Goal: Task Accomplishment & Management: Complete application form

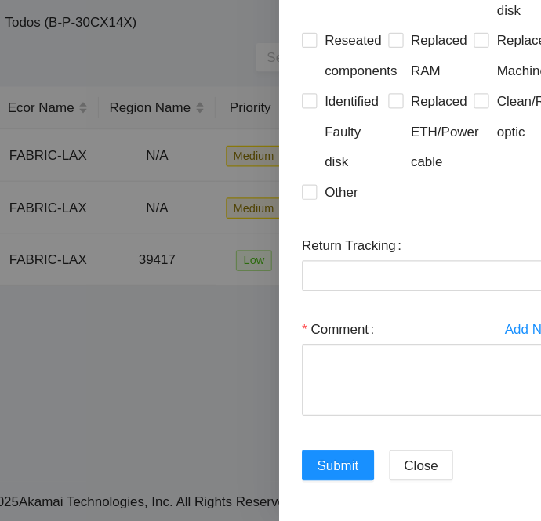
scroll to position [3161, 0]
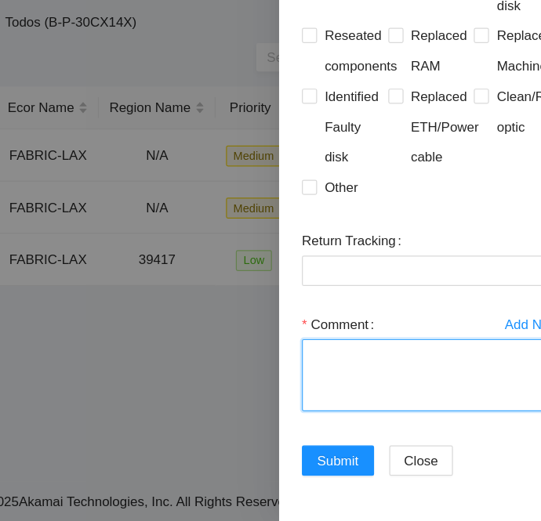
click at [378, 422] on textarea "Comment" at bounding box center [449, 401] width 213 height 60
paste textarea "B-V-5X65ABF Router_1: r06.spine101.lax01.fab Serial Number : AAA2003AAFL Rack :…"
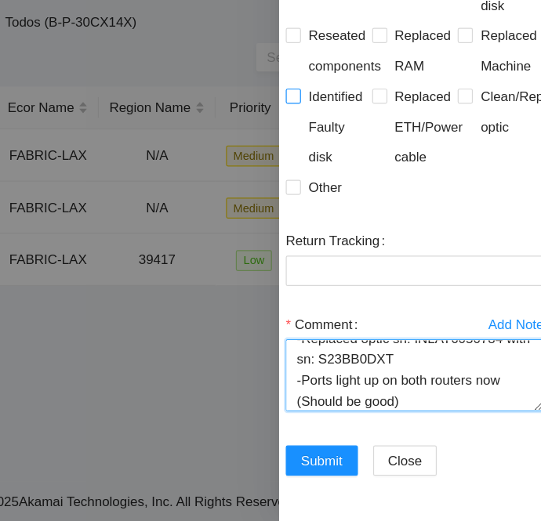
scroll to position [3101, 14]
type textarea "B-V-5X65ABF Router_1: r06.spine101.lax01.fab Serial Number : AAA2003AAFL Rack :…"
click at [338, 125] on input "Reseated components" at bounding box center [335, 119] width 11 height 11
checkbox input "true"
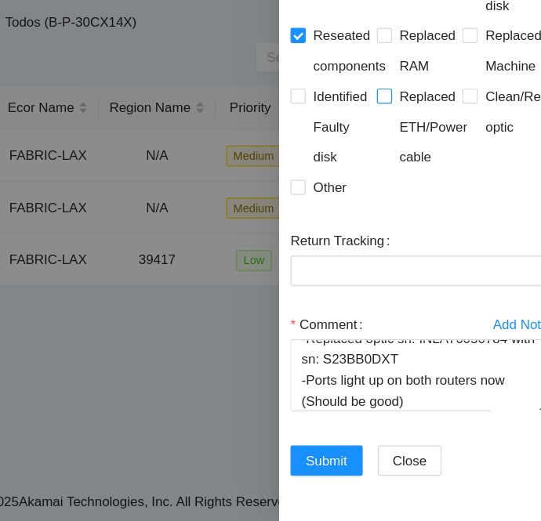
scroll to position [3126, 14]
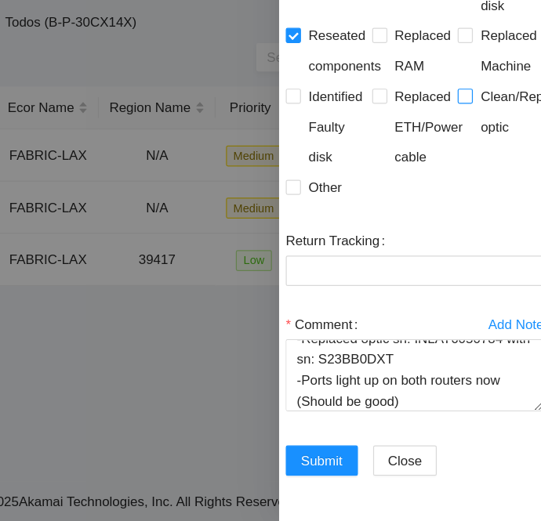
click at [472, 175] on input "Clean/Replaced optic" at bounding box center [477, 169] width 11 height 11
checkbox input "true"
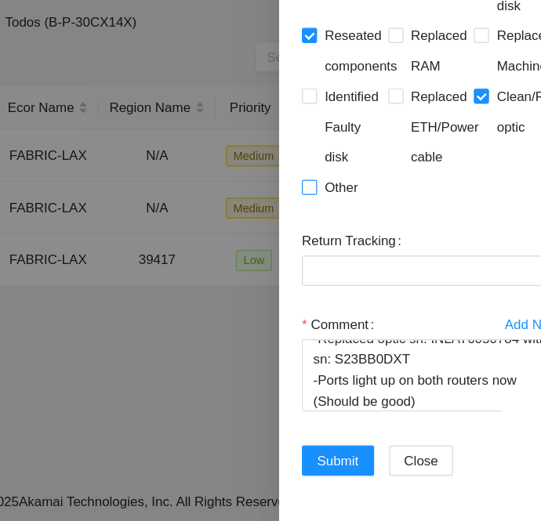
click at [352, 250] on input "Other" at bounding box center [348, 244] width 11 height 11
checkbox input "true"
click at [371, 462] on span "Submit" at bounding box center [373, 470] width 34 height 17
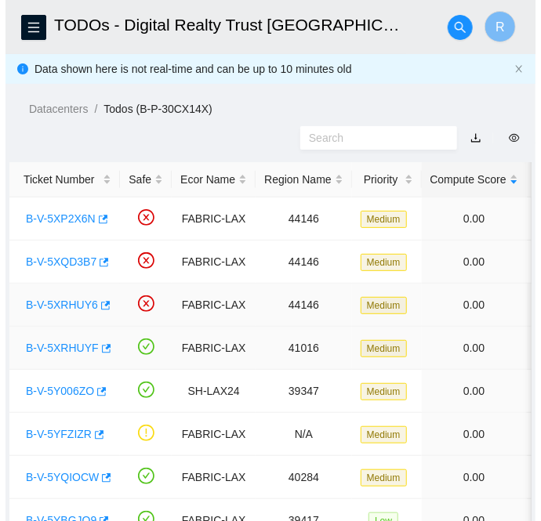
scroll to position [0, 0]
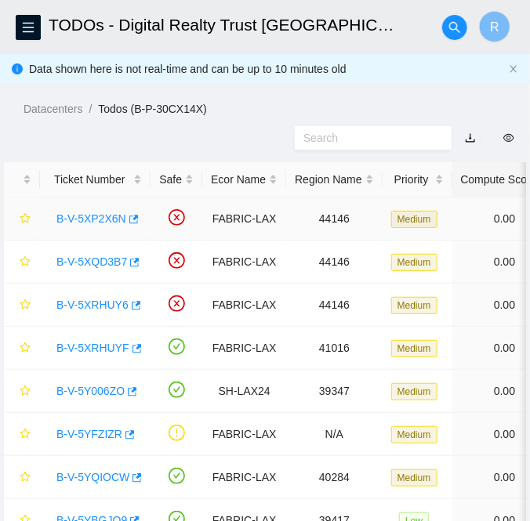
click at [96, 215] on link "B-V-5XP2X6N" at bounding box center [91, 218] width 70 height 13
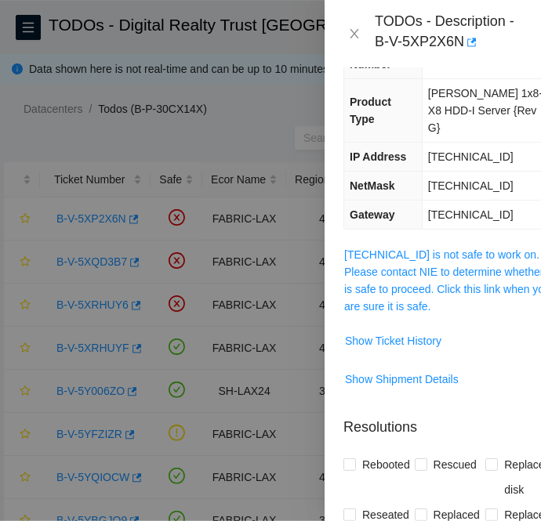
scroll to position [191, 0]
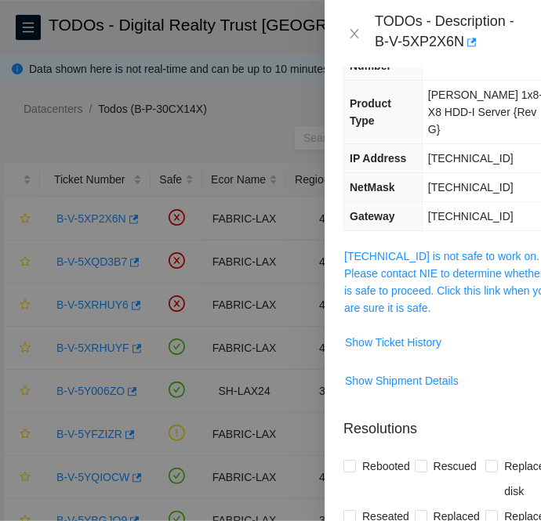
click at [436, 250] on link "[TECHNICAL_ID] is not safe to work on. Please contact NIE to determine whether …" at bounding box center [448, 282] width 208 height 64
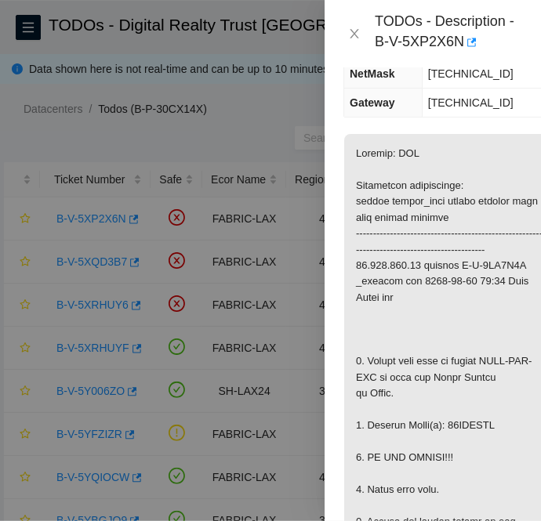
scroll to position [311, 0]
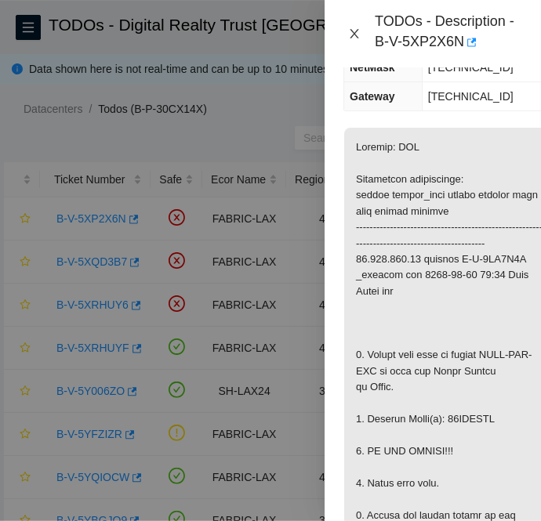
click at [355, 34] on icon "close" at bounding box center [354, 33] width 13 height 13
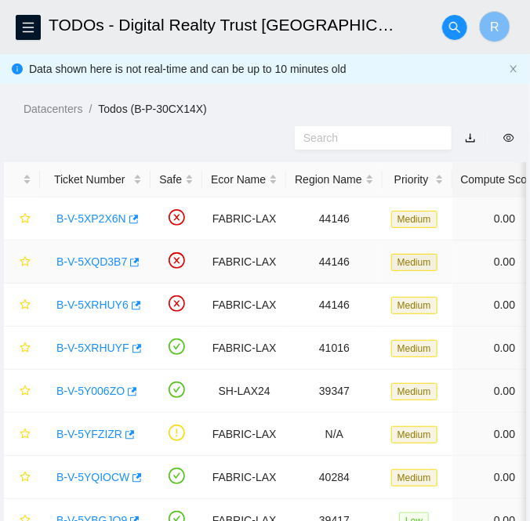
click at [83, 259] on link "B-V-5XQD3B7" at bounding box center [91, 261] width 71 height 13
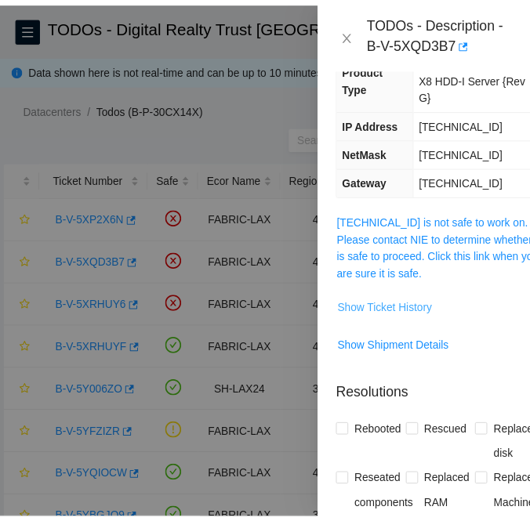
scroll to position [224, 0]
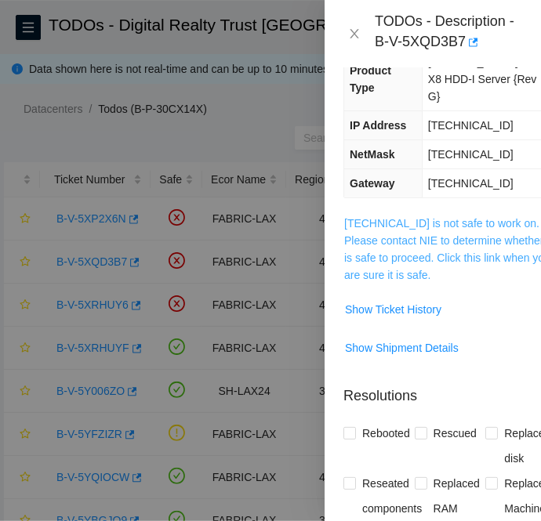
click at [372, 217] on link "[TECHNICAL_ID] is not safe to work on. Please contact NIE to determine whether …" at bounding box center [448, 249] width 208 height 64
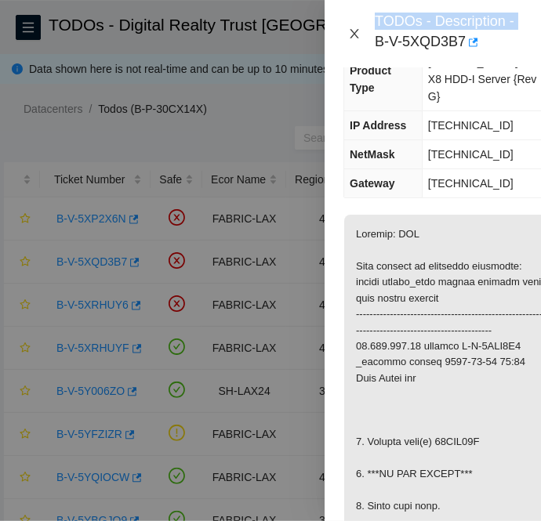
drag, startPoint x: 355, startPoint y: 66, endPoint x: 356, endPoint y: 30, distance: 36.1
click at [356, 30] on div "TODOs - Description - B-V-5XQD3B7" at bounding box center [432, 33] width 216 height 67
click at [356, 30] on icon "close" at bounding box center [354, 33] width 13 height 13
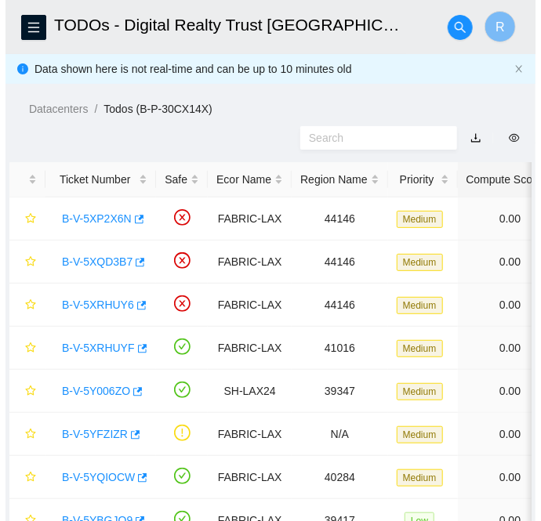
scroll to position [172, 0]
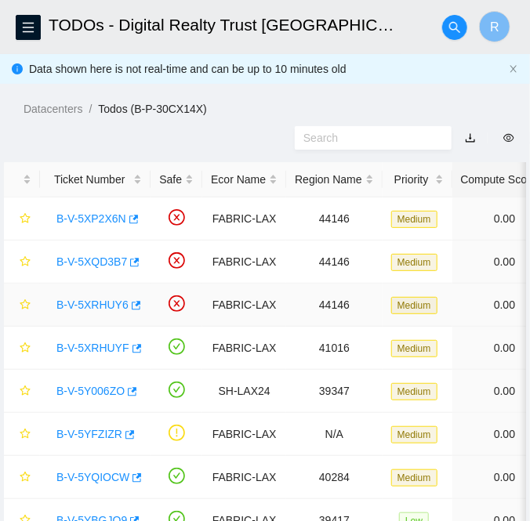
click at [100, 300] on link "B-V-5XRHUY6" at bounding box center [92, 305] width 72 height 13
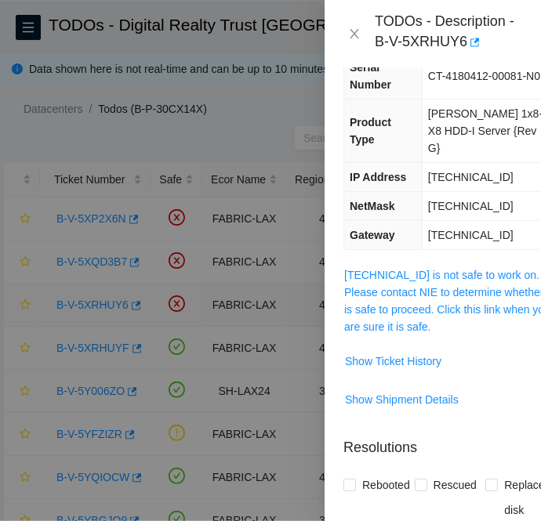
scroll to position [224, 0]
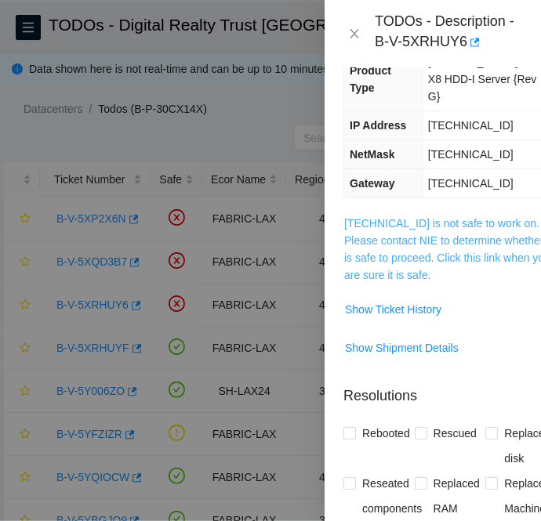
click at [380, 217] on link "[TECHNICAL_ID] is not safe to work on. Please contact NIE to determine whether …" at bounding box center [448, 249] width 208 height 64
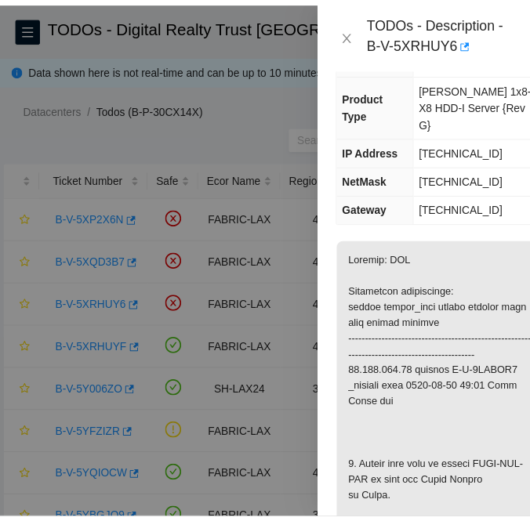
scroll to position [161, 0]
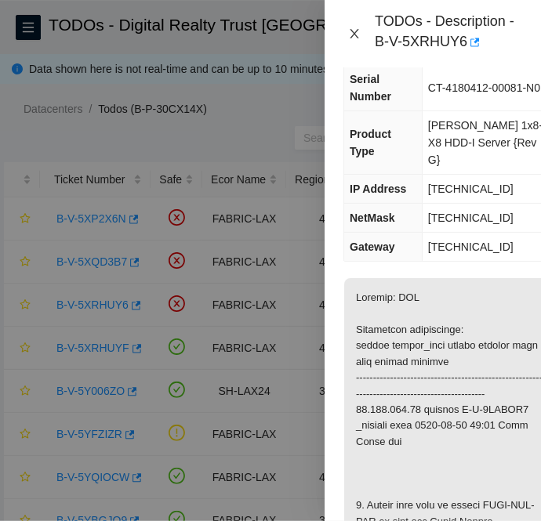
click at [352, 31] on icon "close" at bounding box center [353, 33] width 9 height 9
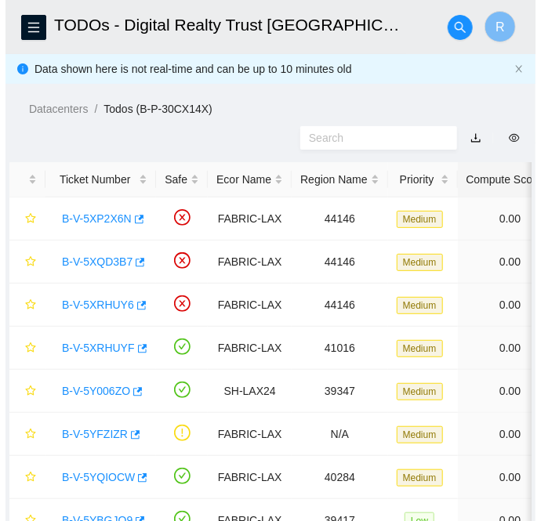
scroll to position [144, 0]
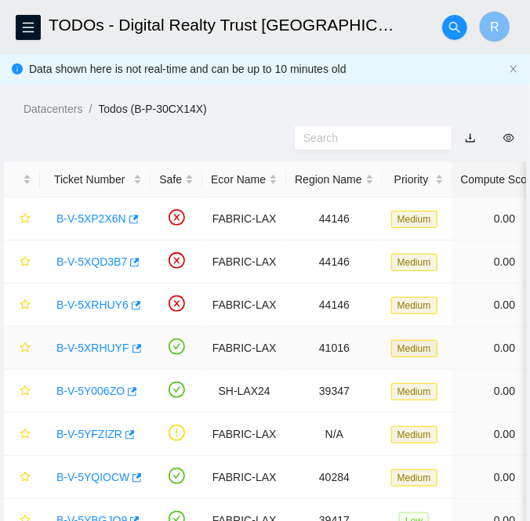
click at [83, 349] on link "B-V-5XRHUYF" at bounding box center [92, 348] width 73 height 13
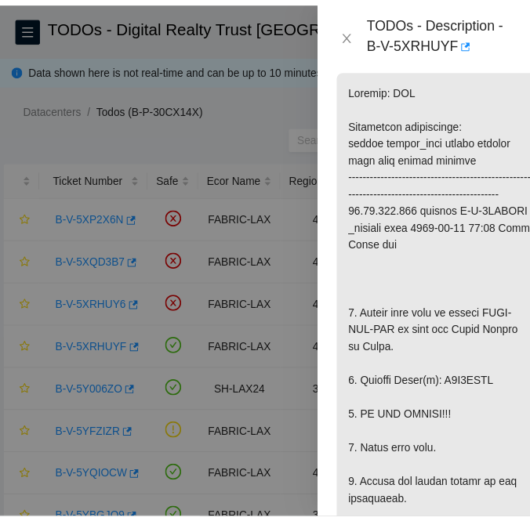
scroll to position [392, 0]
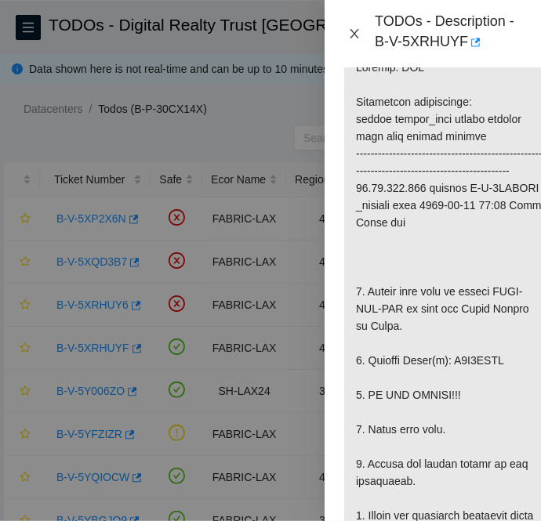
click at [353, 37] on icon "close" at bounding box center [354, 33] width 13 height 13
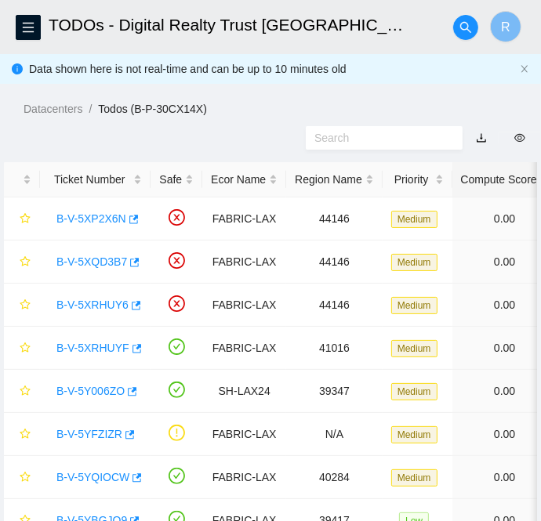
scroll to position [323, 0]
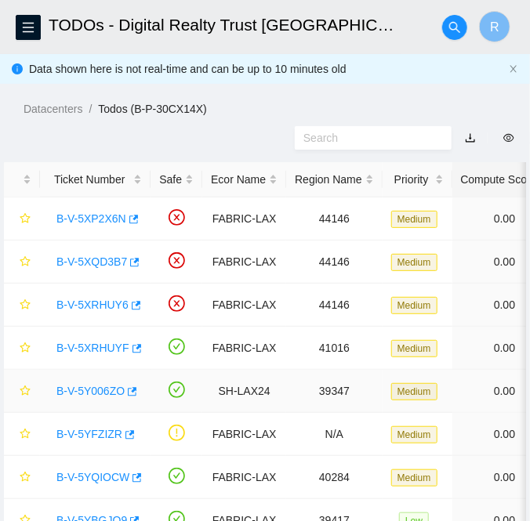
click at [92, 388] on link "B-V-5Y006ZO" at bounding box center [90, 391] width 68 height 13
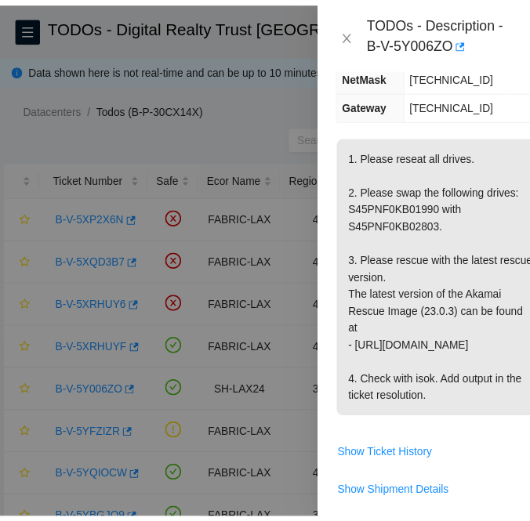
scroll to position [321, 0]
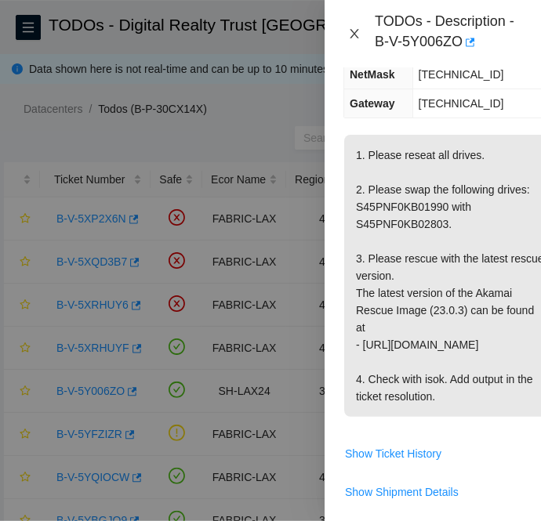
click at [356, 34] on icon "close" at bounding box center [354, 33] width 13 height 13
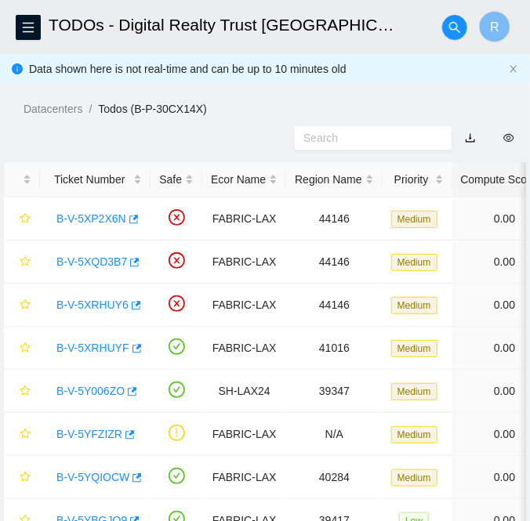
scroll to position [219, 0]
click at [86, 429] on link "B-V-5YFZIZR" at bounding box center [89, 434] width 66 height 13
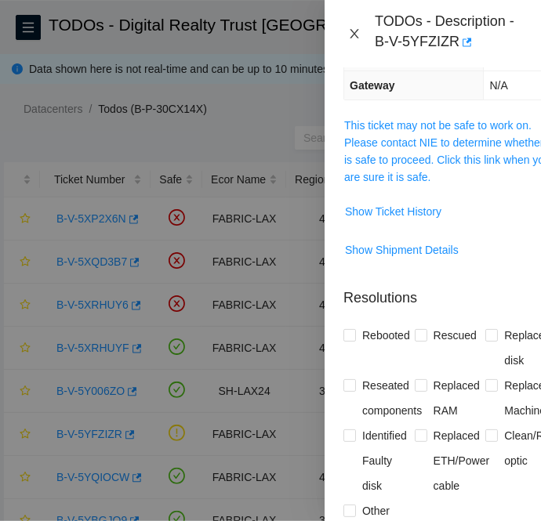
click at [350, 33] on icon "close" at bounding box center [354, 33] width 13 height 13
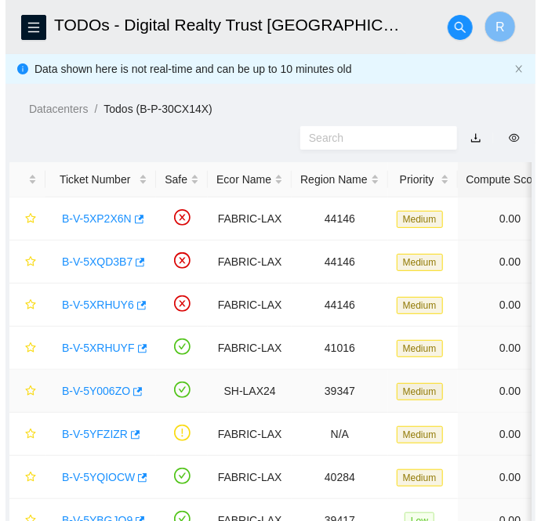
scroll to position [67, 0]
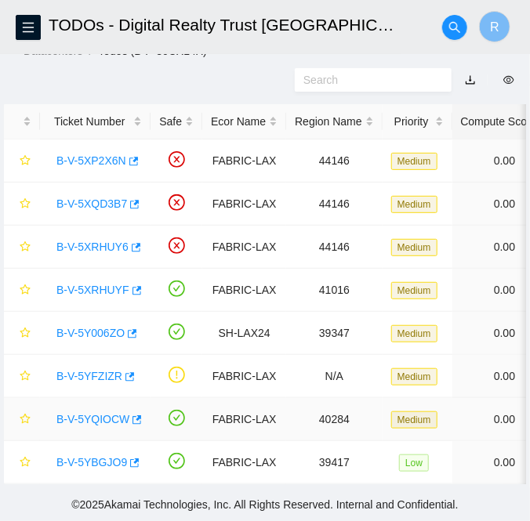
click at [84, 413] on link "B-V-5YQIOCW" at bounding box center [92, 419] width 73 height 13
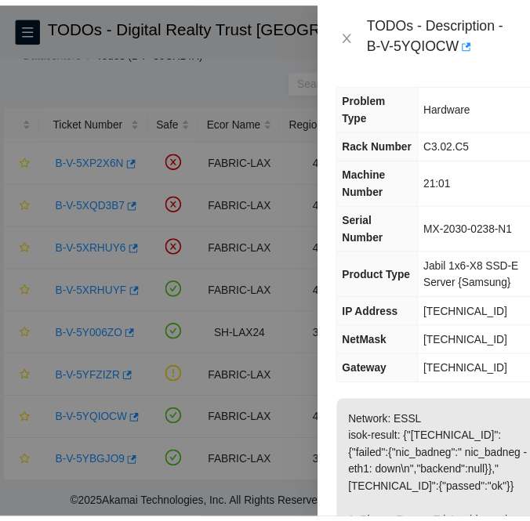
scroll to position [0, 0]
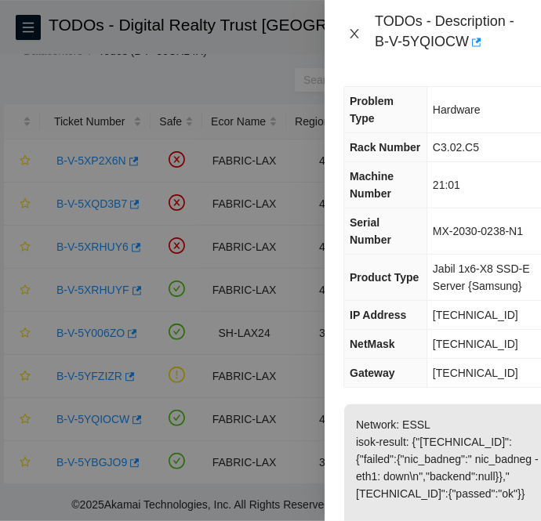
click at [355, 36] on icon "close" at bounding box center [354, 33] width 13 height 13
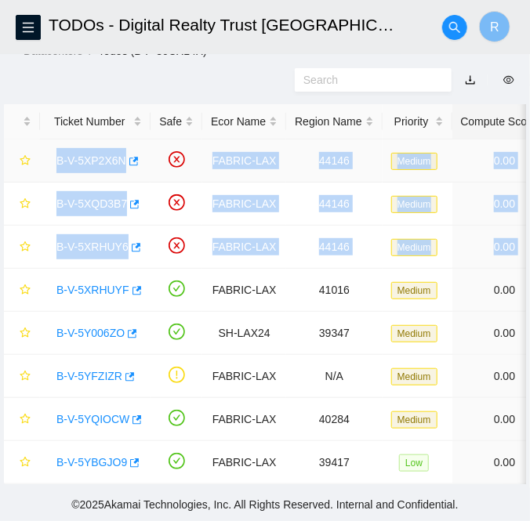
drag, startPoint x: 417, startPoint y: 239, endPoint x: 49, endPoint y: 169, distance: 374.0
copy tbody "B-V-5XP2X6N FABRIC-LAX 44146 Medium 0.00 0 0% C3.02.G11 05:01 [TECHNICAL_ID] CT…"
click at [94, 154] on link "B-V-5XP2X6N" at bounding box center [91, 160] width 70 height 13
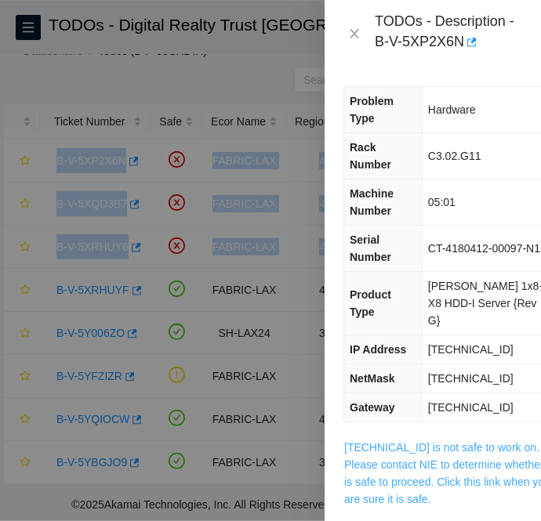
click at [396, 441] on link "[TECHNICAL_ID] is not safe to work on. Please contact NIE to determine whether …" at bounding box center [448, 473] width 208 height 64
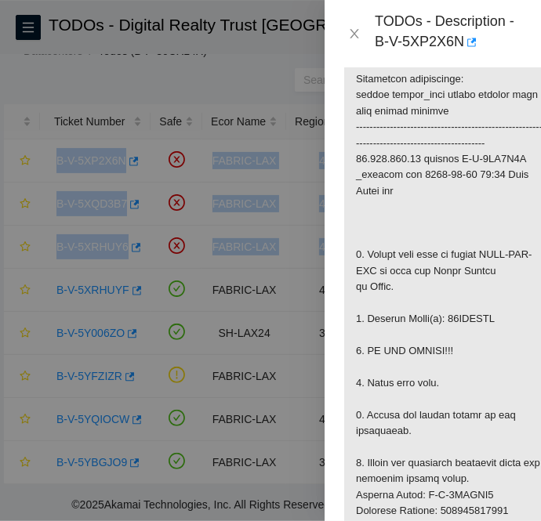
scroll to position [412, 0]
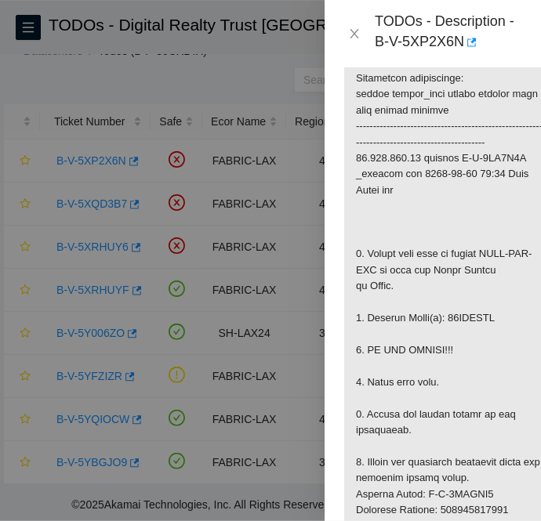
click at [470, 281] on p at bounding box center [450, 518] width 212 height 983
copy p "04GADRSA"
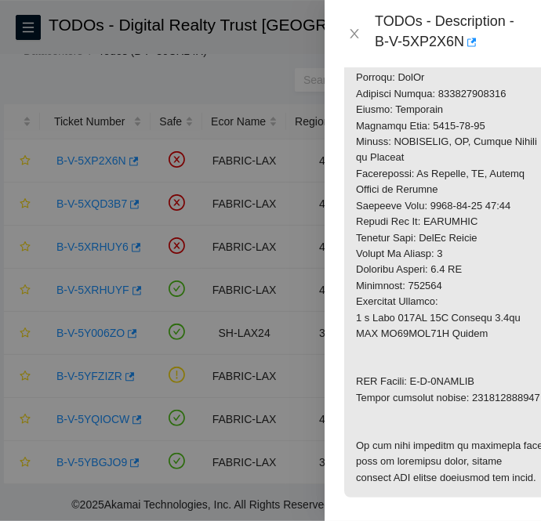
scroll to position [925, 0]
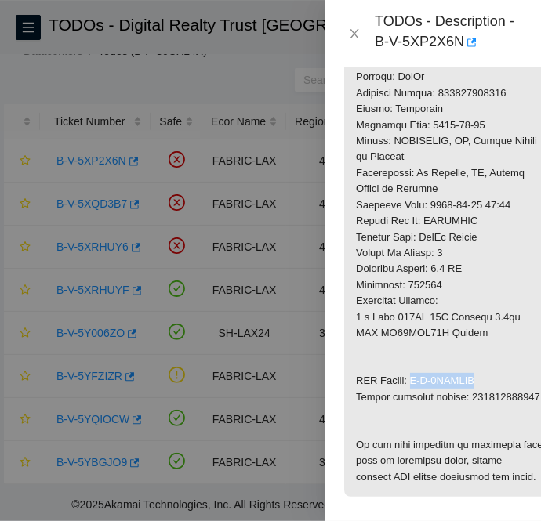
drag, startPoint x: 415, startPoint y: 342, endPoint x: 476, endPoint y: 342, distance: 61.1
click at [476, 342] on p at bounding box center [450, 4] width 212 height 983
copy p "B-V-5XTEOLI"
click at [404, 376] on p at bounding box center [450, 4] width 212 height 983
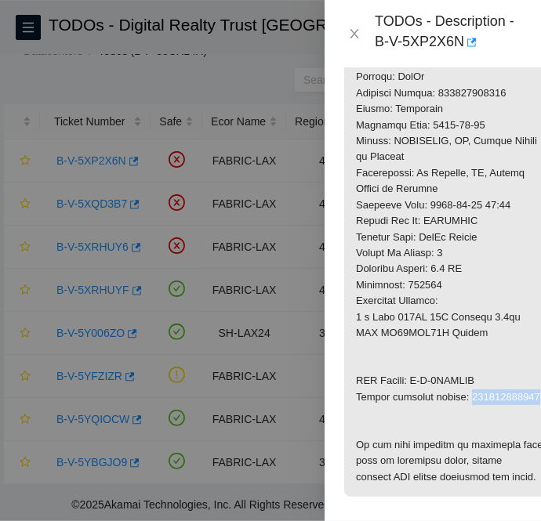
copy p "463470063410"
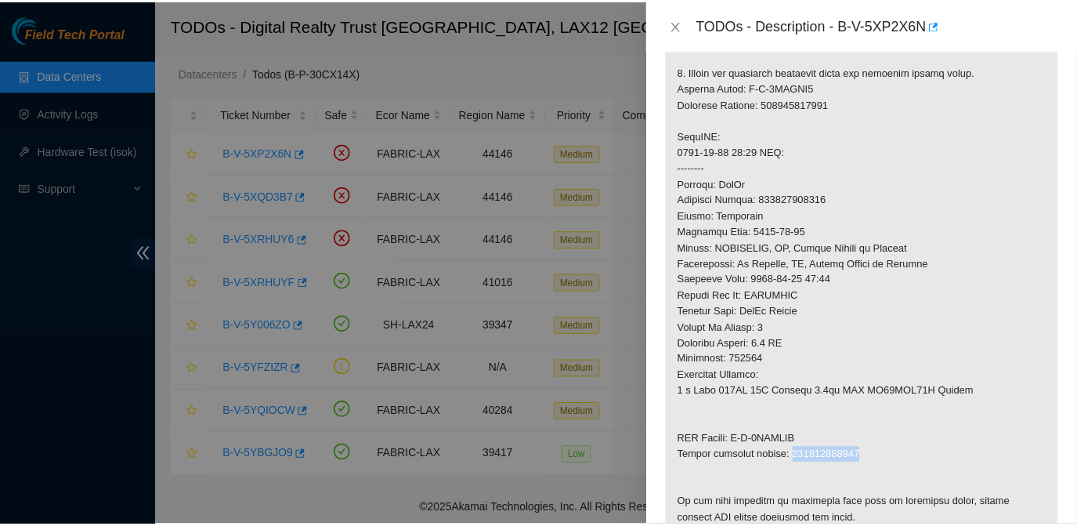
scroll to position [493, 0]
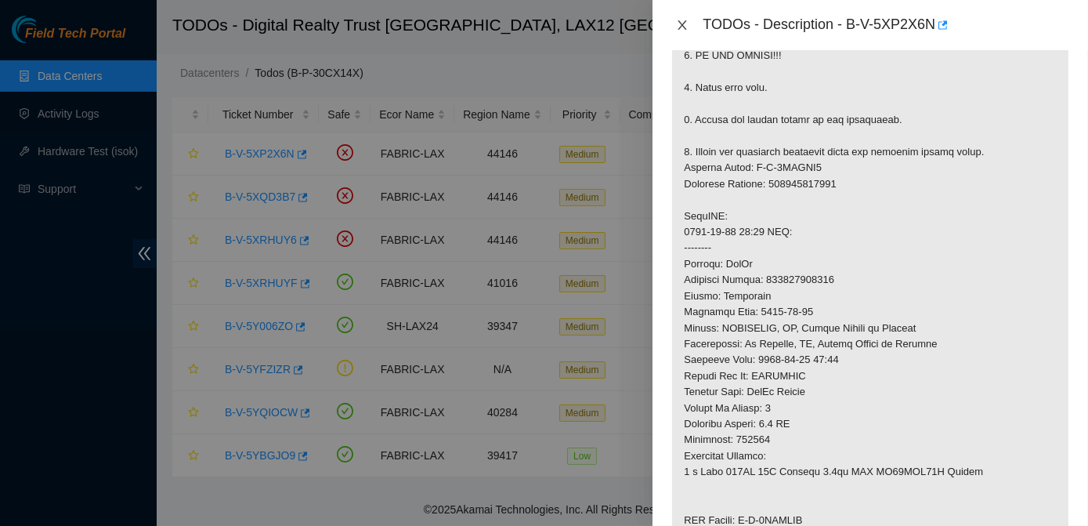
click at [540, 29] on icon "close" at bounding box center [683, 24] width 9 height 9
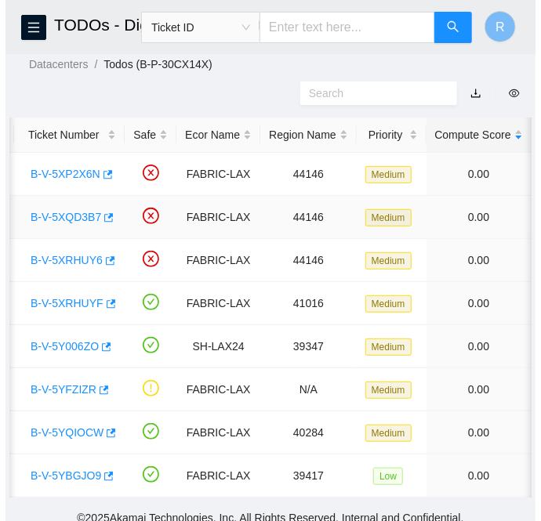
scroll to position [0, 0]
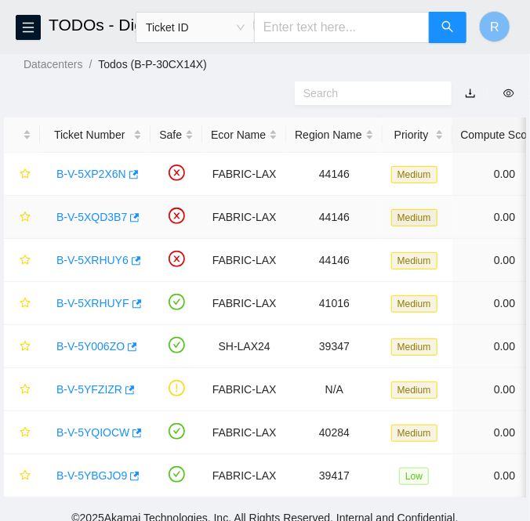
click at [100, 212] on link "B-V-5XQD3B7" at bounding box center [91, 217] width 71 height 13
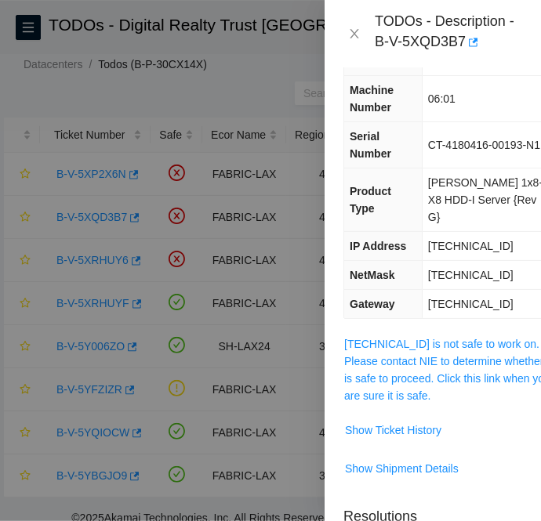
scroll to position [100, 0]
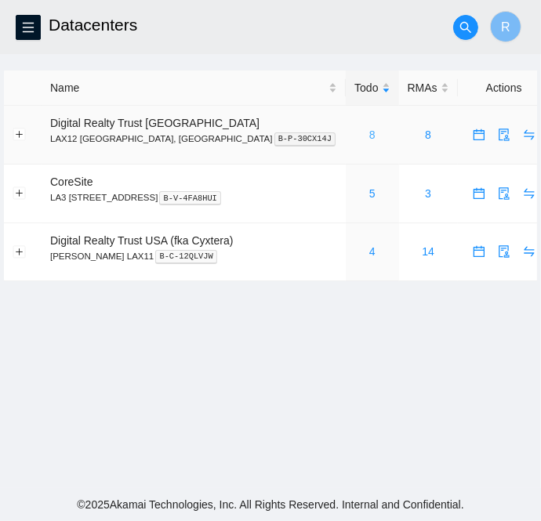
click at [369, 139] on link "8" at bounding box center [372, 135] width 6 height 13
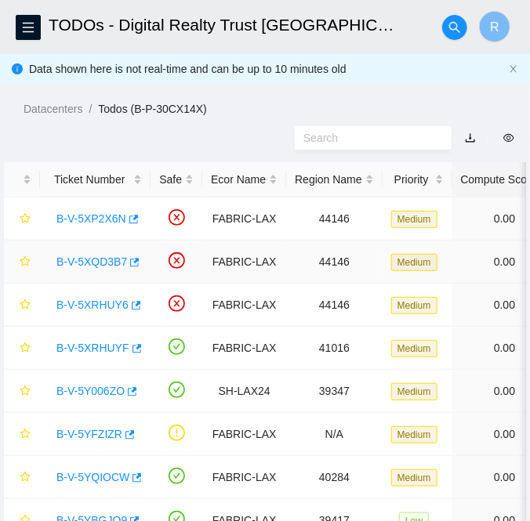
click at [105, 264] on link "B-V-5XQD3B7" at bounding box center [91, 261] width 71 height 13
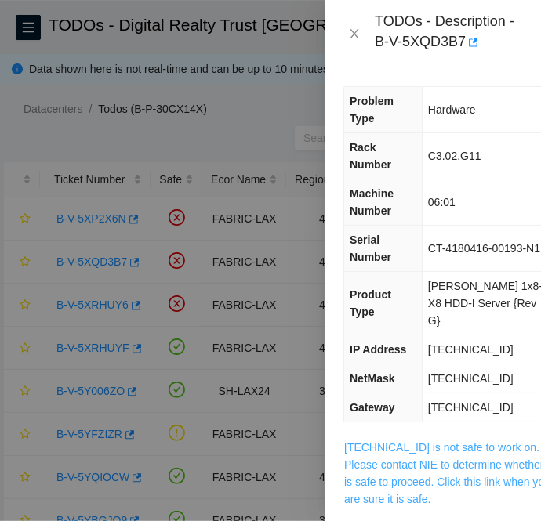
click at [433, 441] on link "[TECHNICAL_ID] is not safe to work on. Please contact NIE to determine whether …" at bounding box center [448, 473] width 208 height 64
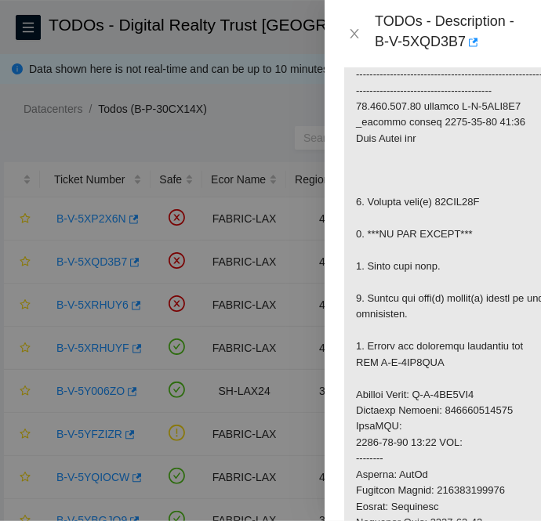
scroll to position [465, 0]
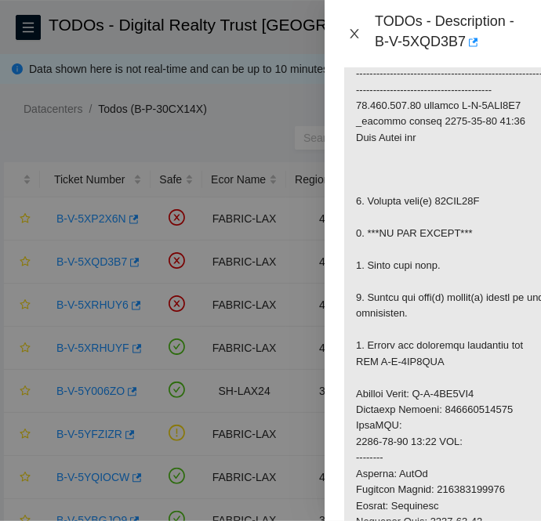
drag, startPoint x: 351, startPoint y: 34, endPoint x: 85, endPoint y: 252, distance: 344.1
click at [351, 33] on icon "close" at bounding box center [354, 33] width 13 height 13
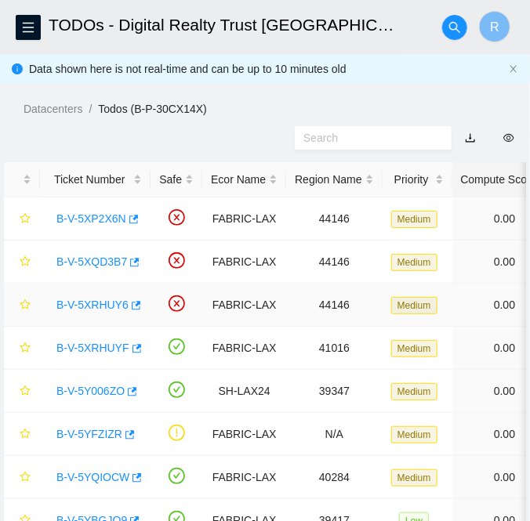
click at [84, 304] on link "B-V-5XRHUY6" at bounding box center [92, 305] width 72 height 13
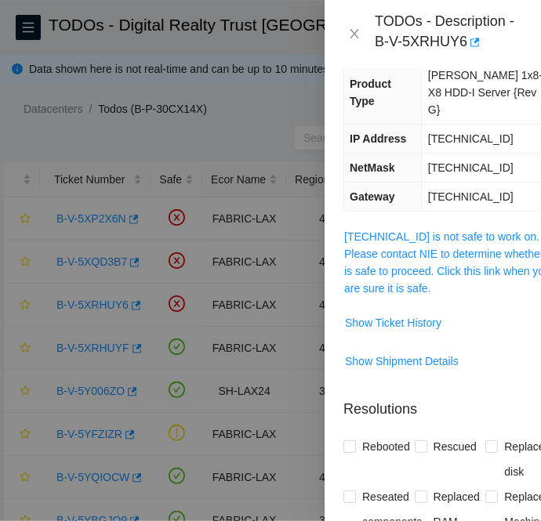
scroll to position [209, 0]
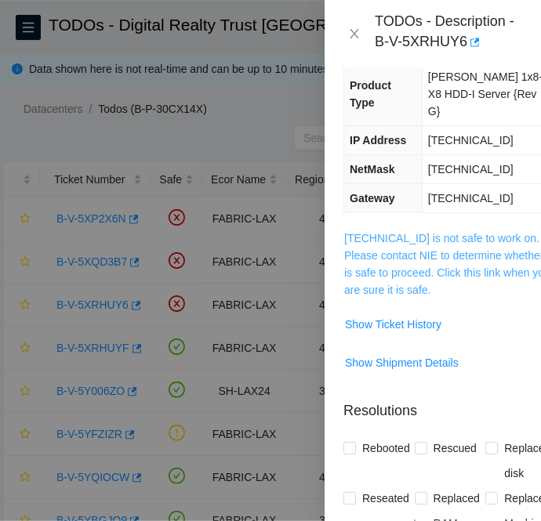
click at [422, 232] on link "[TECHNICAL_ID] is not safe to work on. Please contact NIE to determine whether …" at bounding box center [448, 264] width 208 height 64
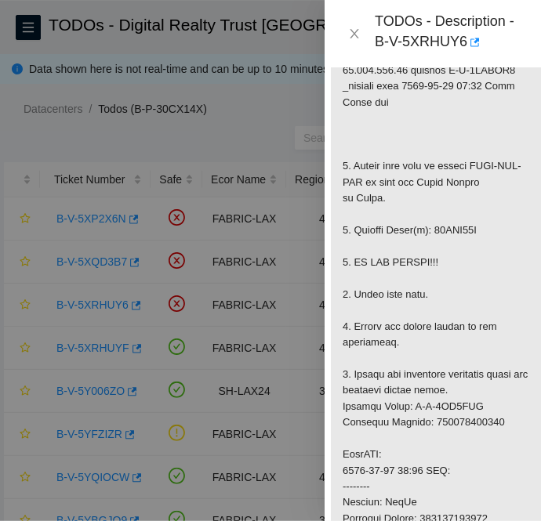
scroll to position [496, 8]
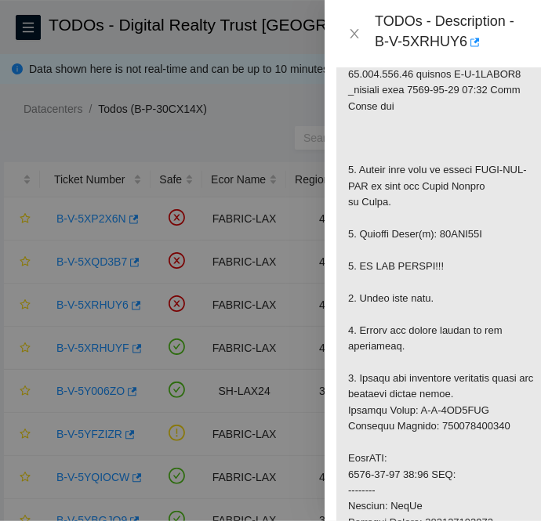
click at [462, 197] on p at bounding box center [442, 434] width 212 height 983
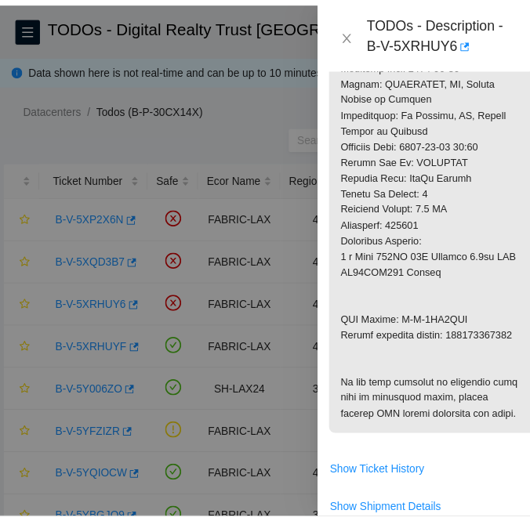
scroll to position [986, 8]
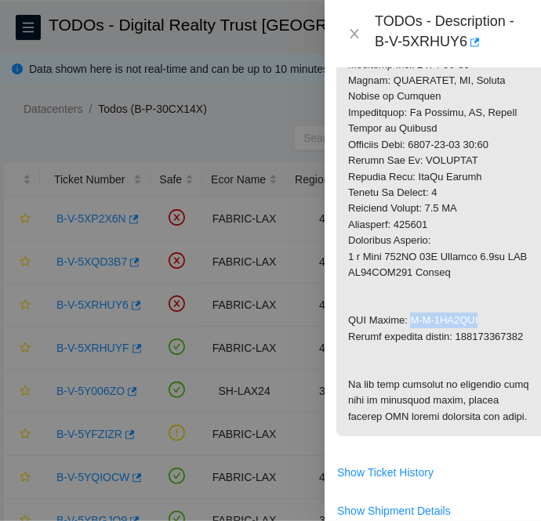
drag, startPoint x: 407, startPoint y: 284, endPoint x: 483, endPoint y: 286, distance: 76.8
copy p "B-V-5XT3OTM"
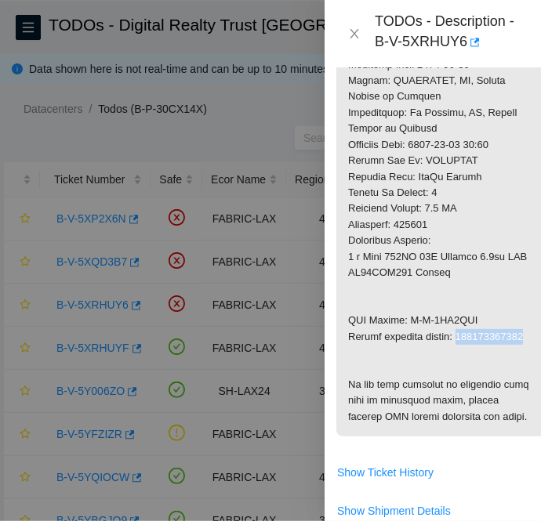
copy p "463470063475"
click at [356, 34] on icon "close" at bounding box center [354, 33] width 13 height 13
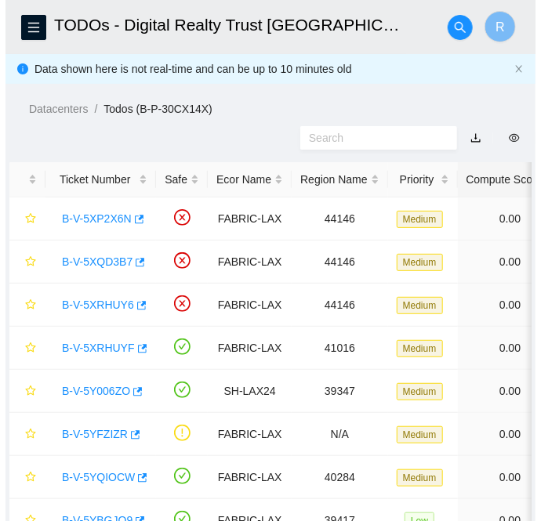
scroll to position [469, 8]
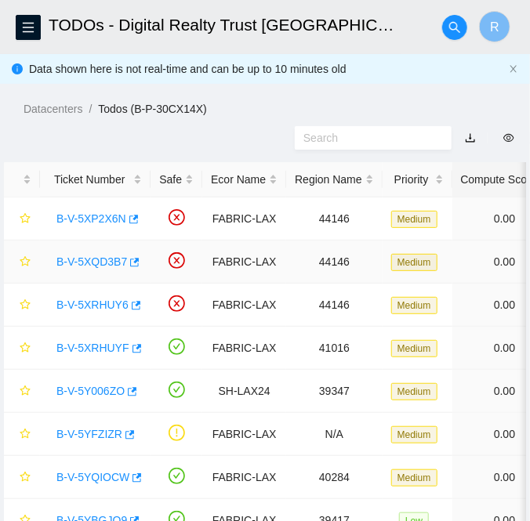
click at [99, 260] on link "B-V-5XQD3B7" at bounding box center [91, 261] width 71 height 13
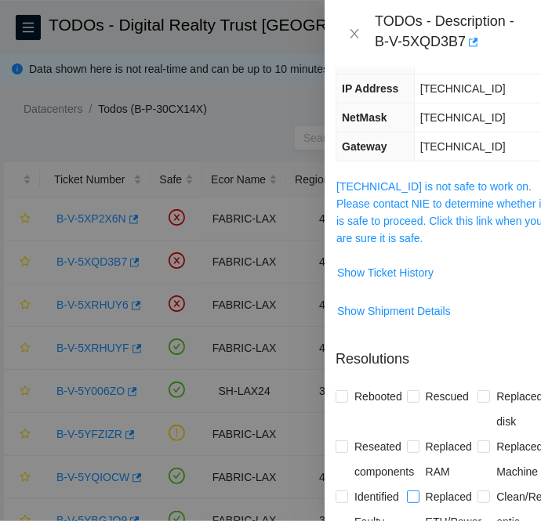
scroll to position [256, 8]
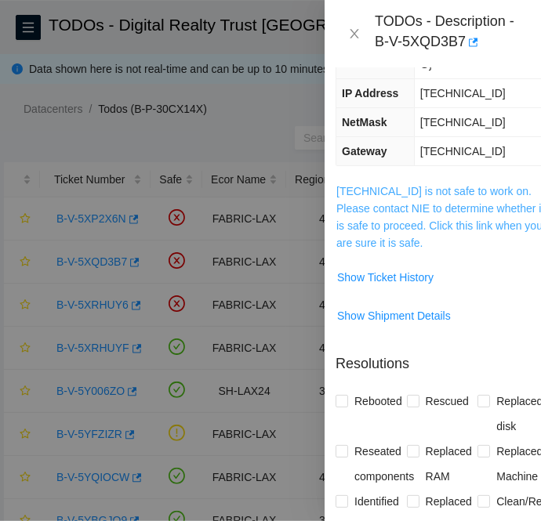
click at [453, 185] on link "[TECHNICAL_ID] is not safe to work on. Please contact NIE to determine whether …" at bounding box center [440, 217] width 208 height 64
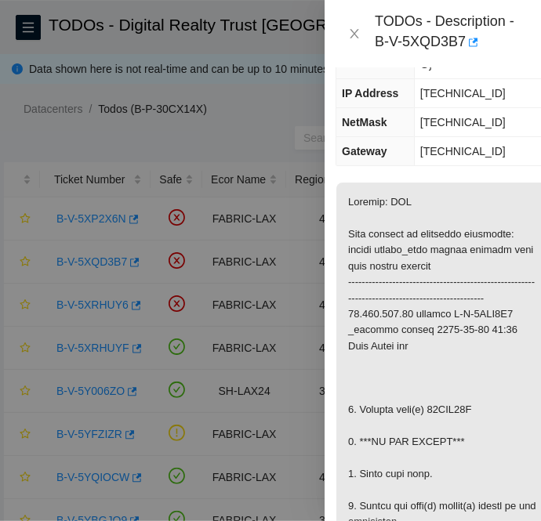
copy p "04GDW85A"
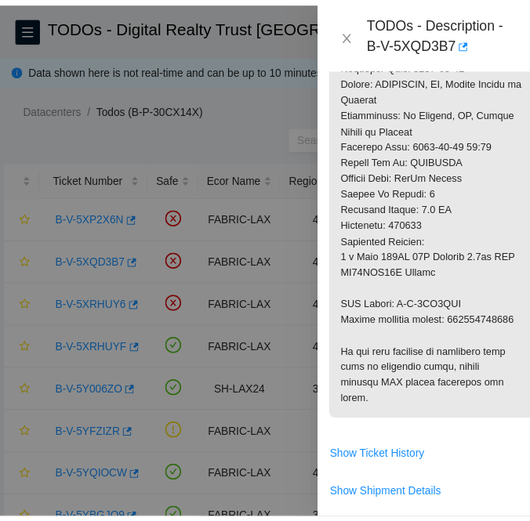
scroll to position [923, 8]
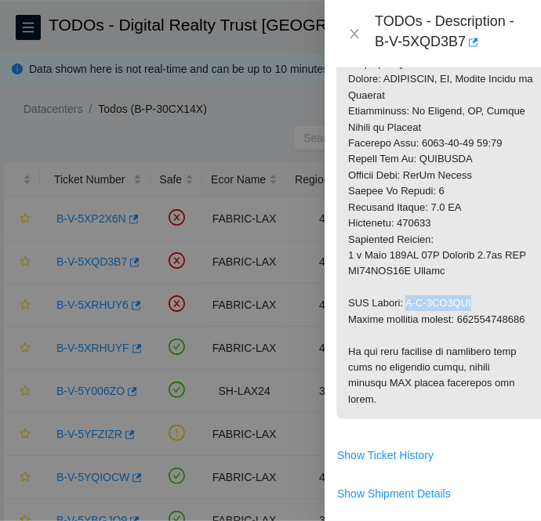
drag, startPoint x: 407, startPoint y: 265, endPoint x: 472, endPoint y: 266, distance: 65.8
copy p "B-V-5XV0AJA"
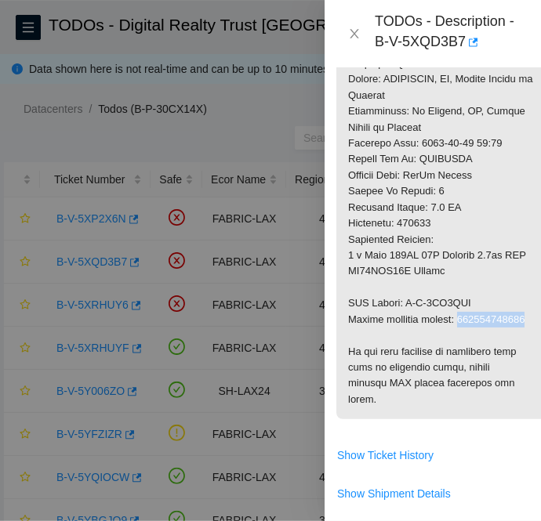
copy p "463470063453"
drag, startPoint x: 424, startPoint y: 331, endPoint x: 338, endPoint y: 96, distance: 250.8
click at [358, 37] on icon "close" at bounding box center [354, 33] width 13 height 13
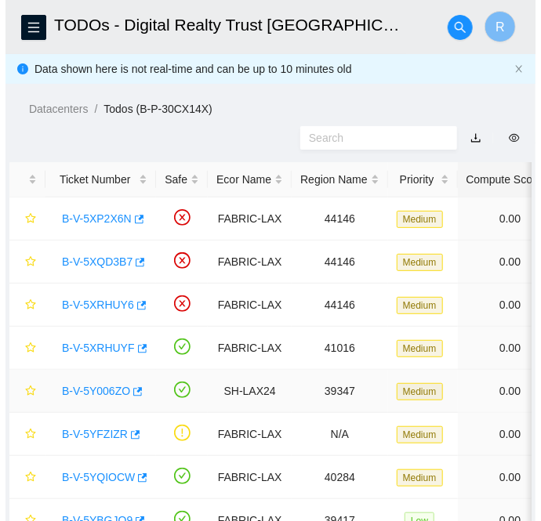
scroll to position [67, 0]
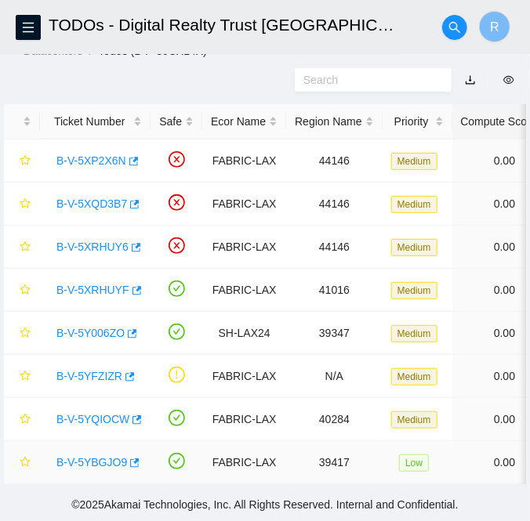
click at [100, 456] on link "B-V-5YBGJO9" at bounding box center [91, 462] width 71 height 13
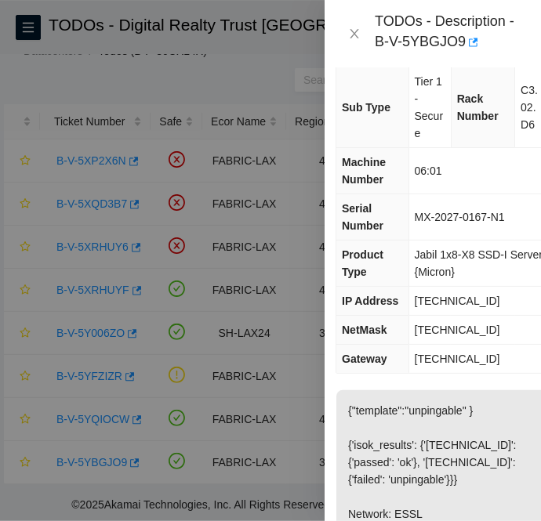
scroll to position [0, 8]
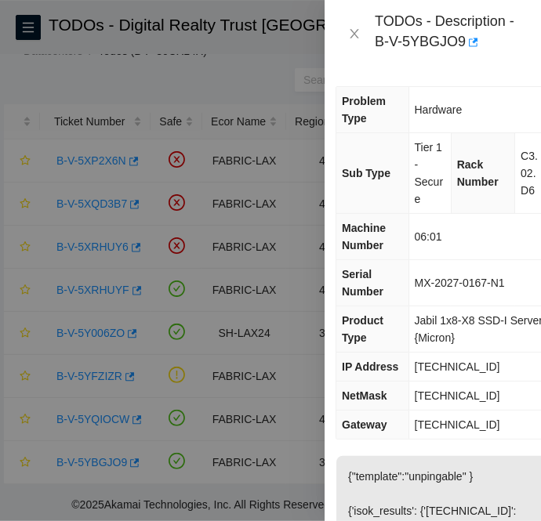
click at [459, 365] on span "[TECHNICAL_ID]" at bounding box center [457, 366] width 85 height 13
copy span "[TECHNICAL_ID]"
click at [453, 398] on span "[TECHNICAL_ID]" at bounding box center [457, 395] width 85 height 13
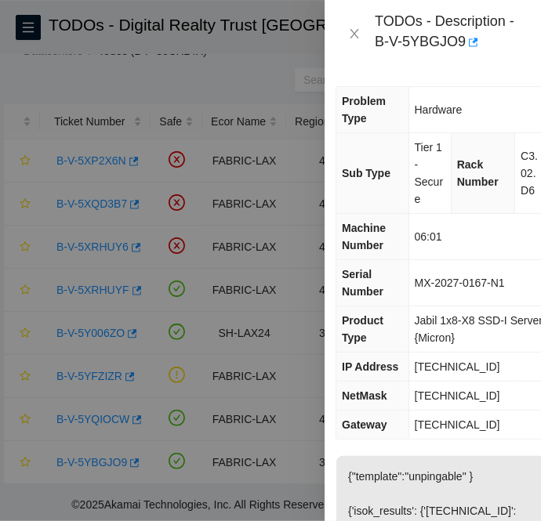
copy span "[TECHNICAL_ID]"
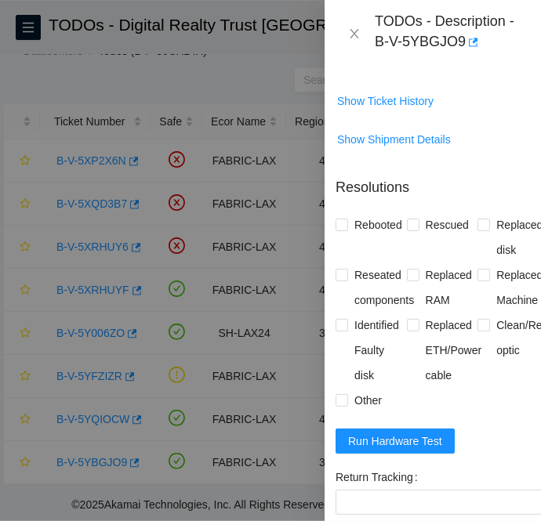
scroll to position [1105, 8]
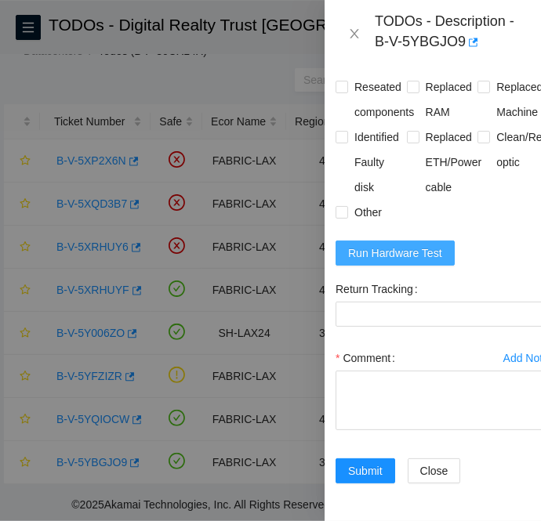
click at [411, 244] on span "Run Hardware Test" at bounding box center [395, 252] width 94 height 17
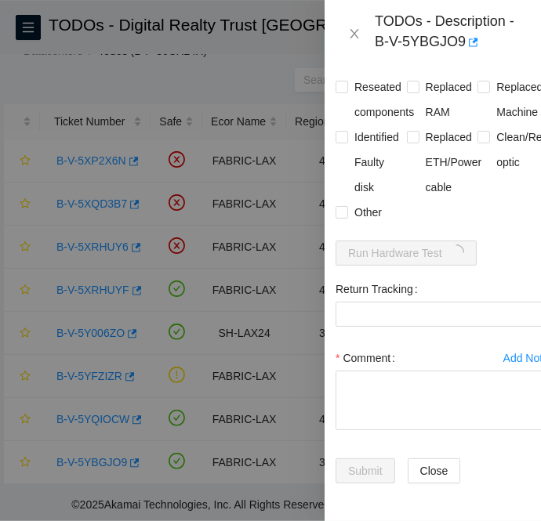
scroll to position [994, 11]
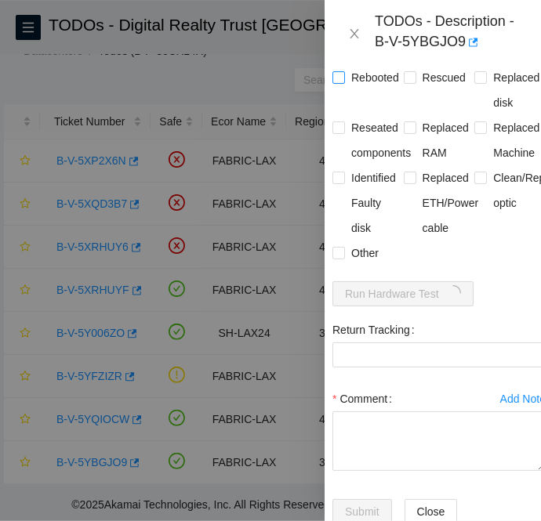
click at [338, 82] on input "Rebooted" at bounding box center [337, 76] width 11 height 11
checkbox input "true"
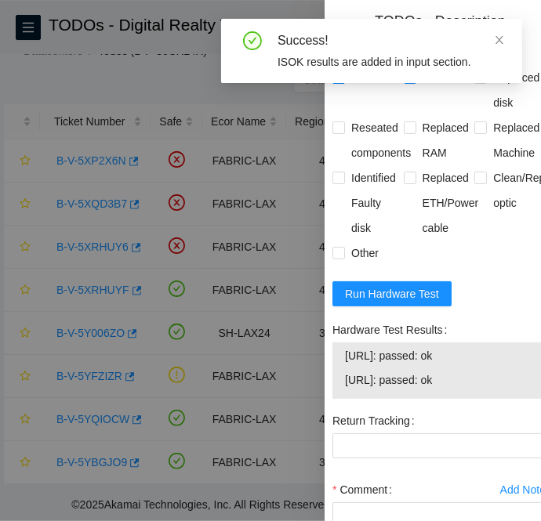
click at [404, 82] on input "Rescued" at bounding box center [409, 76] width 11 height 11
checkbox input "true"
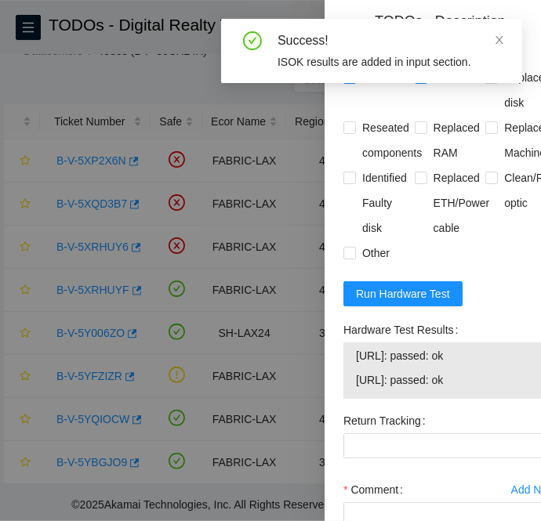
click at [342, 303] on div "Problem Type Hardware Sub Type Tier 1 - Secure Rack Number C3.02.D6 Machine Num…" at bounding box center [449, 294] width 251 height 454
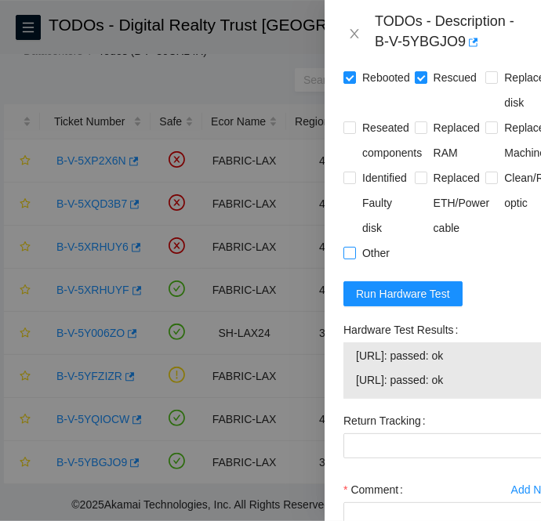
click at [351, 258] on input "Other" at bounding box center [348, 252] width 11 height 11
checkbox input "true"
drag, startPoint x: 505, startPoint y: 429, endPoint x: 345, endPoint y: 404, distance: 161.9
click at [345, 399] on div "23.212.111.142: passed: ok 23.212.111.143: passed: ok" at bounding box center [449, 370] width 213 height 56
copy tbody "23.212.111.142: passed: ok 23.212.111.143: passed: ok"
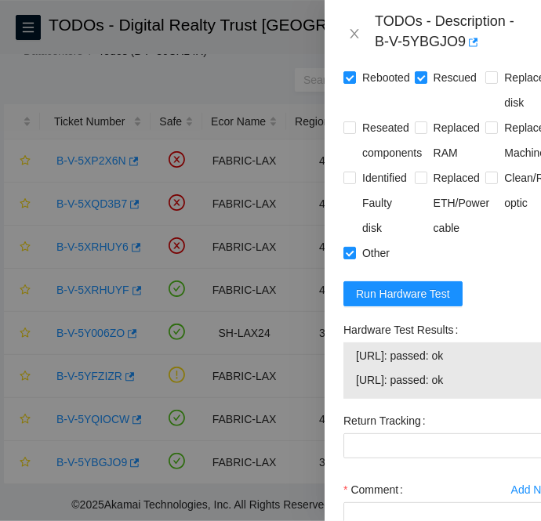
scroll to position [1196, 0]
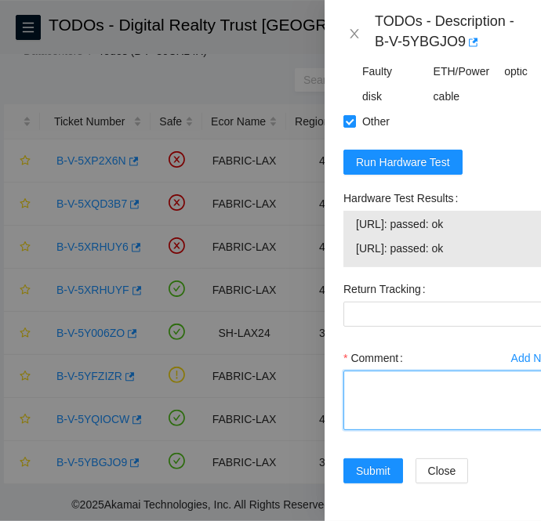
click at [382, 371] on textarea "Comment" at bounding box center [449, 401] width 213 height 60
paste textarea "B-V-5YBGJO9 FABRIC-LAX Low 0 0% C3.02.D6 06:01 23.212.111.143 MX-2027-0167-N1 -…"
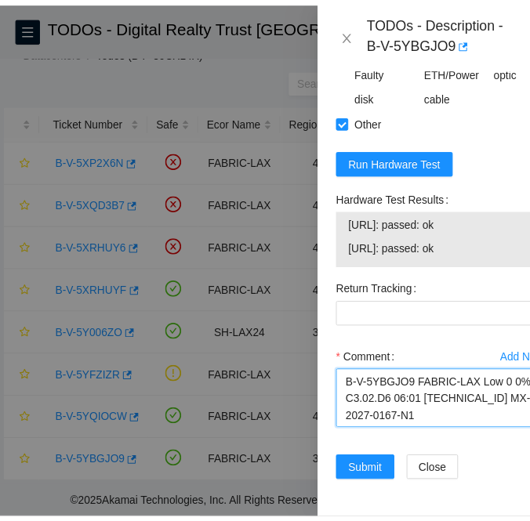
scroll to position [340, 0]
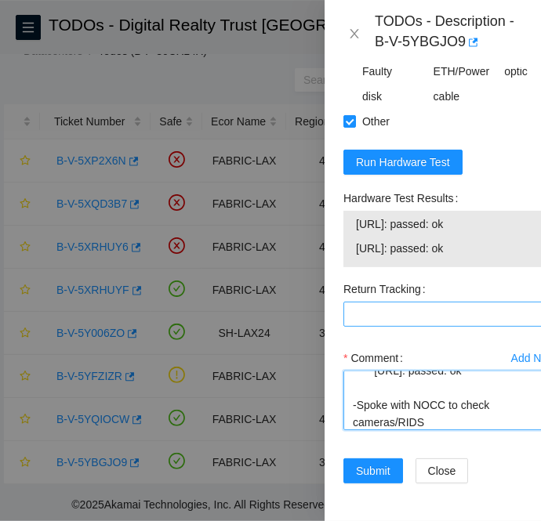
type textarea "B-V-5YBGJO9 FABRIC-LAX Low 0 0% C3.02.D6 06:01 23.212.111.143 MX-2027-0167-N1 -…"
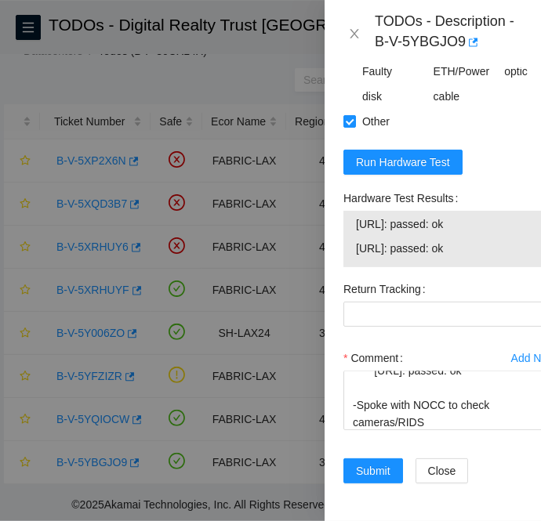
click at [38, 66] on div at bounding box center [270, 260] width 541 height 521
click at [379, 462] on span "Submit" at bounding box center [373, 470] width 34 height 17
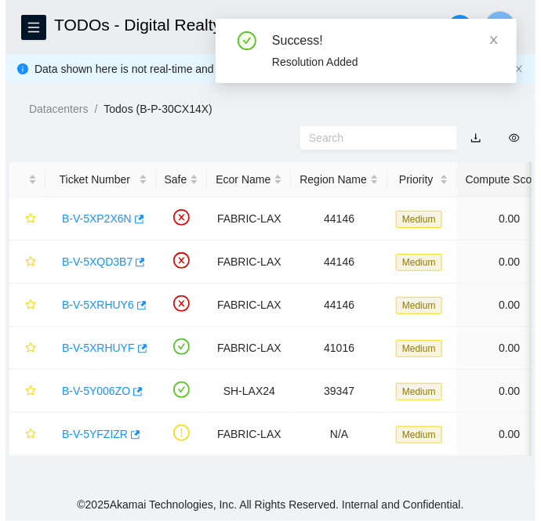
scroll to position [0, 0]
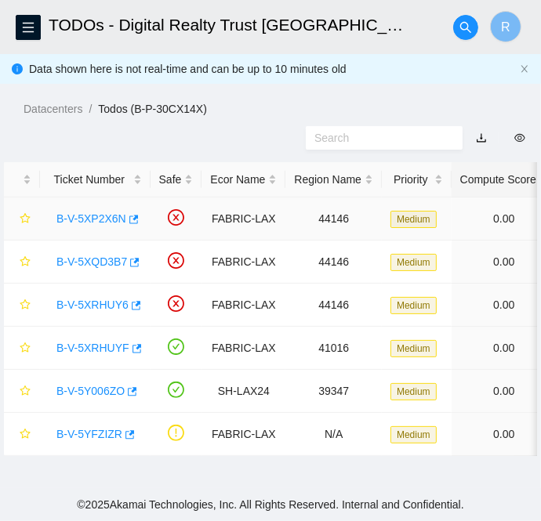
click at [71, 217] on link "B-V-5XP2X6N" at bounding box center [91, 218] width 70 height 13
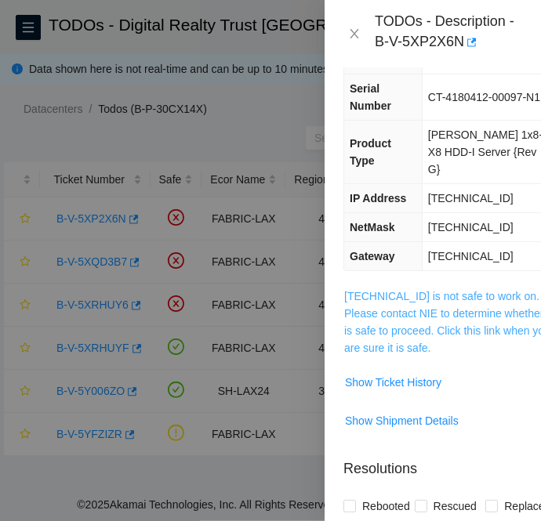
scroll to position [148, 0]
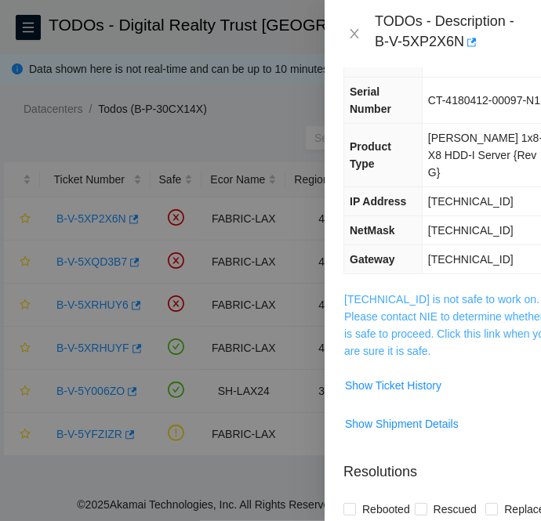
click at [389, 293] on link "[TECHNICAL_ID] is not safe to work on. Please contact NIE to determine whether …" at bounding box center [448, 325] width 208 height 64
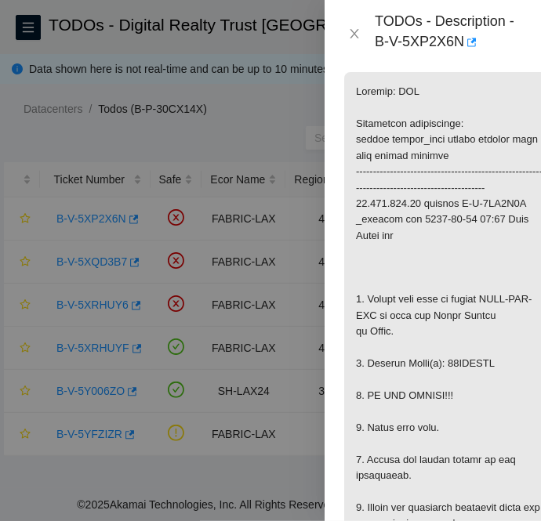
scroll to position [0, 0]
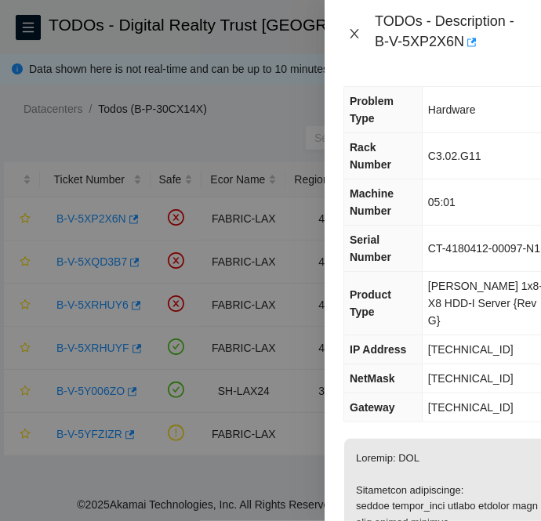
click at [349, 36] on icon "close" at bounding box center [354, 33] width 13 height 13
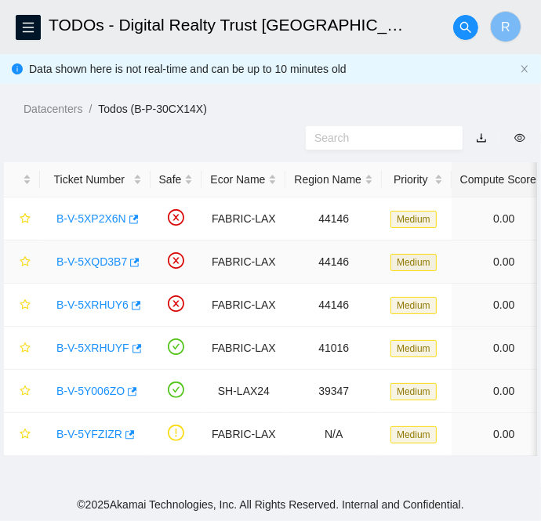
click at [96, 258] on link "B-V-5XQD3B7" at bounding box center [91, 261] width 71 height 13
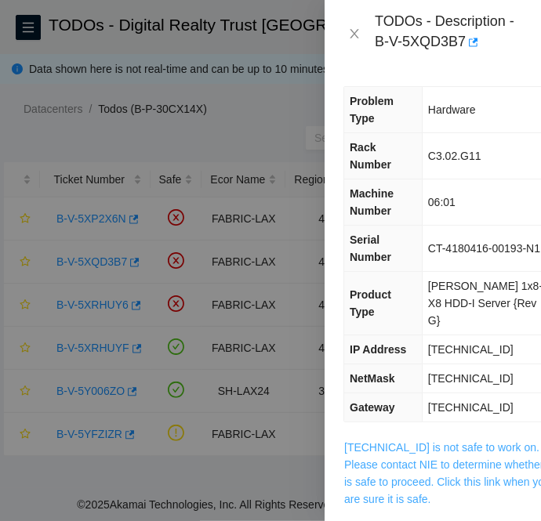
click at [433, 441] on link "[TECHNICAL_ID] is not safe to work on. Please contact NIE to determine whether …" at bounding box center [448, 473] width 208 height 64
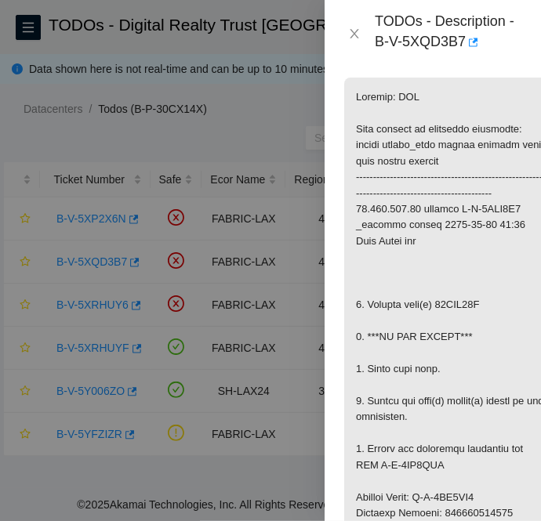
scroll to position [361, 0]
drag, startPoint x: 354, startPoint y: 38, endPoint x: 358, endPoint y: 60, distance: 22.3
click at [354, 38] on icon "close" at bounding box center [354, 33] width 13 height 13
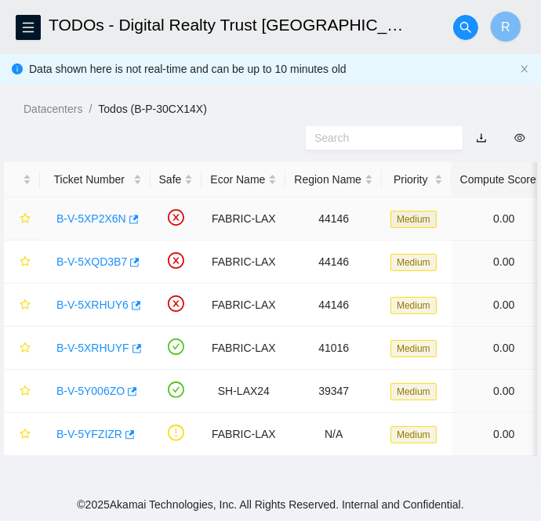
click at [85, 217] on link "B-V-5XP2X6N" at bounding box center [91, 218] width 70 height 13
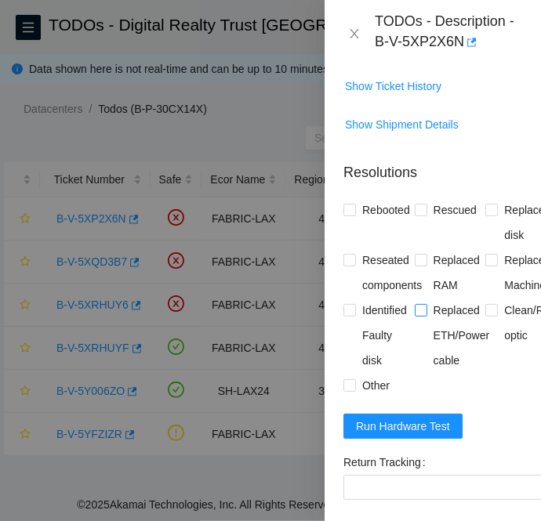
scroll to position [503, 0]
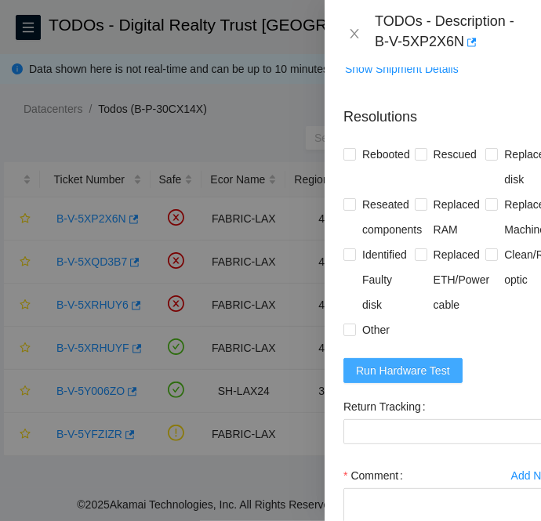
click at [422, 362] on span "Run Hardware Test" at bounding box center [403, 370] width 94 height 17
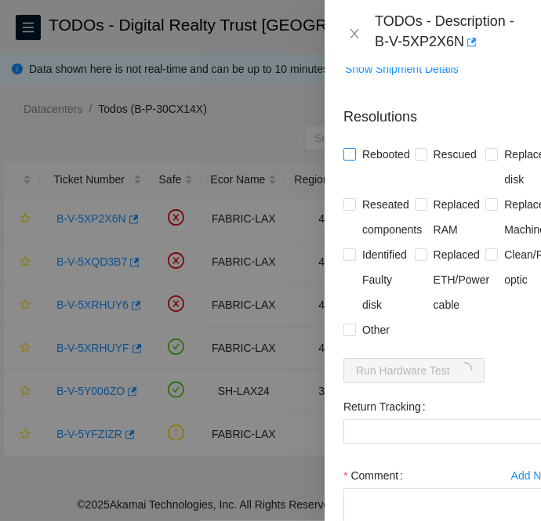
click at [350, 148] on input "Rebooted" at bounding box center [348, 153] width 11 height 11
checkbox input "true"
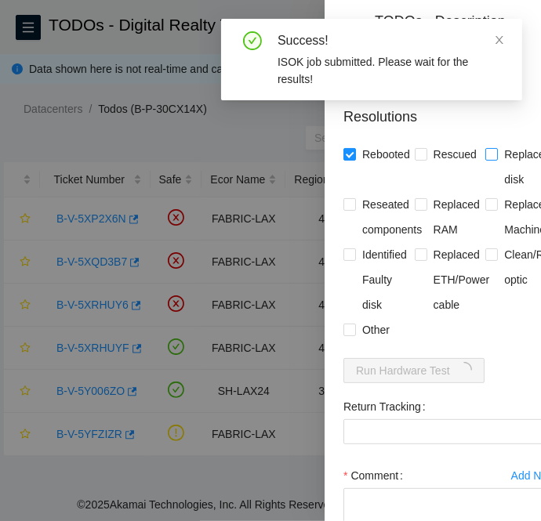
click at [486, 148] on input "Replaced disk" at bounding box center [490, 153] width 11 height 11
checkbox input "true"
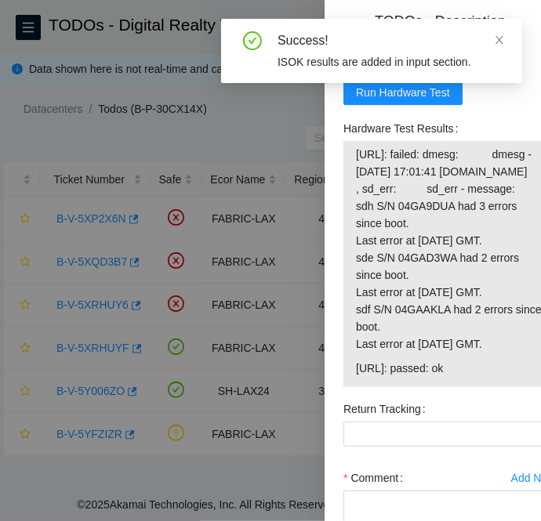
scroll to position [782, 0]
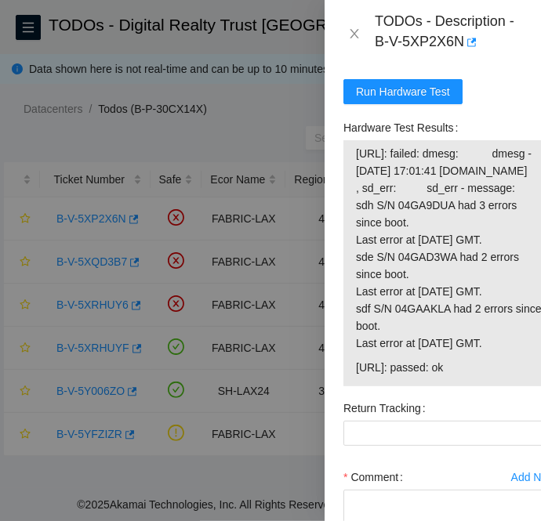
drag, startPoint x: 480, startPoint y: 400, endPoint x: 355, endPoint y: 406, distance: 125.5
click at [356, 376] on span "23.194.216.13: passed: ok" at bounding box center [450, 367] width 188 height 17
copy span "23.194.216.13: passed: ok"
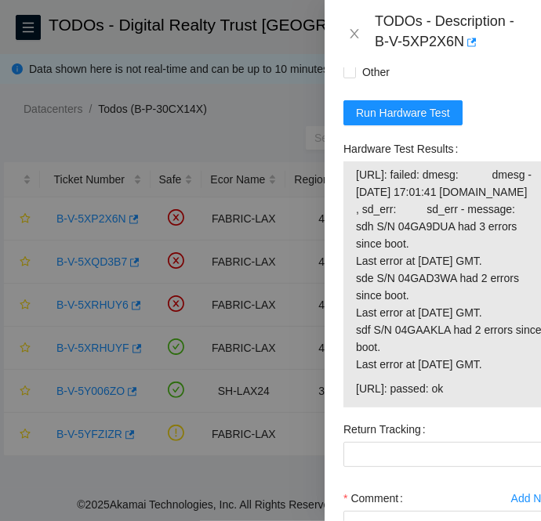
scroll to position [752, 0]
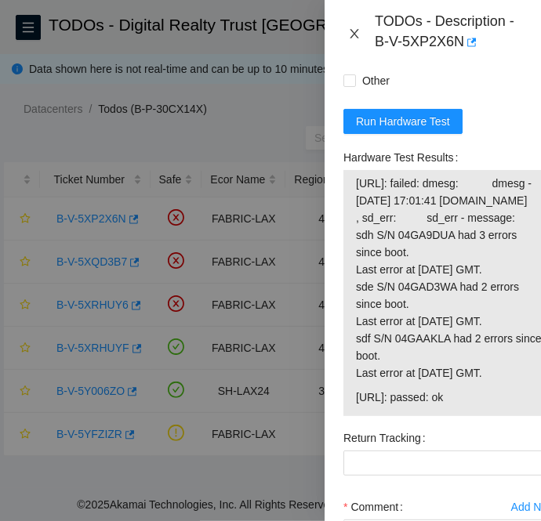
click at [350, 34] on icon "close" at bounding box center [354, 33] width 13 height 13
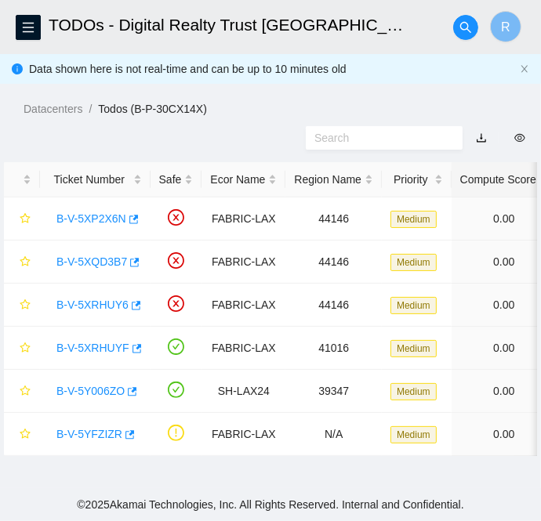
scroll to position [266, 0]
click at [103, 260] on link "B-V-5XQD3B7" at bounding box center [91, 261] width 71 height 13
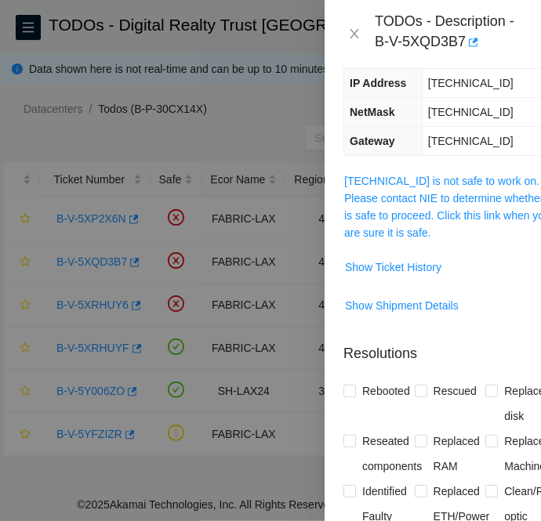
scroll to position [386, 0]
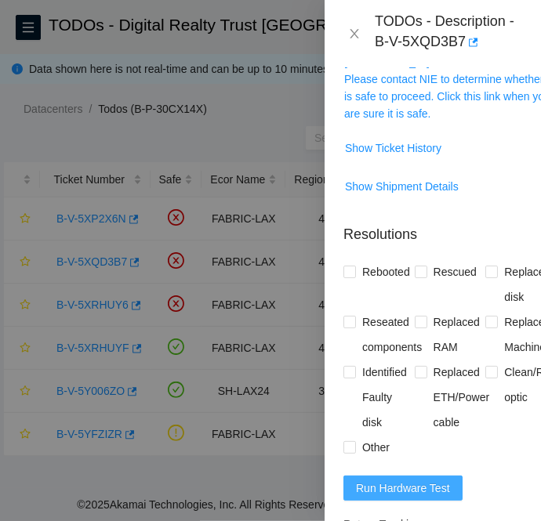
click at [399, 480] on span "Run Hardware Test" at bounding box center [403, 488] width 94 height 17
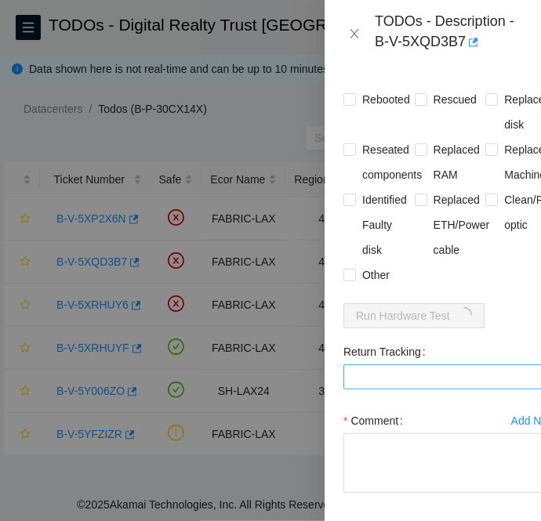
scroll to position [588, 0]
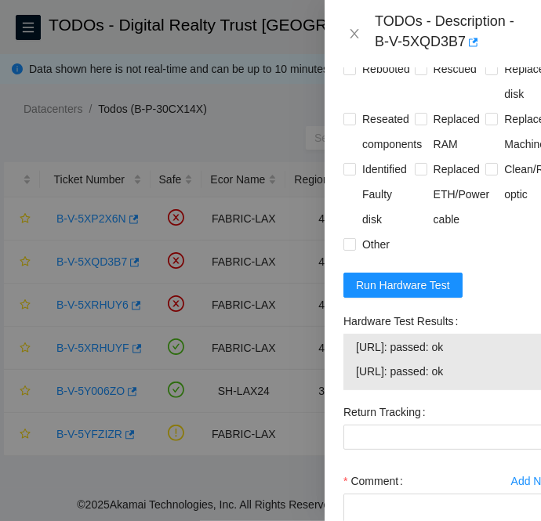
click at [52, 273] on div at bounding box center [270, 260] width 541 height 521
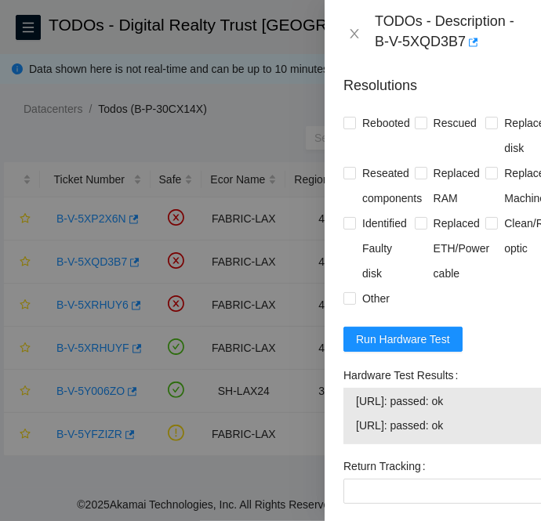
scroll to position [534, 0]
drag, startPoint x: 493, startPoint y: 369, endPoint x: 349, endPoint y: 346, distance: 146.0
click at [349, 388] on div "23.194.216.14: passed: ok 23.194.216.15: passed: ok" at bounding box center [449, 416] width 213 height 56
copy tbody "23.194.216.14: passed: ok 23.194.216.15: passed: ok"
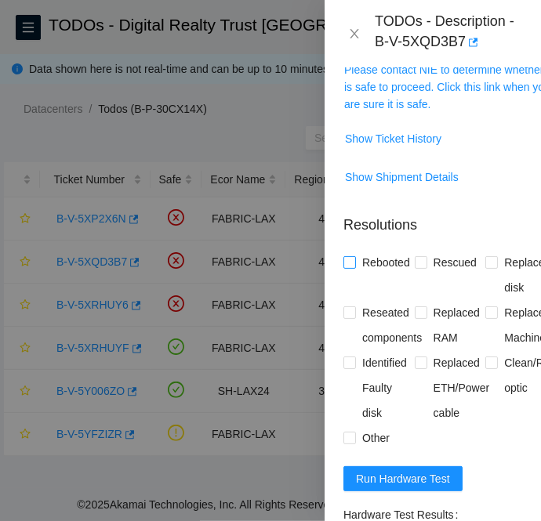
scroll to position [395, 0]
click at [343, 256] on input "Rebooted" at bounding box center [348, 261] width 11 height 11
checkbox input "true"
click at [487, 256] on input "Replaced disk" at bounding box center [490, 261] width 11 height 11
checkbox input "true"
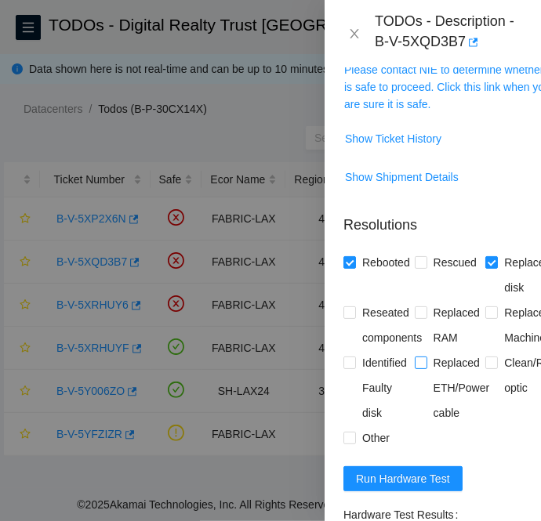
scroll to position [679, 0]
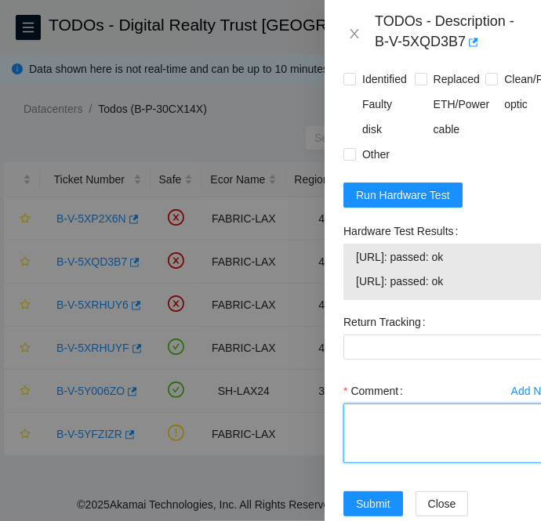
click at [374, 404] on textarea "Comment" at bounding box center [449, 434] width 213 height 60
paste textarea "B-V-5XQD3B7 FABRIC-LAX Medium 0 0% C3.02.G11 06:01 23.194.216.15 CT-4180416-001…"
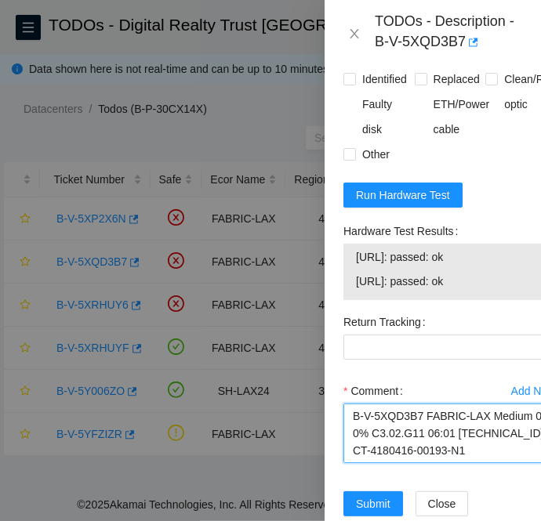
scroll to position [409, 0]
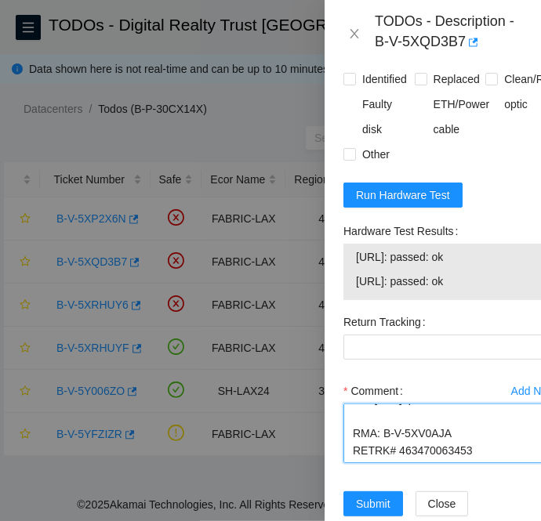
click at [429, 404] on textarea "B-V-5XQD3B7 FABRIC-LAX Medium 0 0% C3.02.G11 06:01 23.194.216.15 CT-4180416-001…" at bounding box center [449, 434] width 213 height 60
type textarea "B-V-5XQD3B7 FABRIC-LAX Medium 0 0% C3.02.G11 06:01 23.194.216.15 CT-4180416-001…"
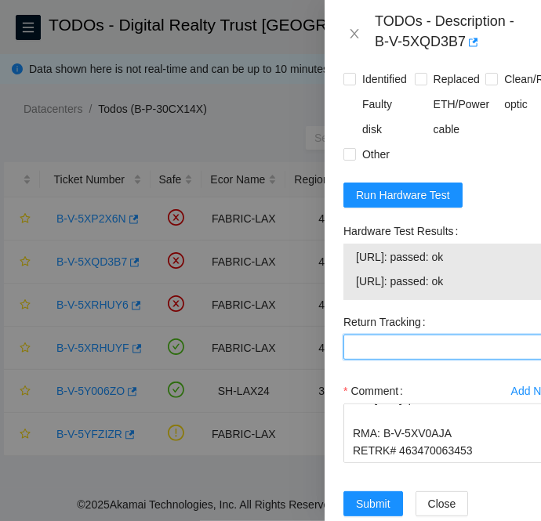
click at [389, 335] on Tracking "Return Tracking" at bounding box center [449, 347] width 213 height 25
paste Tracking "463470063453"
type Tracking "463470063453"
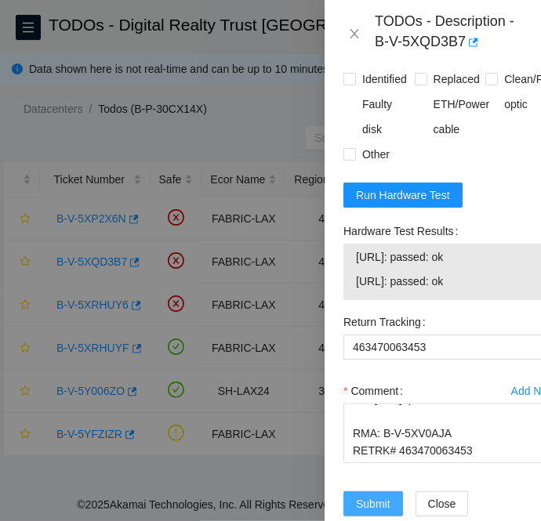
click at [361, 495] on span "Submit" at bounding box center [373, 503] width 34 height 17
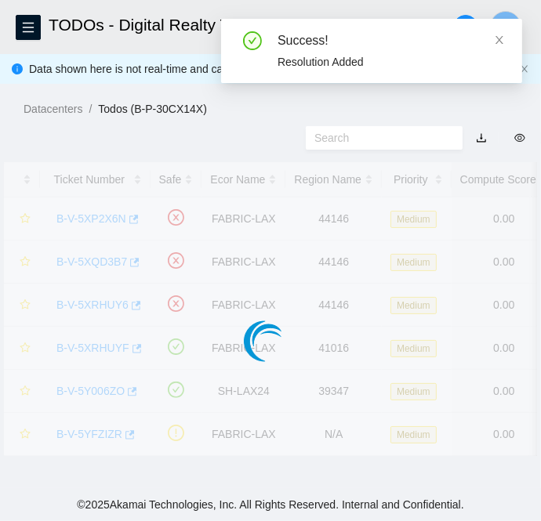
scroll to position [469, 0]
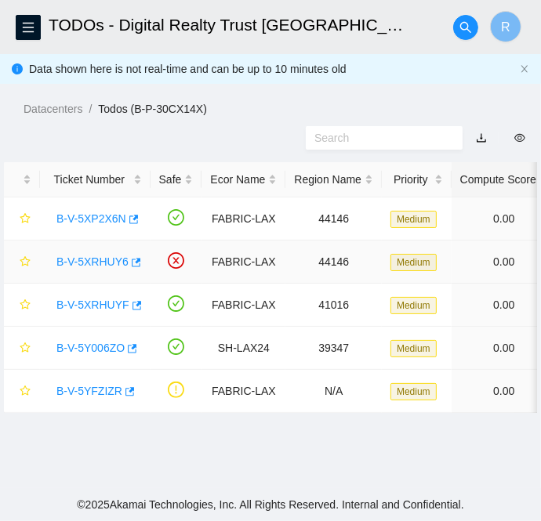
click at [94, 256] on link "B-V-5XRHUY6" at bounding box center [92, 261] width 72 height 13
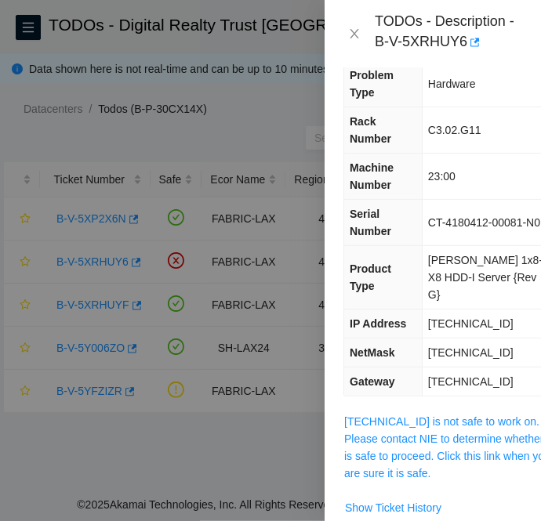
scroll to position [0, 0]
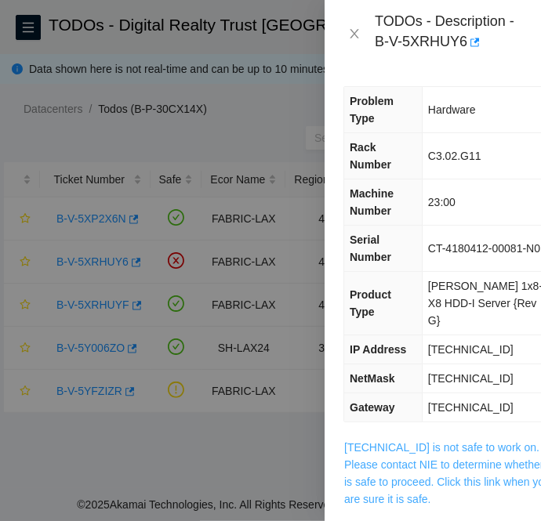
click at [468, 441] on link "[TECHNICAL_ID] is not safe to work on. Please contact NIE to determine whether …" at bounding box center [448, 473] width 208 height 64
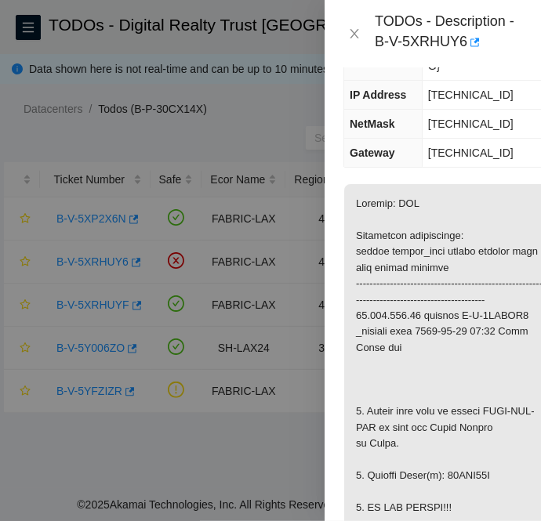
scroll to position [346, 0]
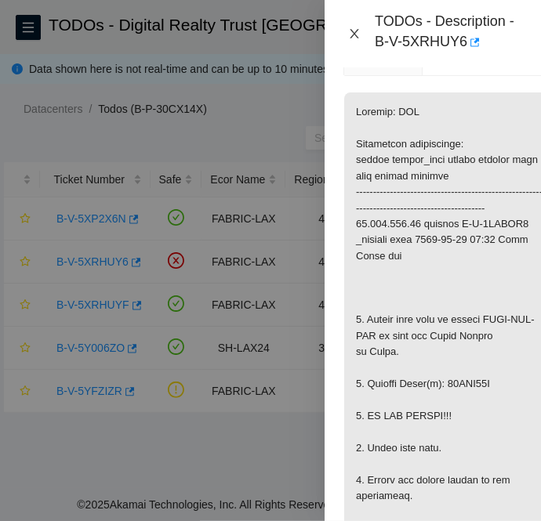
click at [356, 31] on icon "close" at bounding box center [353, 33] width 9 height 9
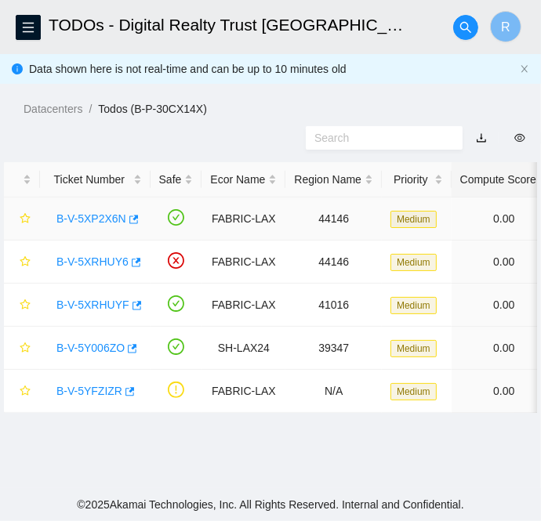
click at [103, 213] on link "B-V-5XP2X6N" at bounding box center [91, 218] width 70 height 13
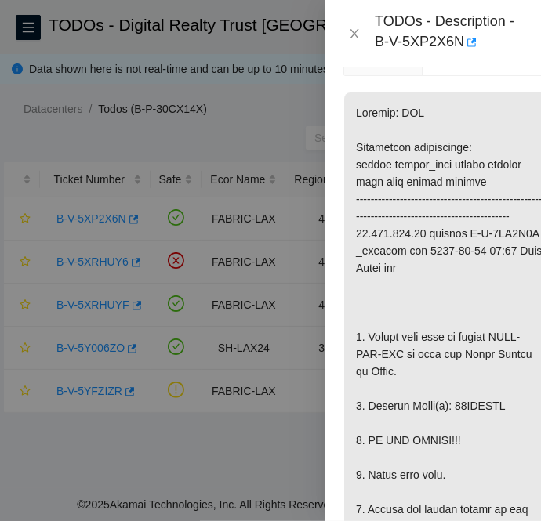
scroll to position [1554, 0]
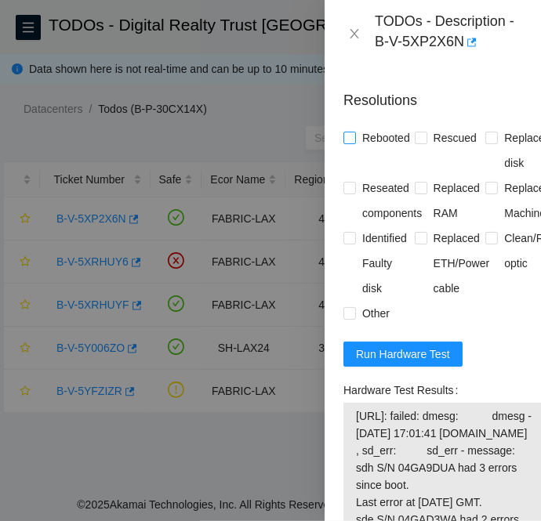
click at [349, 143] on input "Rebooted" at bounding box center [348, 137] width 11 height 11
checkbox input "true"
click at [485, 143] on input "Replaced disk" at bounding box center [490, 137] width 11 height 11
checkbox input "true"
click at [350, 318] on input "Other" at bounding box center [348, 312] width 11 height 11
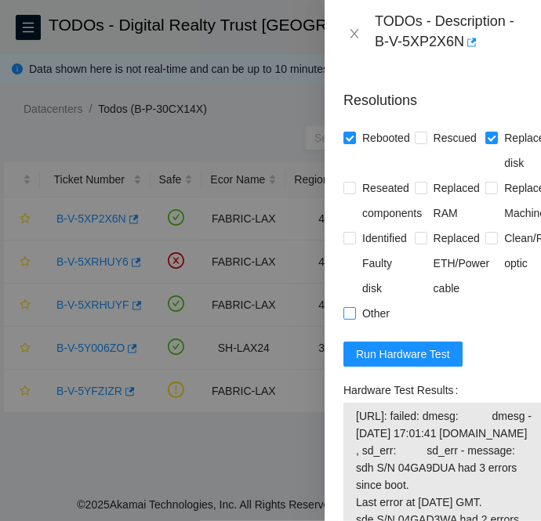
checkbox input "true"
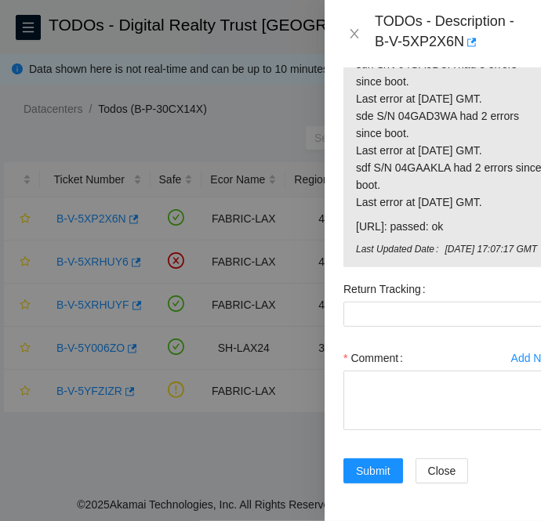
scroll to position [2112, 0]
click at [361, 371] on textarea "Comment" at bounding box center [449, 401] width 213 height 60
paste textarea "B-V-5XP2X6N FABRIC-LAX Medium 0 0% C3.02.G11 05:01 23.194.216.13 CT-4180412-000…"
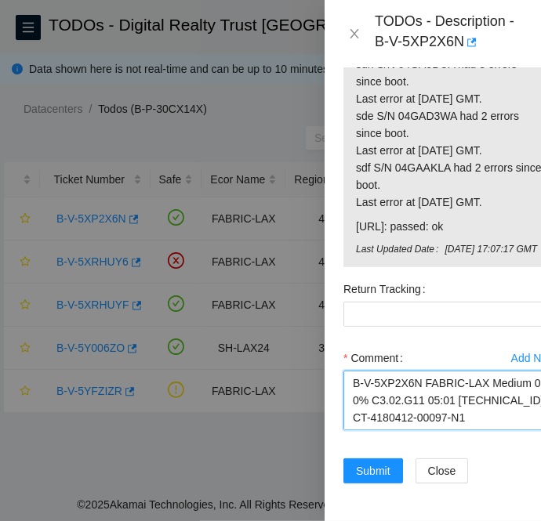
scroll to position [340, 0]
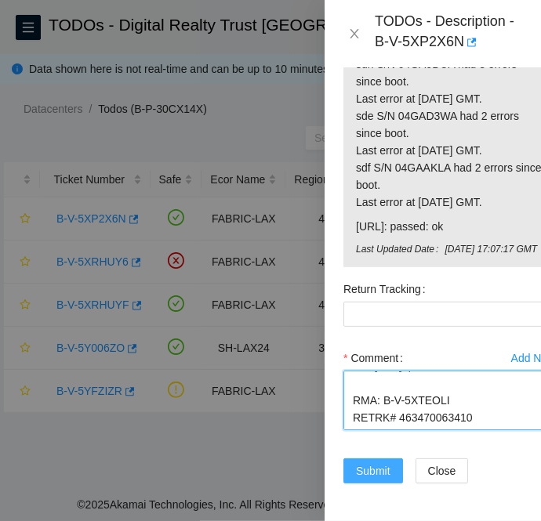
type textarea "B-V-5XP2X6N FABRIC-LAX Medium 0 0% C3.02.G11 05:01 23.194.216.13 CT-4180412-000…"
click at [362, 459] on button "Submit" at bounding box center [373, 470] width 60 height 25
click at [433, 403] on textarea "B-V-5XP2X6N FABRIC-LAX Medium 0 0% C3.02.G11 05:01 23.194.216.13 CT-4180412-000…" at bounding box center [449, 401] width 213 height 60
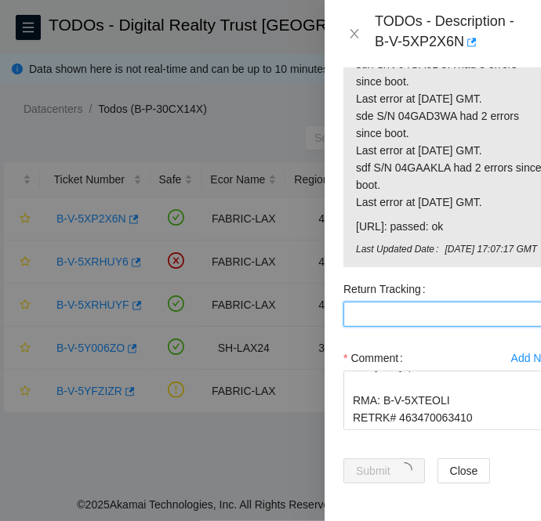
click at [403, 302] on Tracking "Return Tracking" at bounding box center [449, 314] width 213 height 25
paste Tracking "463470063410"
type Tracking "463470063410"
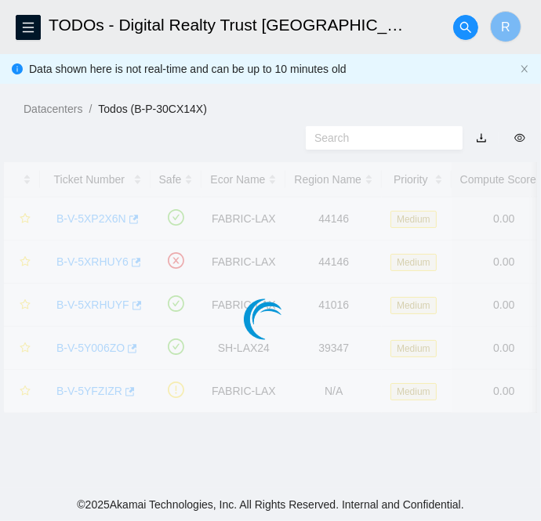
scroll to position [469, 0]
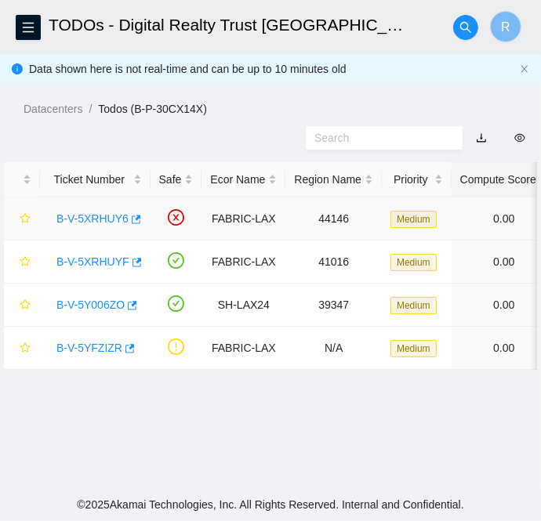
click at [88, 215] on link "B-V-5XRHUY6" at bounding box center [92, 218] width 72 height 13
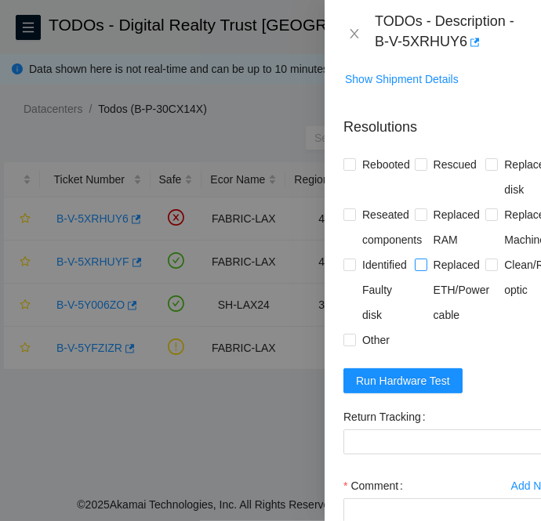
scroll to position [492, 0]
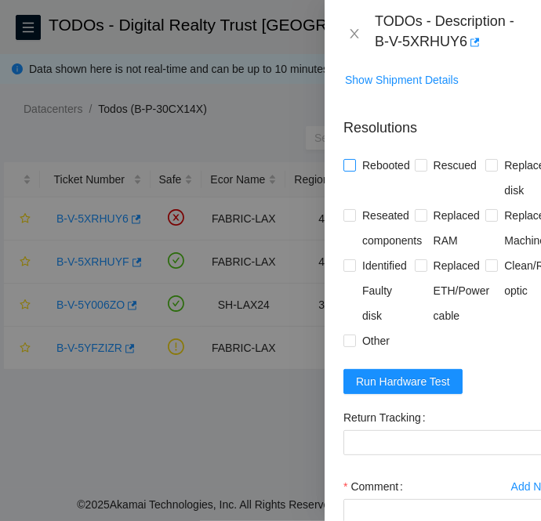
click at [349, 159] on input "Rebooted" at bounding box center [348, 164] width 11 height 11
checkbox input "true"
click at [485, 159] on input "Replaced disk" at bounding box center [490, 164] width 11 height 11
checkbox input "true"
click at [436, 373] on span "Run Hardware Test" at bounding box center [403, 381] width 94 height 17
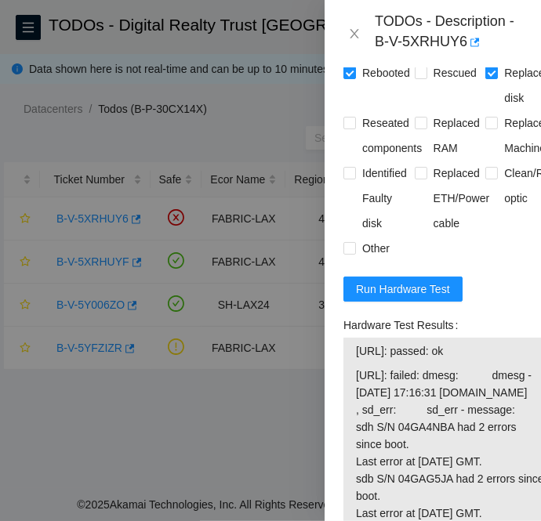
scroll to position [584, 0]
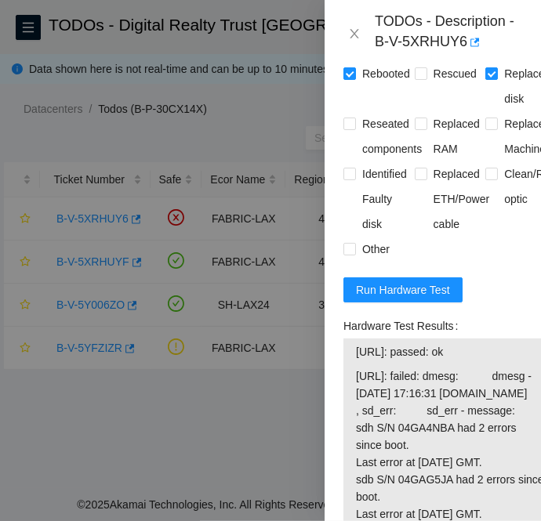
drag, startPoint x: 491, startPoint y: 301, endPoint x: 353, endPoint y: 304, distance: 137.2
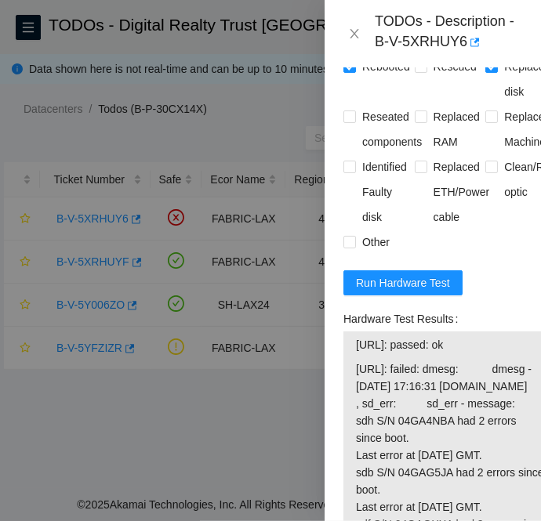
scroll to position [594, 0]
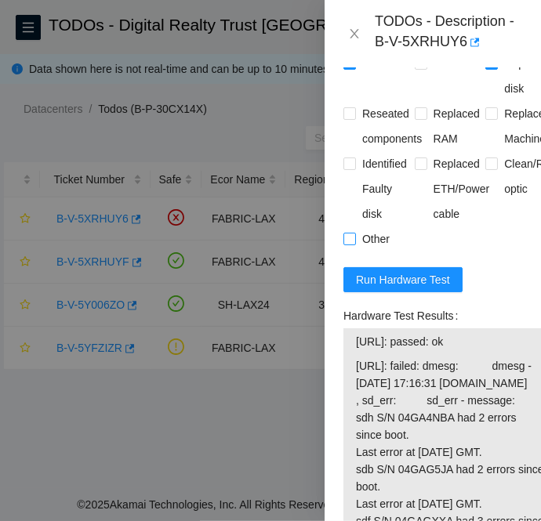
click at [352, 233] on input "Other" at bounding box center [348, 238] width 11 height 11
checkbox input "true"
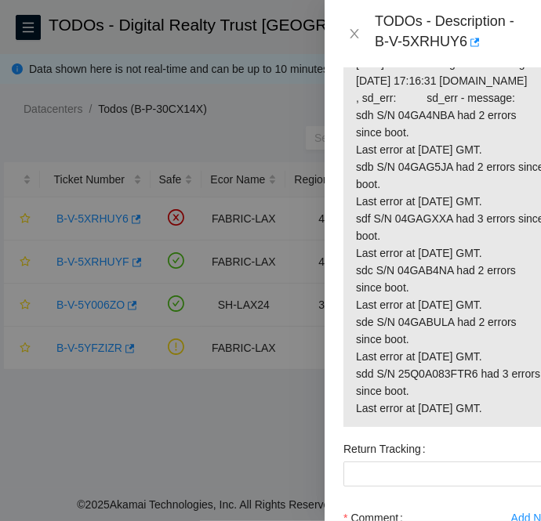
scroll to position [1161, 0]
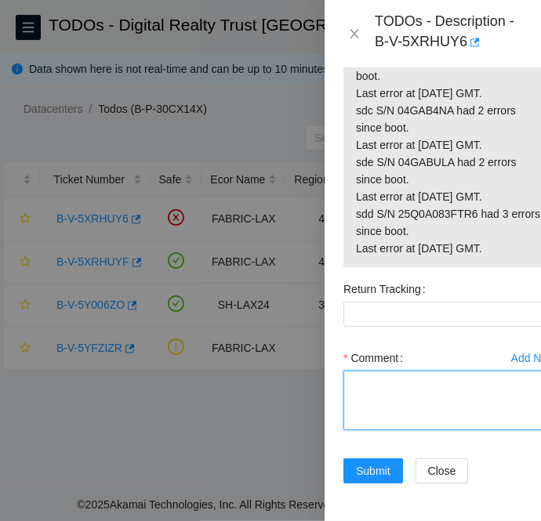
click at [353, 371] on textarea "Comment" at bounding box center [449, 401] width 213 height 60
paste textarea "B-V-5XRHUY6 FABRIC-LAX Medium 0 0% C3.02.G11 23:00 23.194.216.48 CT-4180412-000…"
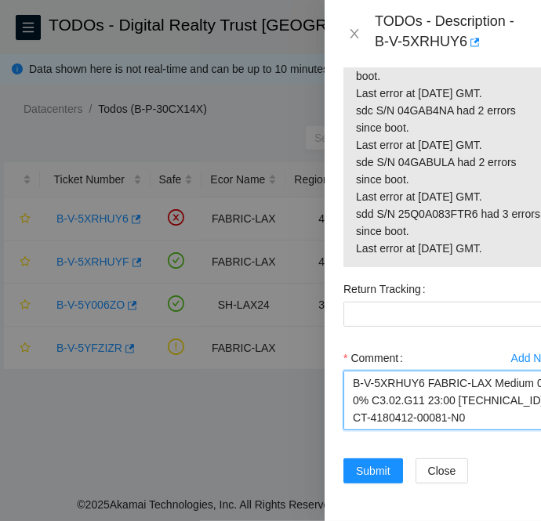
scroll to position [340, 0]
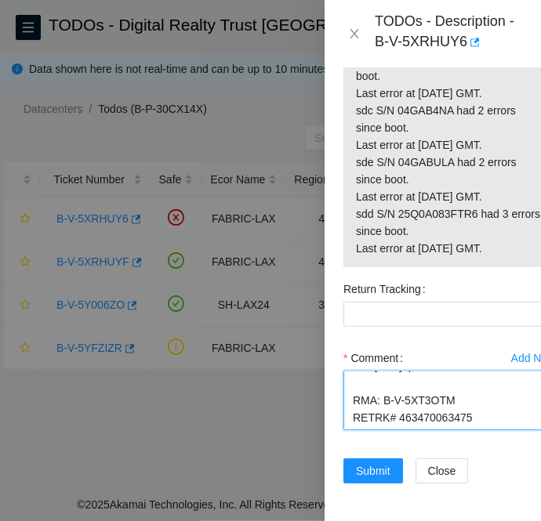
click at [430, 400] on textarea "B-V-5XRHUY6 FABRIC-LAX Medium 0 0% C3.02.G11 23:00 23.194.216.48 CT-4180412-000…" at bounding box center [449, 401] width 213 height 60
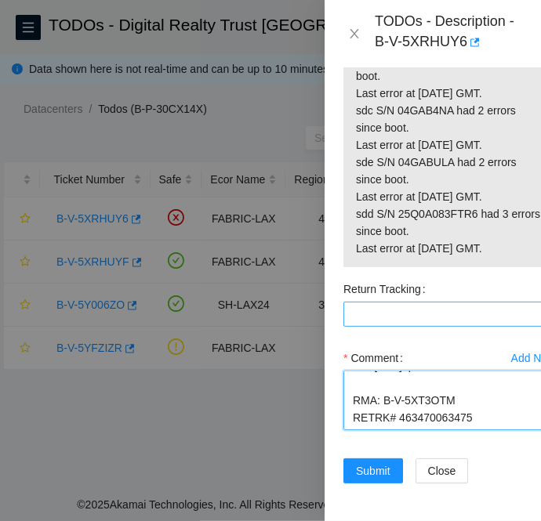
type textarea "B-V-5XRHUY6 FABRIC-LAX Medium 0 0% C3.02.G11 23:00 23.194.216.48 CT-4180412-000…"
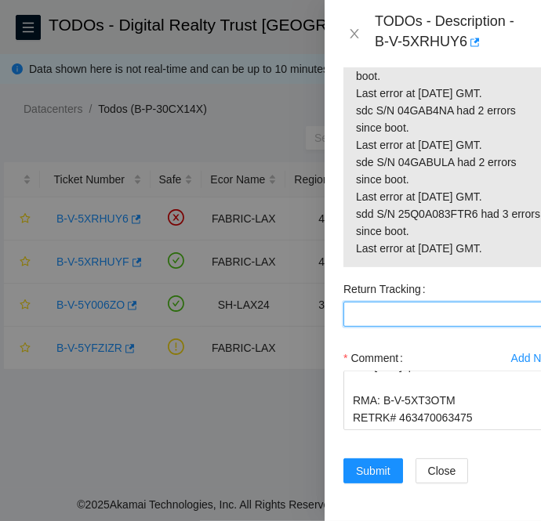
click at [374, 302] on Tracking "Return Tracking" at bounding box center [449, 314] width 213 height 25
paste Tracking "463470063475"
type Tracking "463470063475"
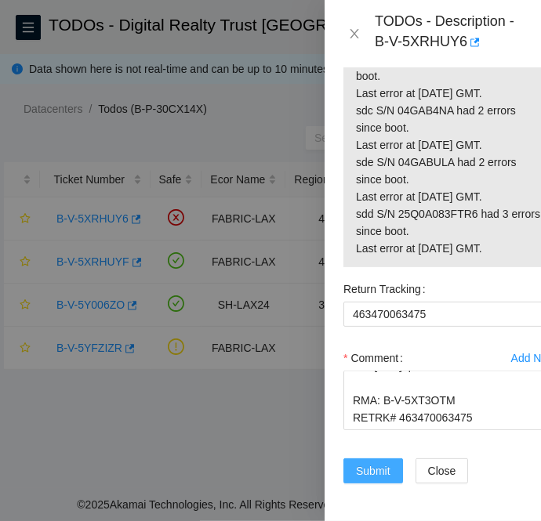
click at [363, 462] on span "Submit" at bounding box center [373, 470] width 34 height 17
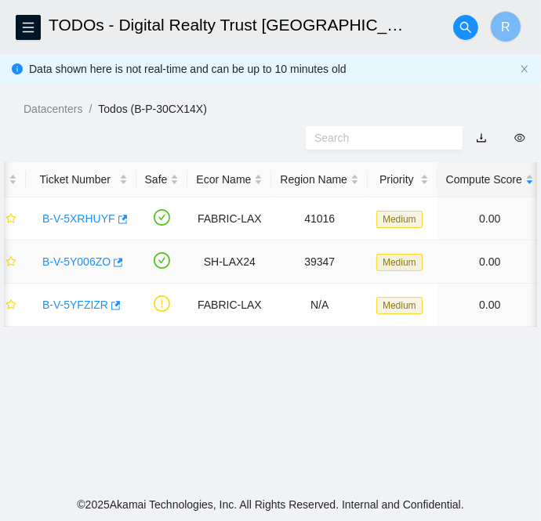
scroll to position [0, 0]
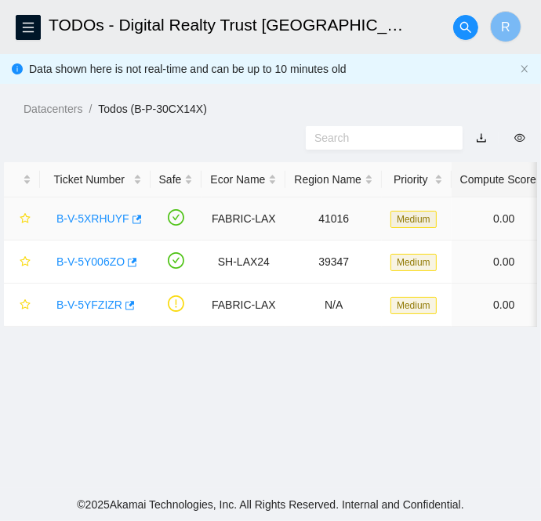
click at [97, 212] on link "B-V-5XRHUYF" at bounding box center [92, 218] width 73 height 13
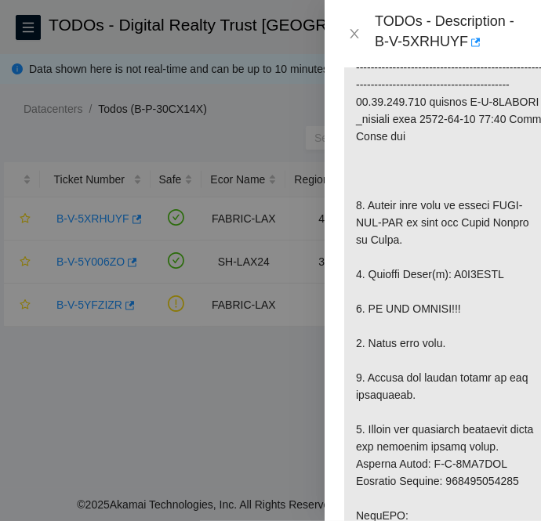
scroll to position [480, 0]
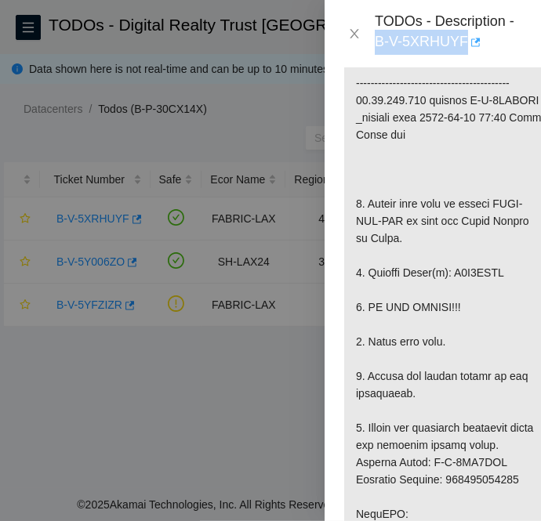
drag, startPoint x: 371, startPoint y: 39, endPoint x: 464, endPoint y: 35, distance: 93.3
click at [464, 35] on div "TODOs - Description - B-V-5XRHUYF" at bounding box center [432, 34] width 179 height 42
click at [48, 403] on div at bounding box center [270, 260] width 541 height 521
drag, startPoint x: 374, startPoint y: 42, endPoint x: 463, endPoint y: 47, distance: 89.4
click at [463, 47] on div "TODOs - Description - B-V-5XRHUYF" at bounding box center [448, 34] width 147 height 42
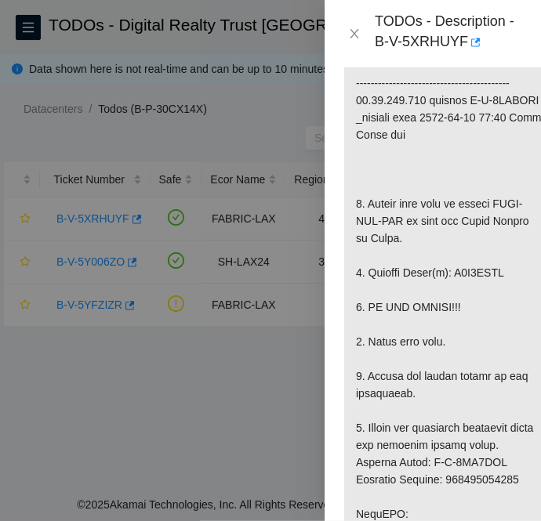
click at [67, 396] on div at bounding box center [270, 260] width 541 height 521
click at [351, 36] on icon "close" at bounding box center [353, 33] width 9 height 9
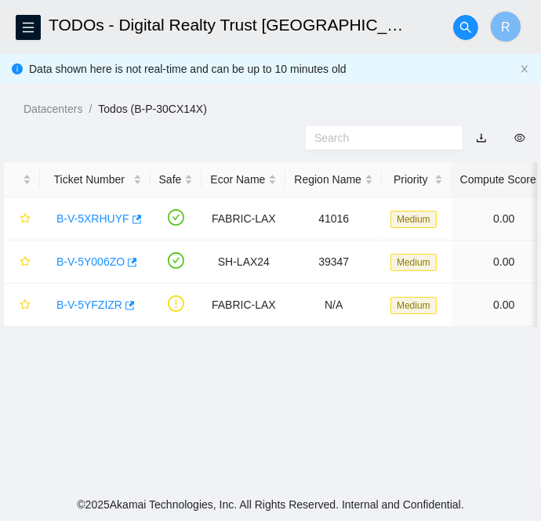
scroll to position [411, 0]
click at [92, 259] on link "B-V-5Y006ZO" at bounding box center [90, 261] width 68 height 13
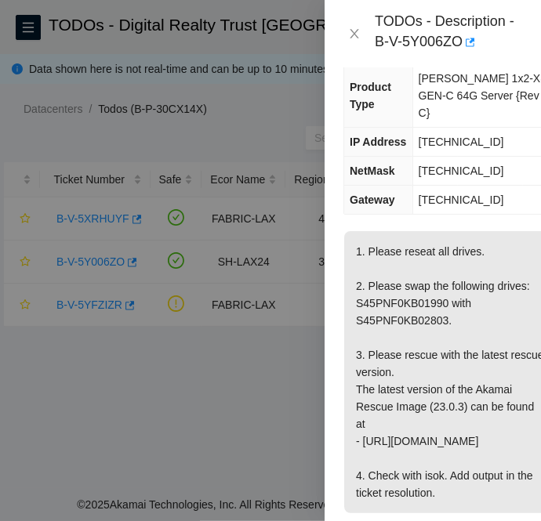
scroll to position [220, 0]
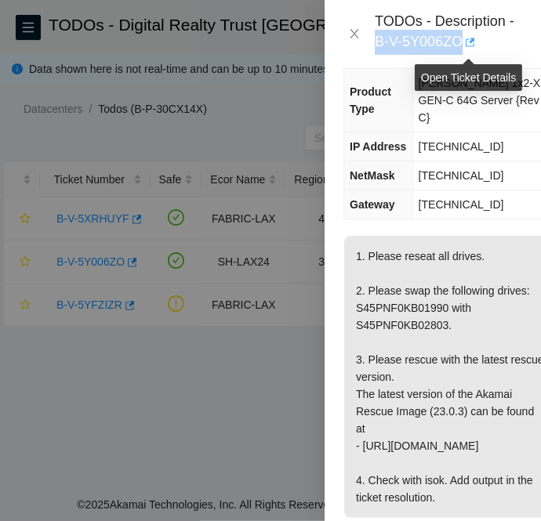
drag, startPoint x: 374, startPoint y: 44, endPoint x: 463, endPoint y: 40, distance: 89.4
click at [463, 40] on div "TODOs - Description - B-V-5Y006ZO" at bounding box center [448, 34] width 147 height 42
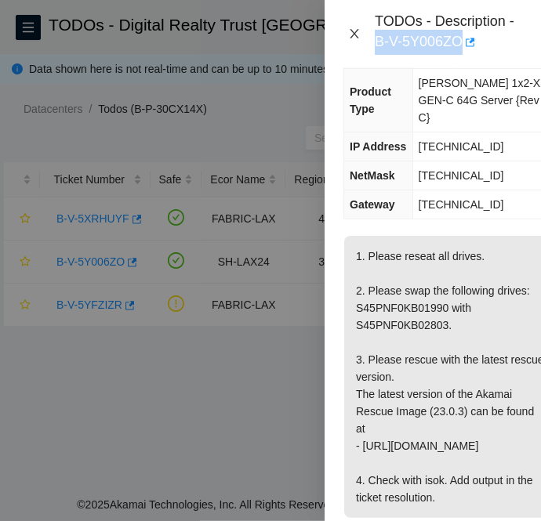
click at [351, 31] on icon "close" at bounding box center [353, 33] width 9 height 9
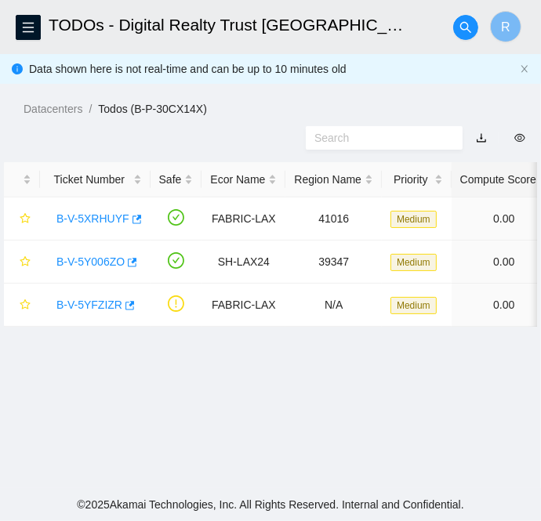
scroll to position [134, 0]
click at [100, 215] on link "B-V-5XRHUYF" at bounding box center [92, 218] width 73 height 13
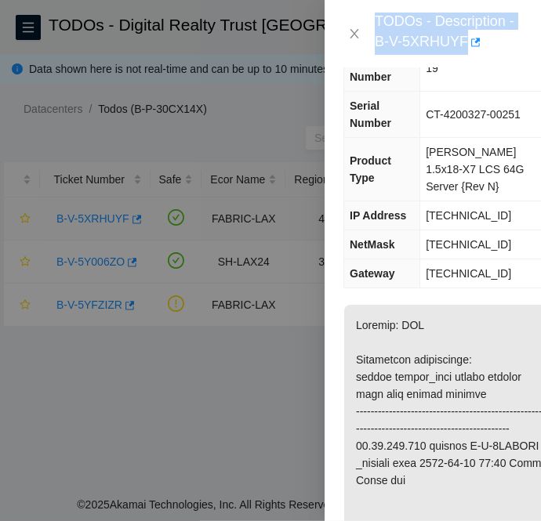
scroll to position [194, 0]
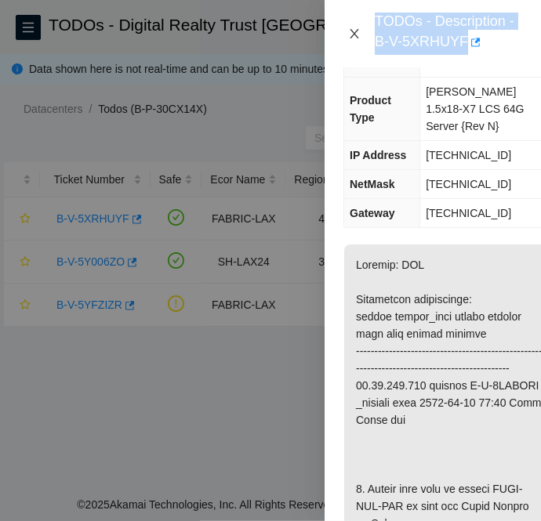
click at [351, 33] on icon "close" at bounding box center [354, 33] width 13 height 13
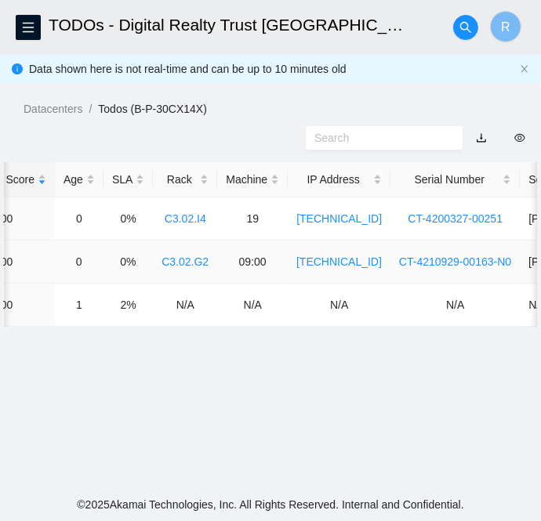
scroll to position [0, 593]
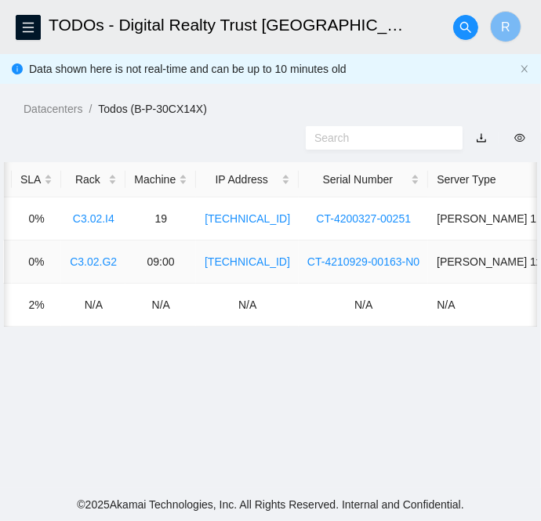
click at [393, 262] on td "CT-4210929-00163-N0" at bounding box center [363, 262] width 129 height 43
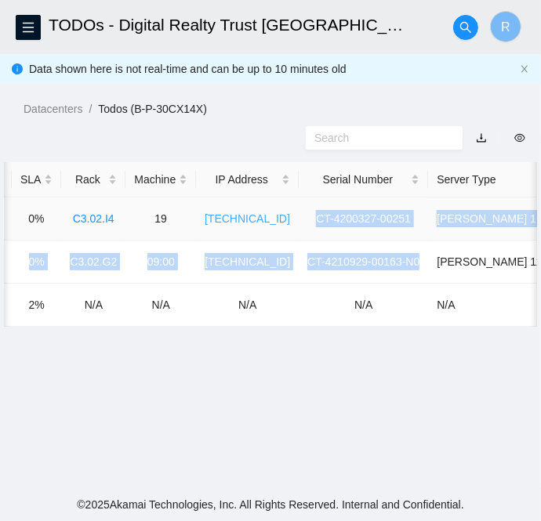
drag, startPoint x: 393, startPoint y: 262, endPoint x: 237, endPoint y: 216, distance: 161.7
click at [237, 216] on tbody "B-V-5XRHUYF FABRIC-LAX 41016 Medium 0.00 0 0% C3.02.I4 19 23.32.154.150 CT-4200…" at bounding box center [62, 261] width 1302 height 129
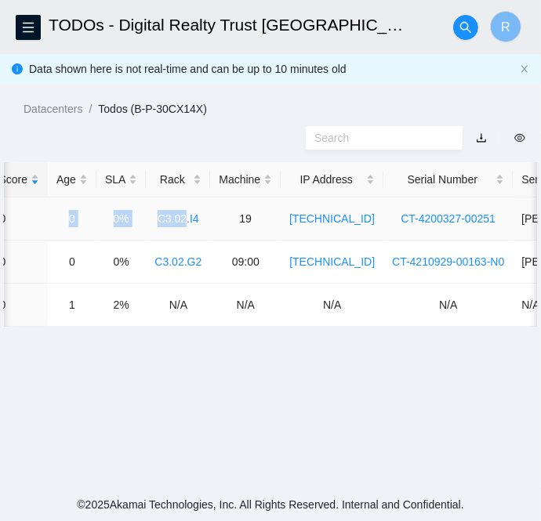
drag, startPoint x: 85, startPoint y: 205, endPoint x: 8, endPoint y: 223, distance: 79.6
click at [8, 223] on tr "B-V-5XRHUYF FABRIC-LAX 41016 Medium 0.00 0 0% C3.02.I4 19 23.32.154.150 CT-4200…" at bounding box center [146, 218] width 1302 height 43
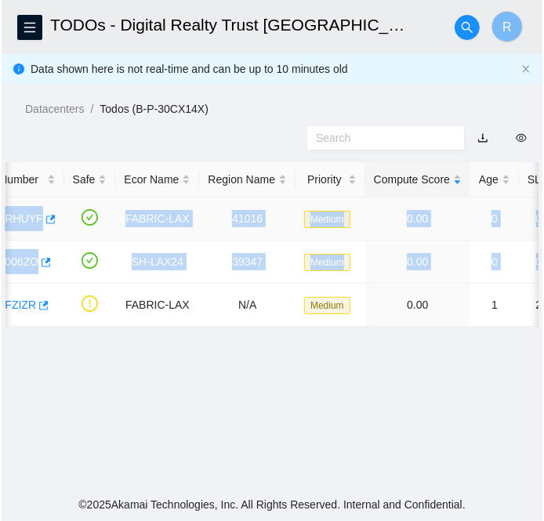
scroll to position [0, 0]
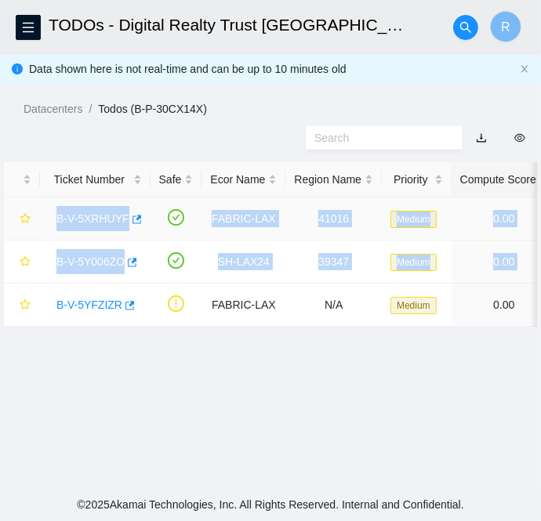
drag, startPoint x: 436, startPoint y: 265, endPoint x: 54, endPoint y: 216, distance: 385.4
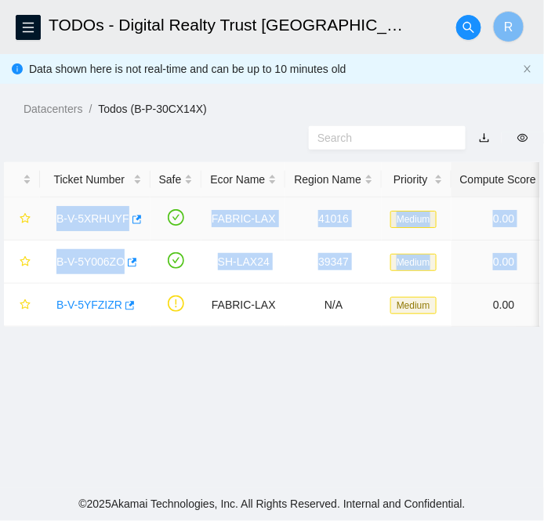
click at [81, 219] on link "B-V-5XRHUYF" at bounding box center [92, 218] width 73 height 13
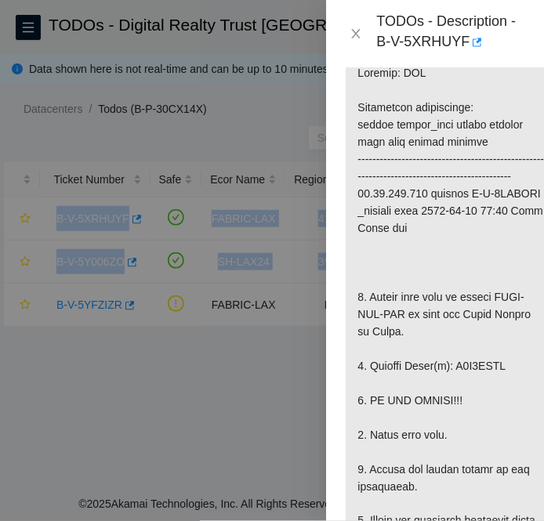
scroll to position [418, 0]
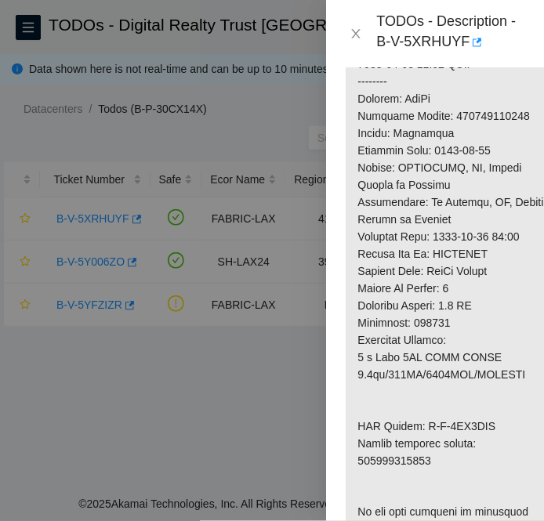
scroll to position [943, 0]
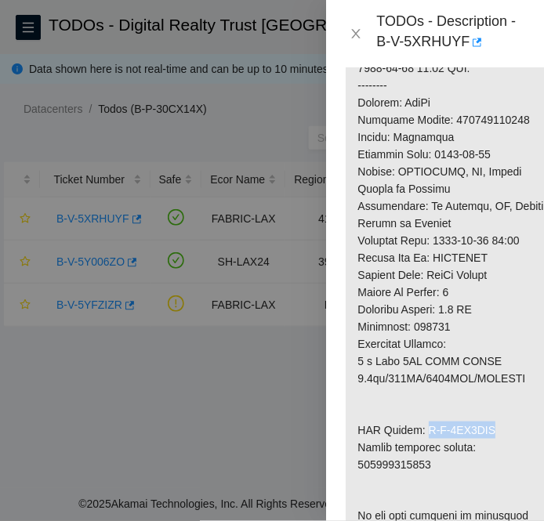
drag, startPoint x: 422, startPoint y: 411, endPoint x: 491, endPoint y: 412, distance: 68.2
click at [491, 412] on p at bounding box center [452, 42] width 212 height 1092
click at [406, 444] on p at bounding box center [452, 42] width 212 height 1092
click at [357, 31] on icon "close" at bounding box center [355, 33] width 13 height 13
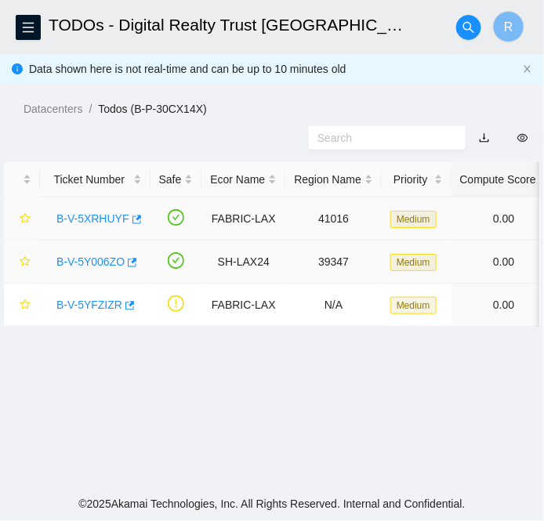
scroll to position [487, 0]
click at [86, 259] on link "B-V-5Y006ZO" at bounding box center [90, 261] width 68 height 13
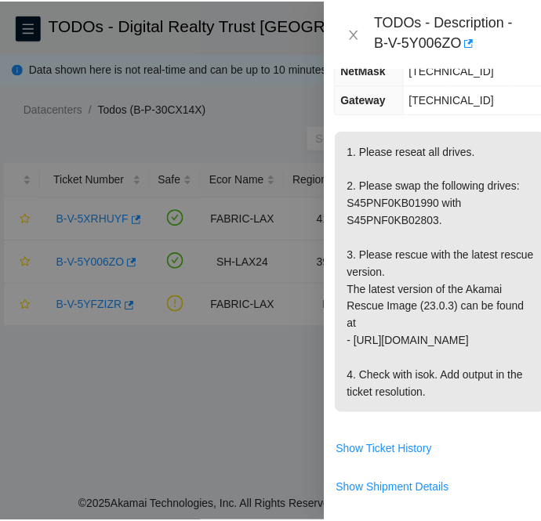
scroll to position [364, 9]
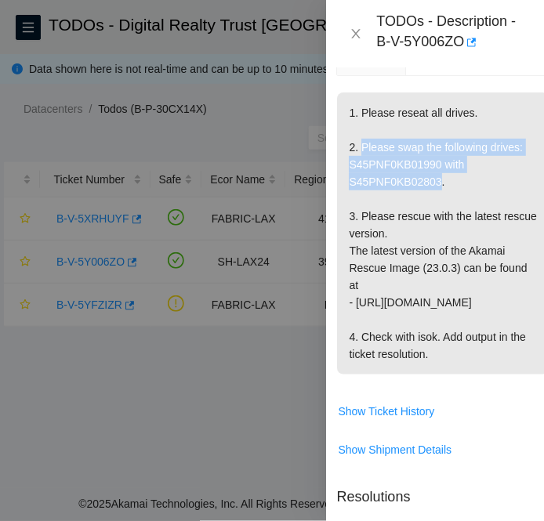
drag, startPoint x: 360, startPoint y: 127, endPoint x: 435, endPoint y: 161, distance: 81.7
click at [435, 161] on p "1. Please reseat all drives. 2. Please swap the following drives: S45PNF0KB0199…" at bounding box center [443, 233] width 212 height 282
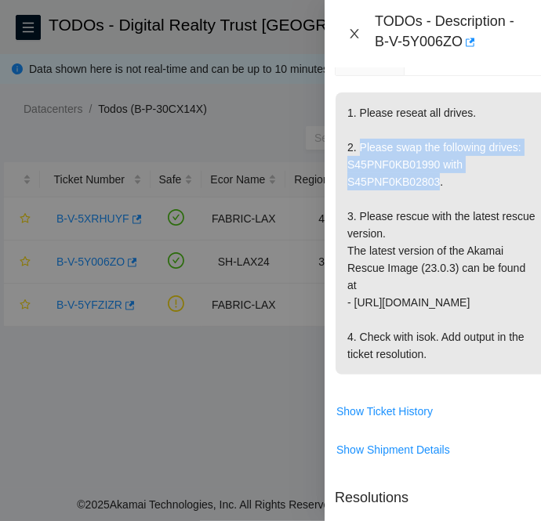
click at [357, 33] on icon "close" at bounding box center [354, 33] width 13 height 13
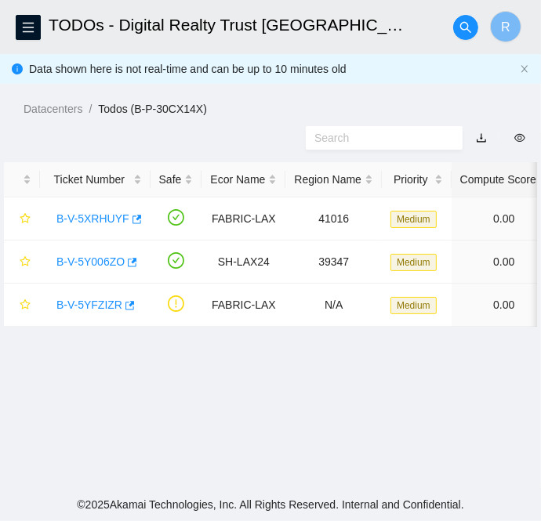
scroll to position [261, 9]
click at [97, 213] on link "B-V-5XRHUYF" at bounding box center [92, 218] width 73 height 13
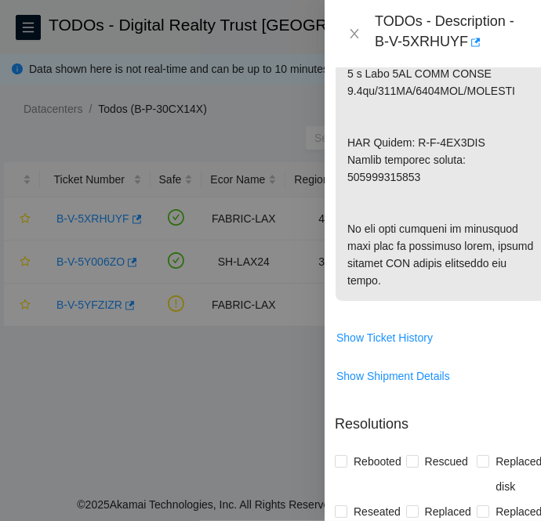
scroll to position [1241, 9]
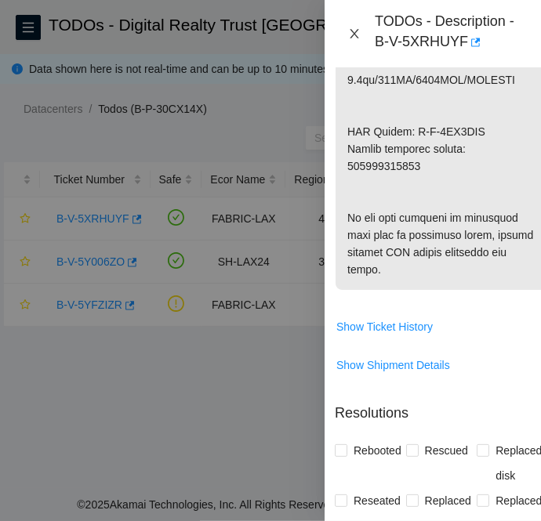
click at [355, 34] on icon "close" at bounding box center [354, 33] width 13 height 13
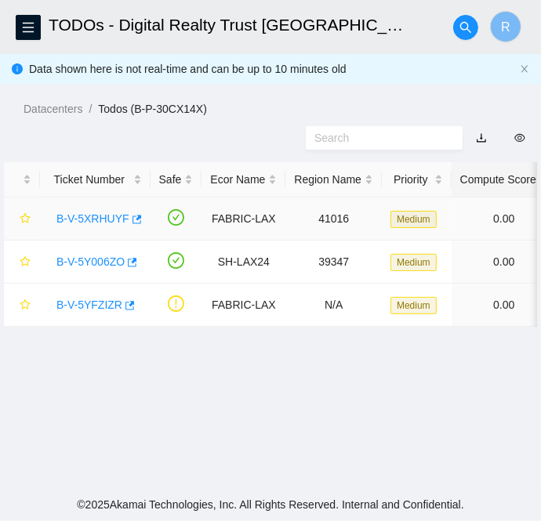
scroll to position [487, 9]
click at [99, 257] on link "B-V-5Y006ZO" at bounding box center [90, 261] width 68 height 13
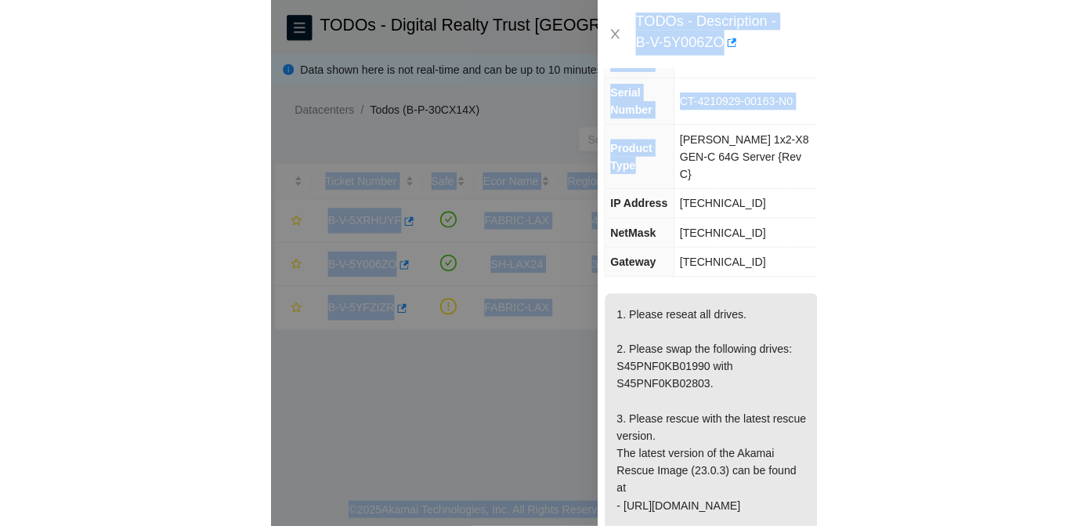
scroll to position [0, 34]
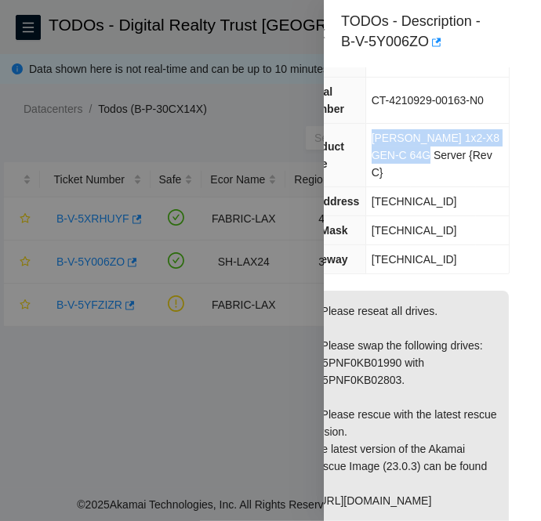
drag, startPoint x: 420, startPoint y: 139, endPoint x: 405, endPoint y: 156, distance: 22.2
click at [405, 156] on span "[PERSON_NAME] 1x2-X8 GEN-C 64G Server {Rev C}" at bounding box center [435, 155] width 128 height 47
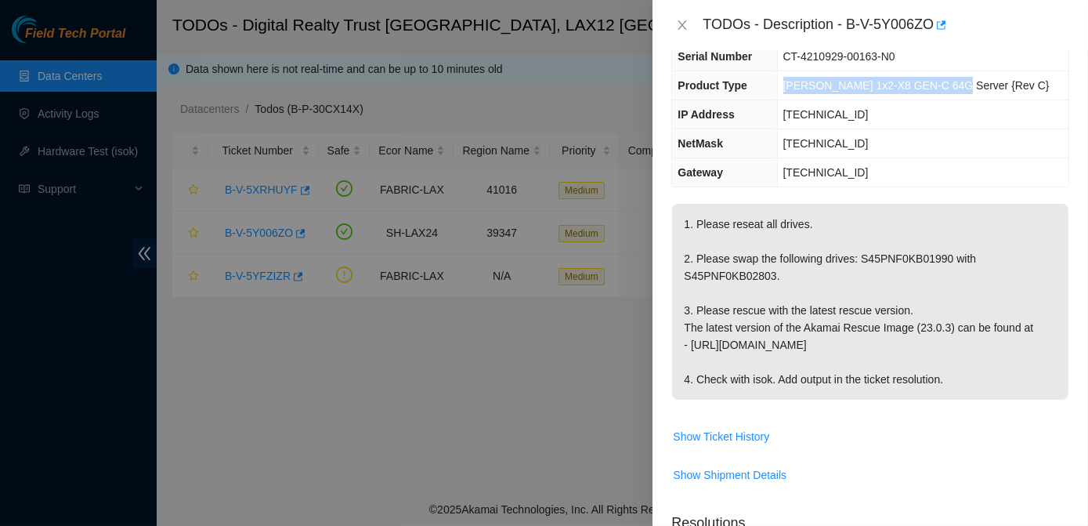
scroll to position [0, 0]
click at [540, 24] on icon "close" at bounding box center [682, 25] width 13 height 13
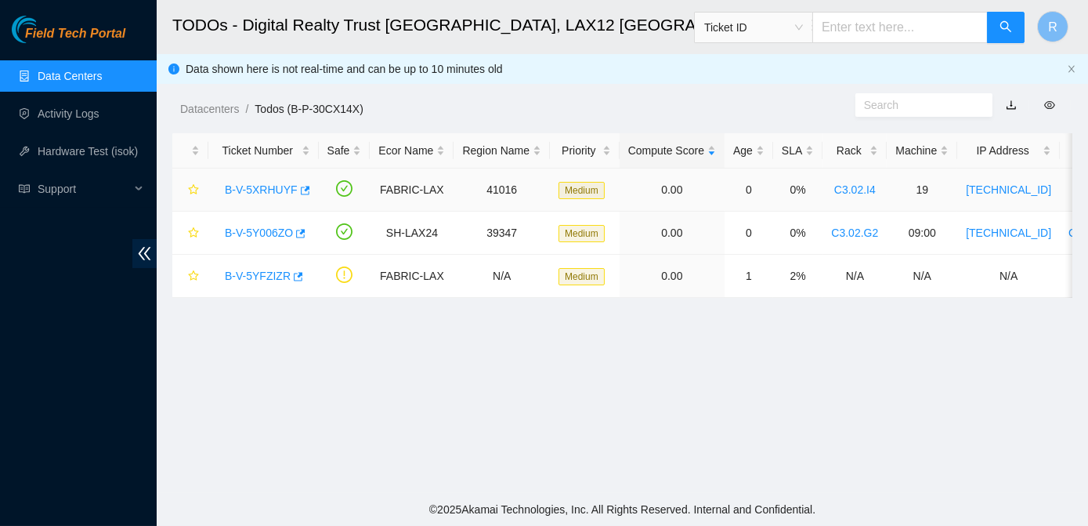
scroll to position [148, 0]
click at [55, 194] on span "Support" at bounding box center [84, 188] width 92 height 31
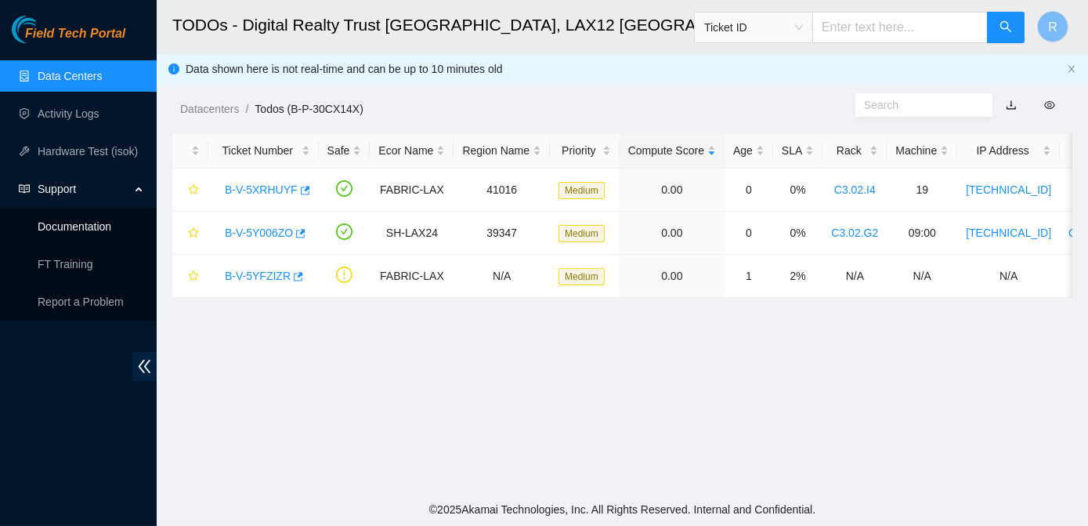
click at [67, 226] on link "Documentation" at bounding box center [75, 226] width 74 height 13
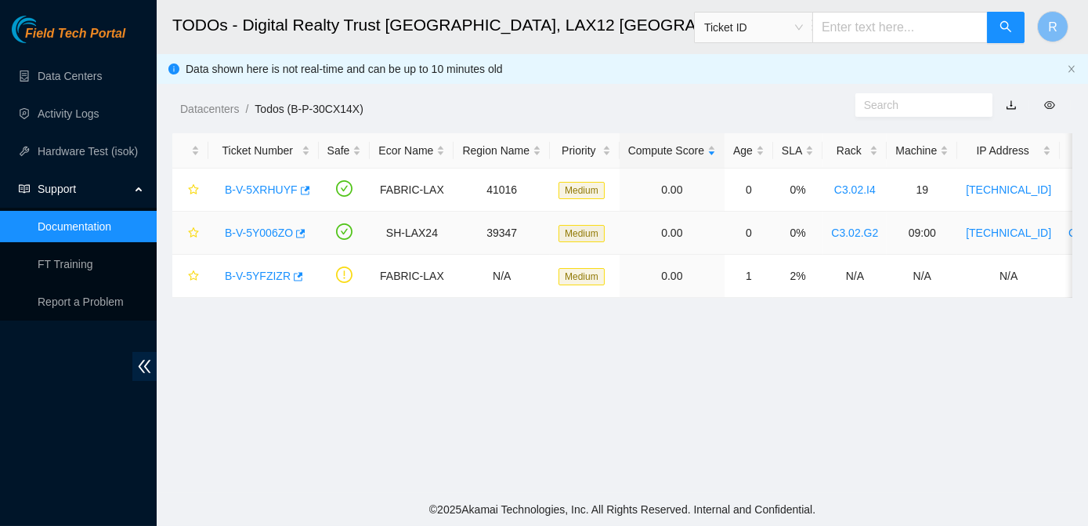
click at [255, 237] on link "B-V-5Y006ZO" at bounding box center [259, 232] width 68 height 13
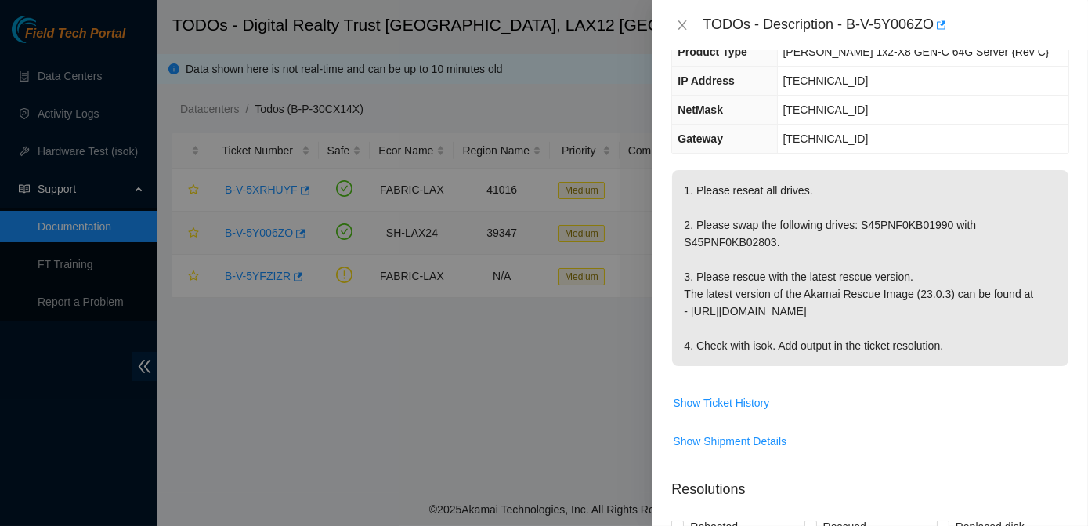
scroll to position [114, 0]
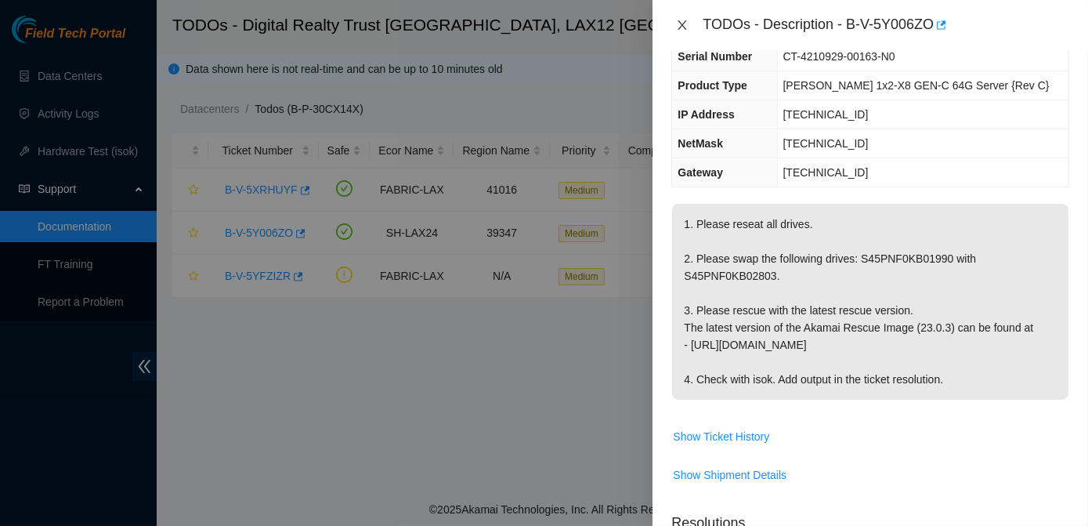
click at [540, 27] on icon "close" at bounding box center [682, 25] width 13 height 13
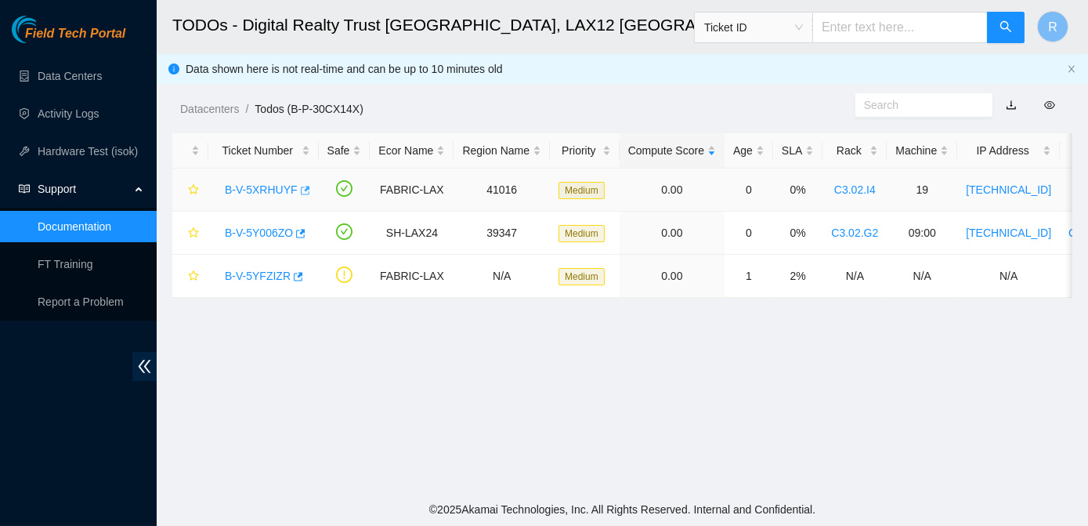
scroll to position [148, 0]
click at [259, 188] on link "B-V-5XRHUYF" at bounding box center [261, 189] width 73 height 13
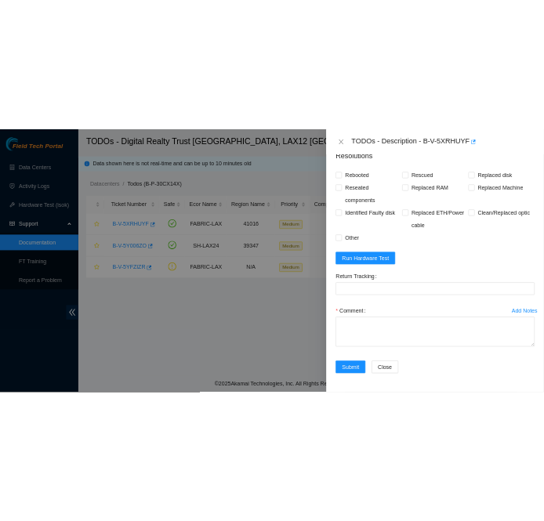
scroll to position [1327, 0]
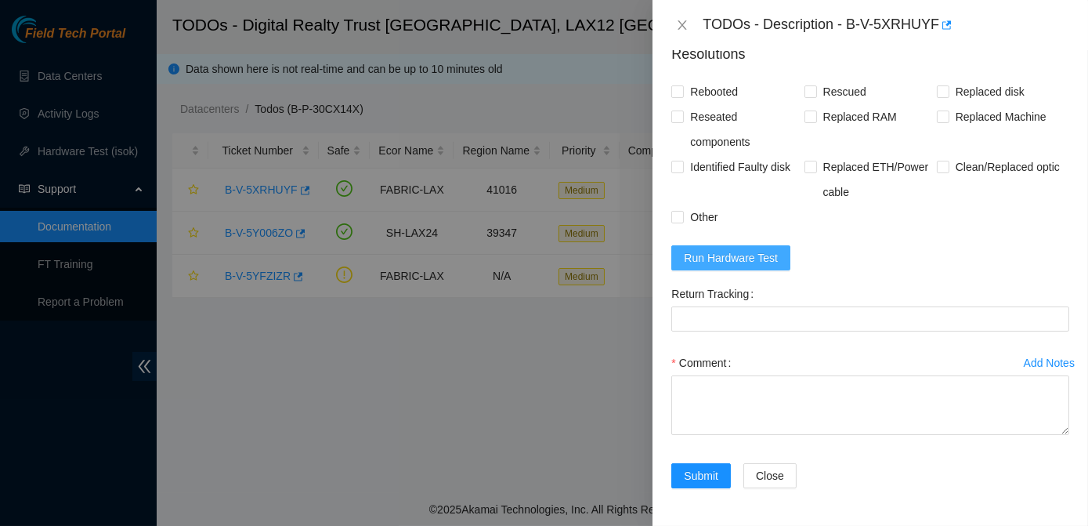
click at [540, 258] on span "Run Hardware Test" at bounding box center [731, 257] width 94 height 17
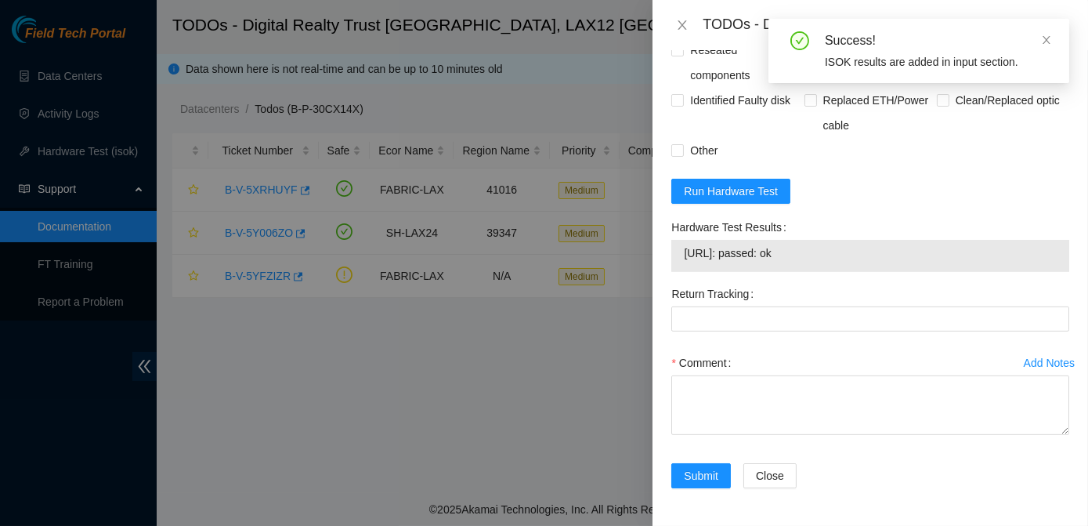
click at [540, 30] on input "Rebooted" at bounding box center [677, 24] width 11 height 11
checkbox input "true"
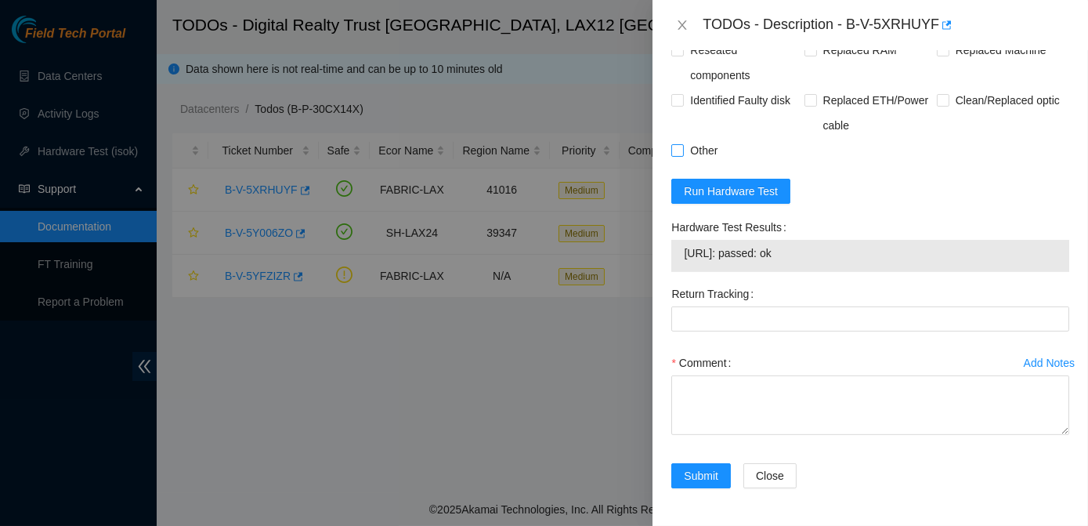
click at [540, 155] on input "Other" at bounding box center [677, 149] width 11 height 11
checkbox input "false"
click at [540, 30] on input "Replaced disk" at bounding box center [942, 24] width 11 height 11
checkbox input "true"
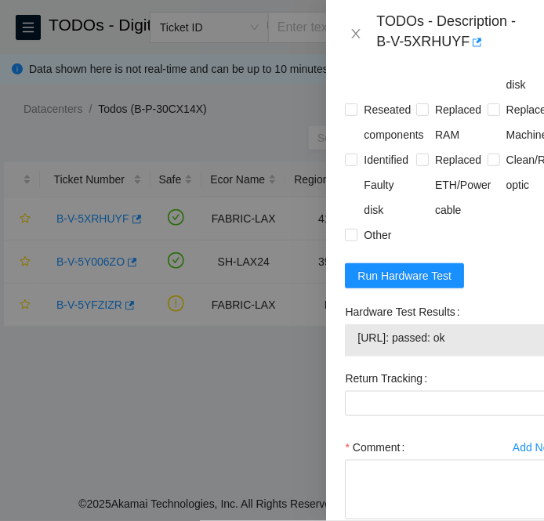
scroll to position [1793, 0]
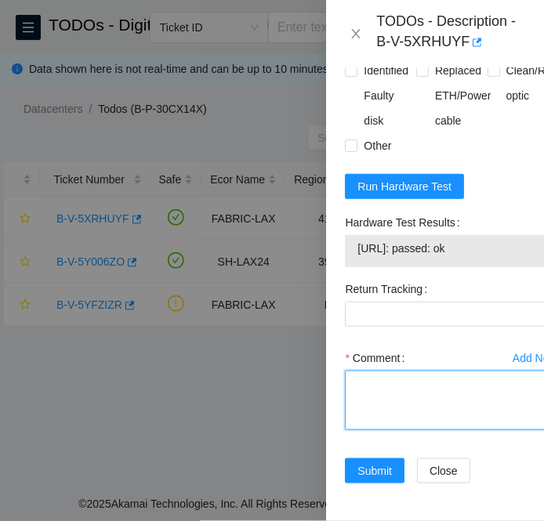
click at [370, 371] on textarea "Comment" at bounding box center [451, 401] width 213 height 60
paste textarea "**********"
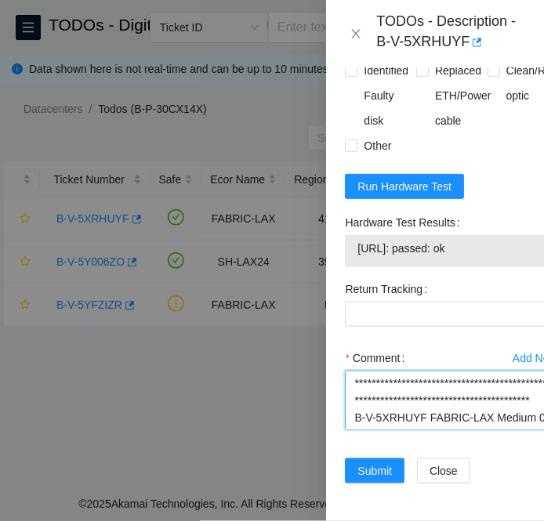
scroll to position [357, 0]
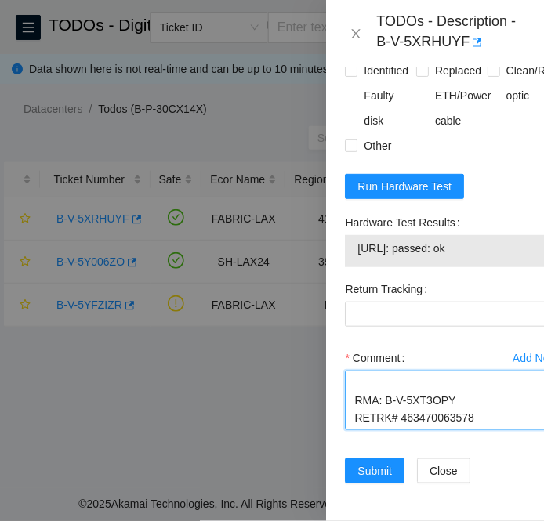
click at [429, 399] on textarea "**********" at bounding box center [451, 401] width 213 height 60
type textarea "**********"
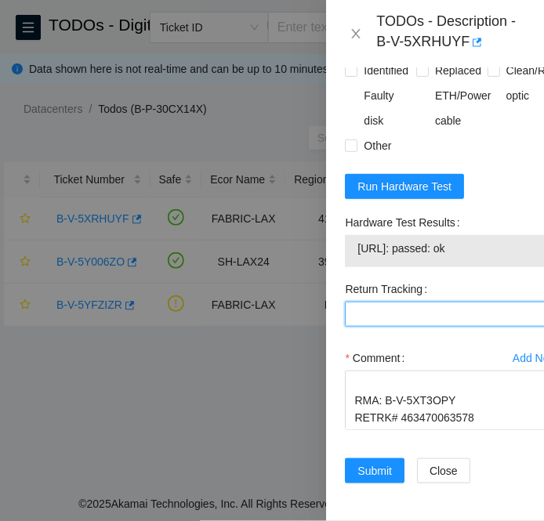
click at [369, 302] on Tracking "Return Tracking" at bounding box center [451, 314] width 213 height 25
paste Tracking "463470063578"
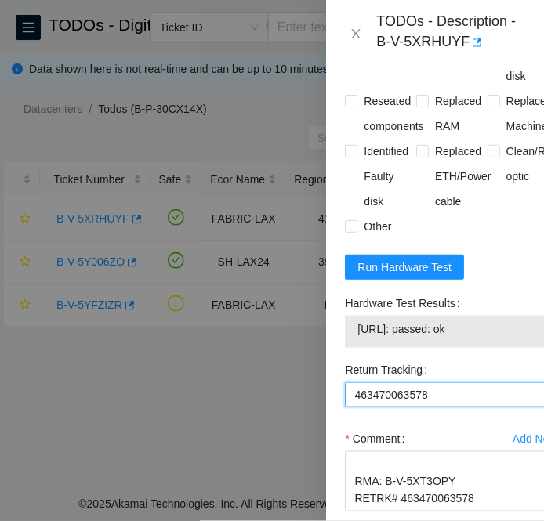
scroll to position [1793, 0]
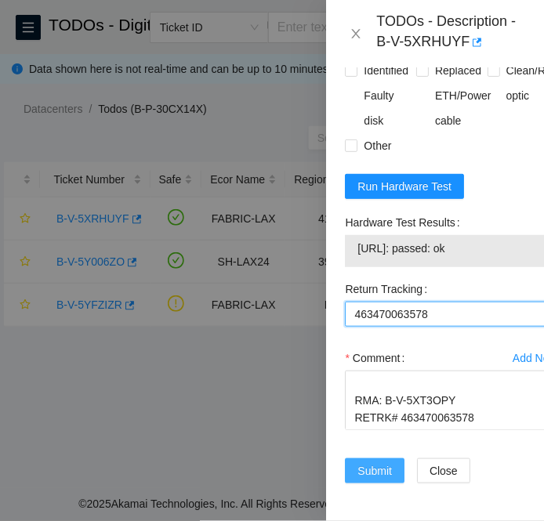
type Tracking "463470063578"
click at [385, 458] on button "Submit" at bounding box center [375, 470] width 60 height 25
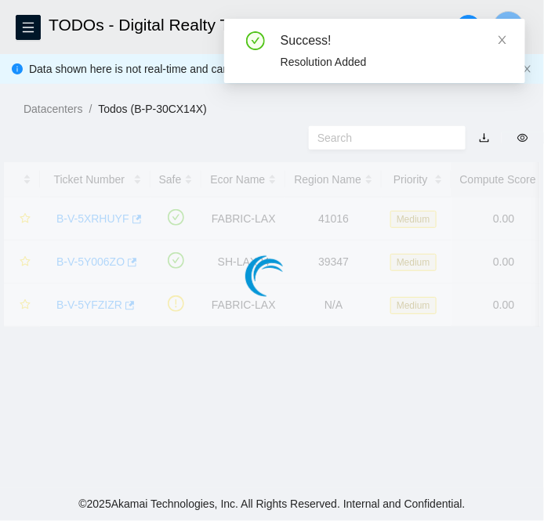
scroll to position [469, 0]
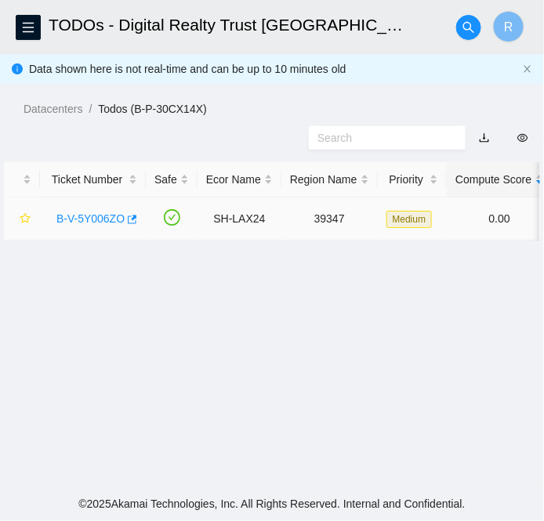
click at [108, 223] on link "B-V-5Y006ZO" at bounding box center [90, 218] width 68 height 13
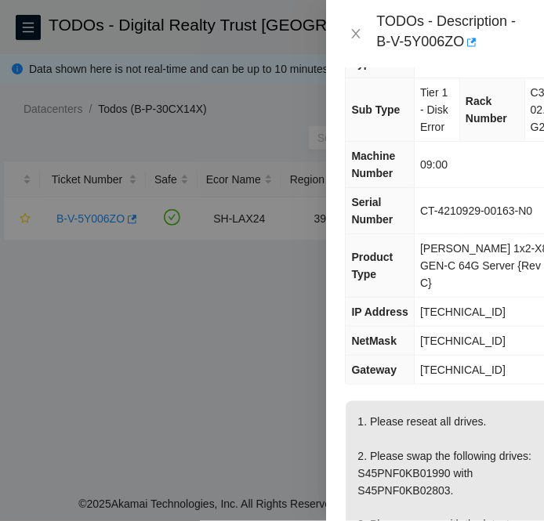
scroll to position [0, 0]
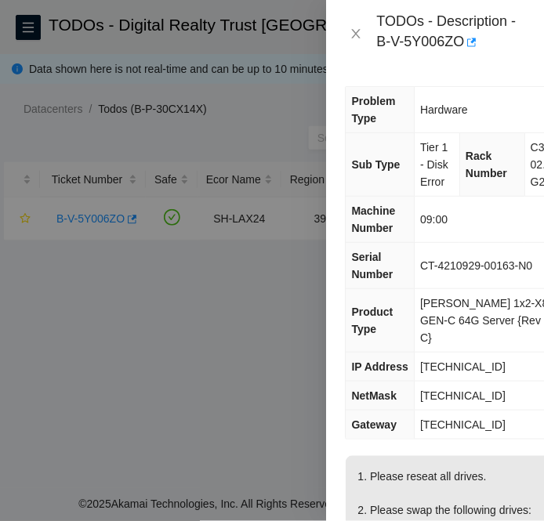
click at [454, 360] on span "[TECHNICAL_ID]" at bounding box center [462, 366] width 85 height 13
click at [476, 389] on span "[TECHNICAL_ID]" at bounding box center [462, 395] width 85 height 13
click at [463, 389] on span "[TECHNICAL_ID]" at bounding box center [462, 395] width 85 height 13
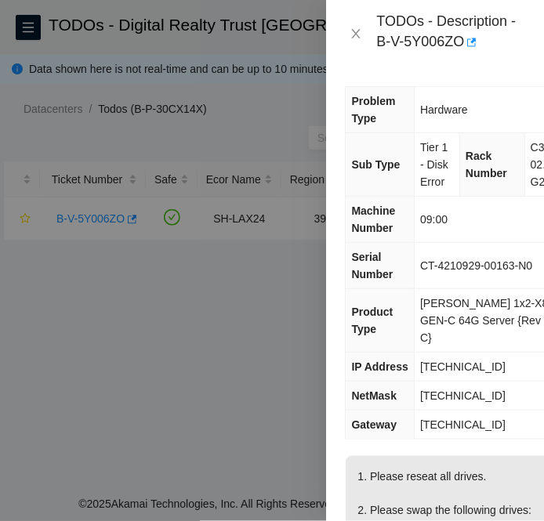
click at [463, 389] on span "[TECHNICAL_ID]" at bounding box center [462, 395] width 85 height 13
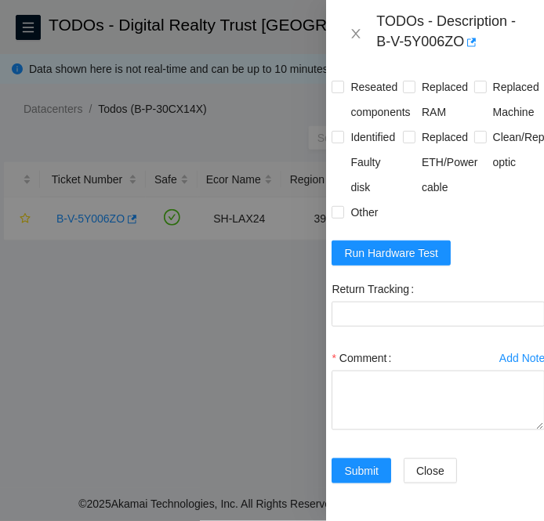
scroll to position [896, 14]
click at [418, 244] on span "Run Hardware Test" at bounding box center [391, 252] width 94 height 17
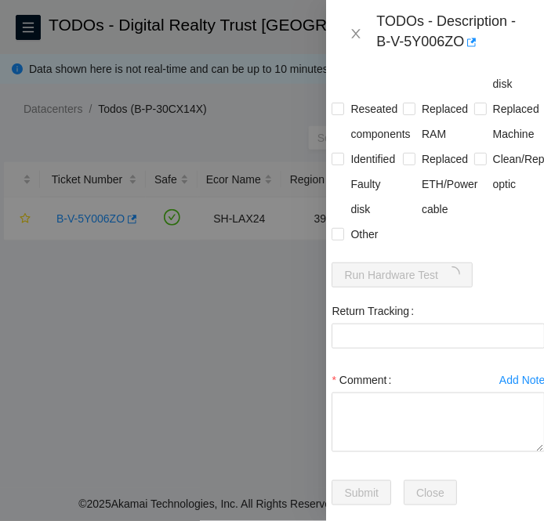
scroll to position [785, 14]
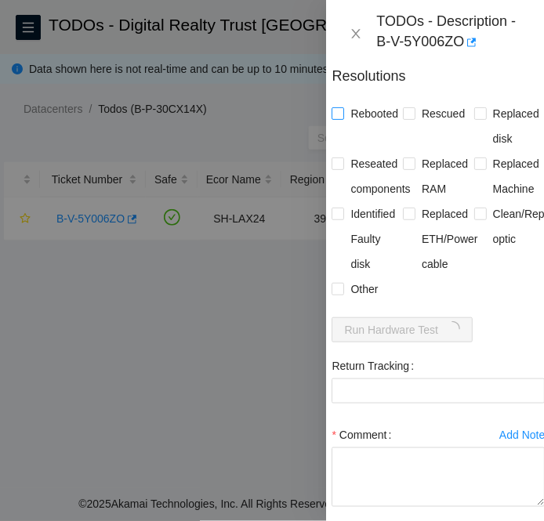
click at [338, 118] on input "Rebooted" at bounding box center [336, 112] width 11 height 11
checkbox input "true"
click at [403, 118] on input "Rescued" at bounding box center [408, 112] width 11 height 11
checkbox input "true"
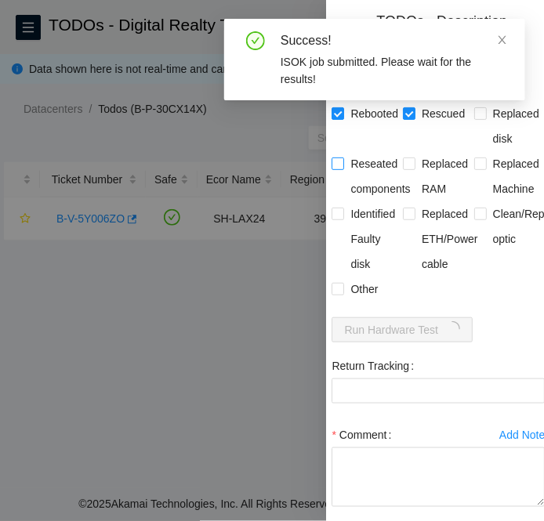
click at [342, 170] on span at bounding box center [337, 163] width 13 height 13
click at [342, 168] on input "Reseated components" at bounding box center [336, 162] width 11 height 11
checkbox input "true"
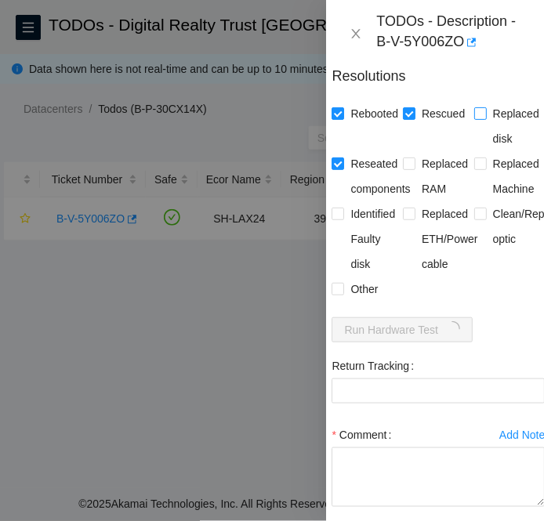
click at [474, 118] on input "Replaced disk" at bounding box center [479, 112] width 11 height 11
checkbox input "true"
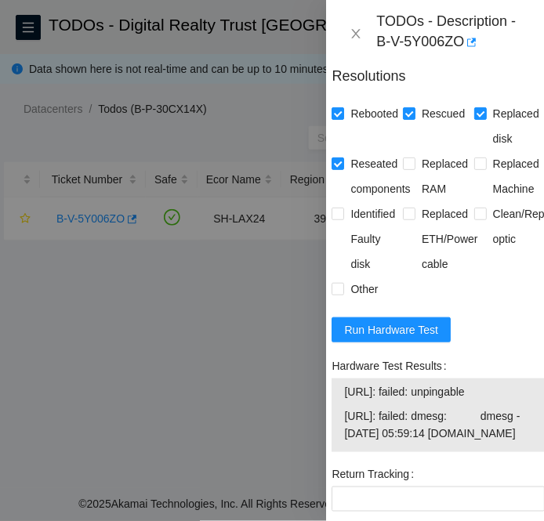
click at [70, 386] on div at bounding box center [272, 260] width 544 height 521
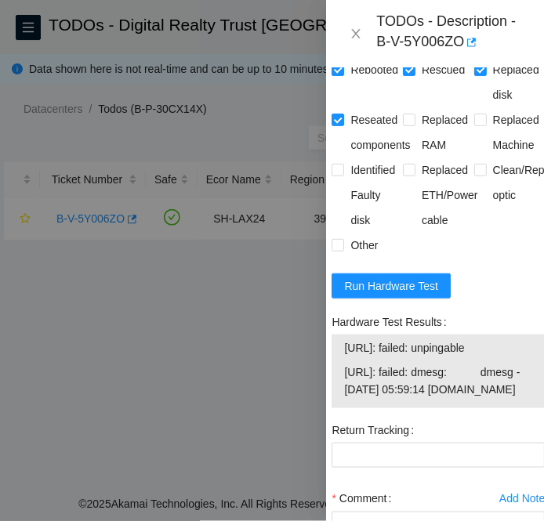
scroll to position [831, 14]
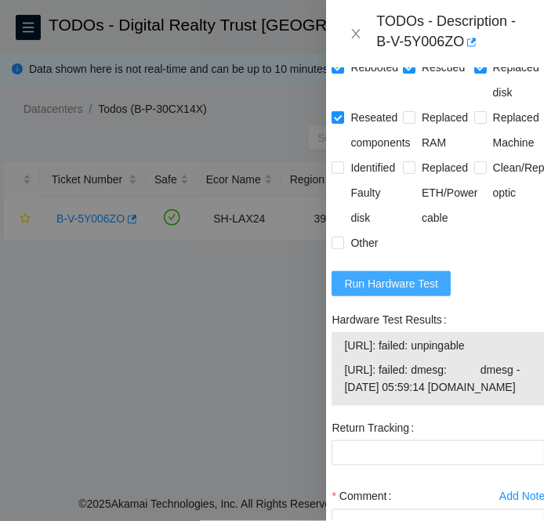
click at [418, 292] on span "Run Hardware Test" at bounding box center [391, 283] width 94 height 17
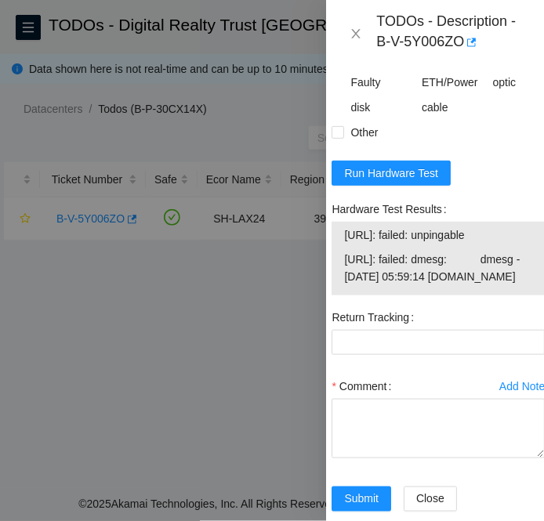
scroll to position [1041, 14]
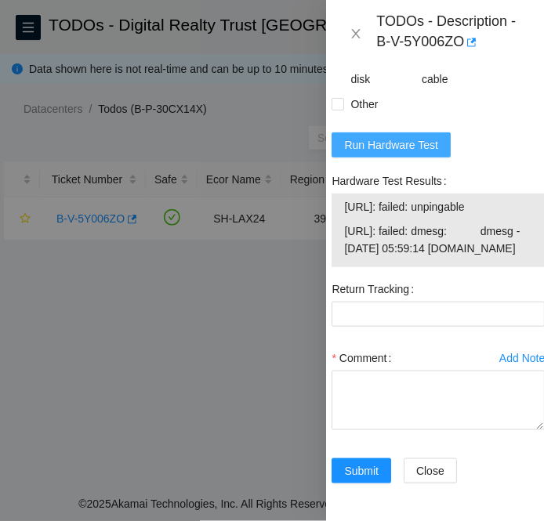
click at [408, 136] on span "Run Hardware Test" at bounding box center [391, 144] width 94 height 17
click at [12, 342] on div at bounding box center [272, 260] width 544 height 521
click at [393, 136] on span "Run Hardware Test" at bounding box center [391, 144] width 94 height 17
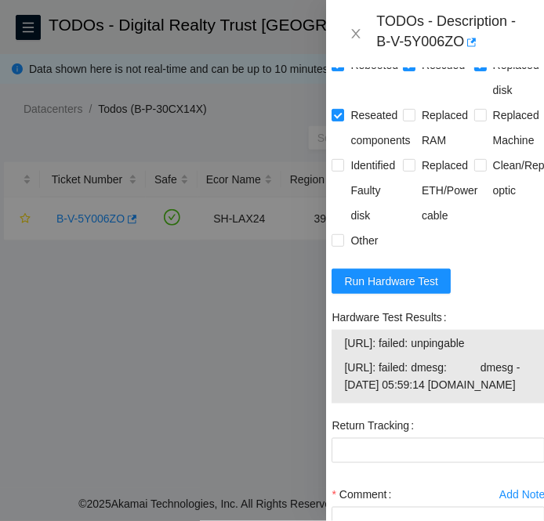
scroll to position [834, 14]
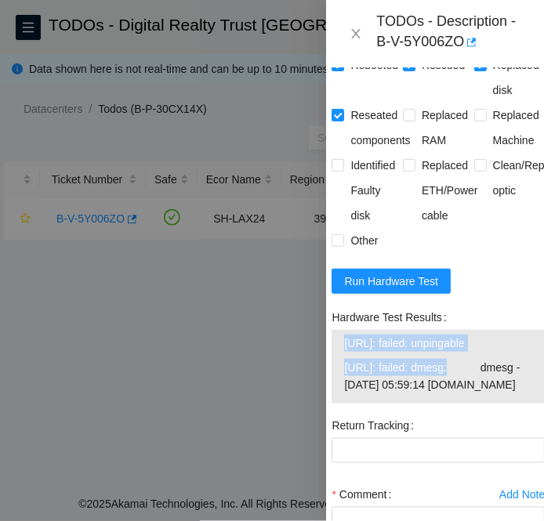
drag, startPoint x: 345, startPoint y: 357, endPoint x: 443, endPoint y: 378, distance: 100.2
click at [443, 378] on tbody "184.24.106.20: failed: unpingable 184.24.106.21: failed: dmesg: dmesg - Oct 13 …" at bounding box center [438, 367] width 190 height 66
